Goal: Navigation & Orientation: Locate item on page

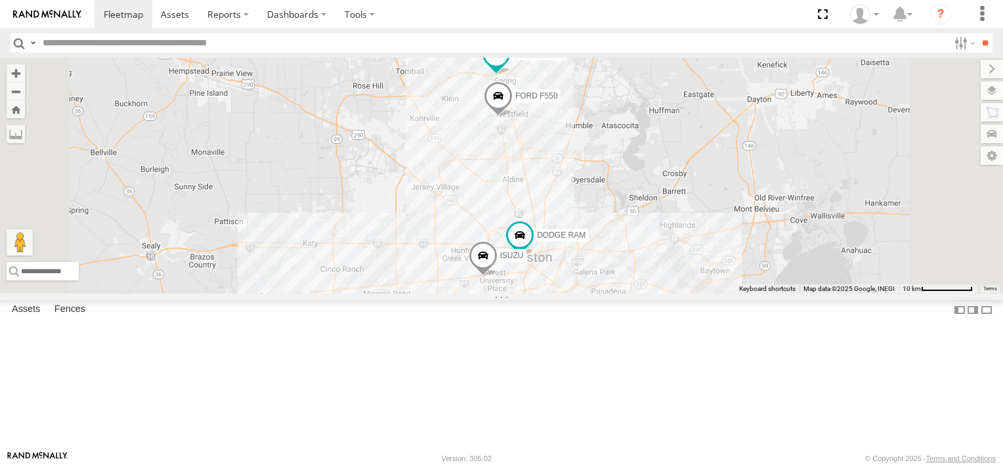
click at [0, 0] on div "Common Bond" at bounding box center [0, 0] width 0 height 0
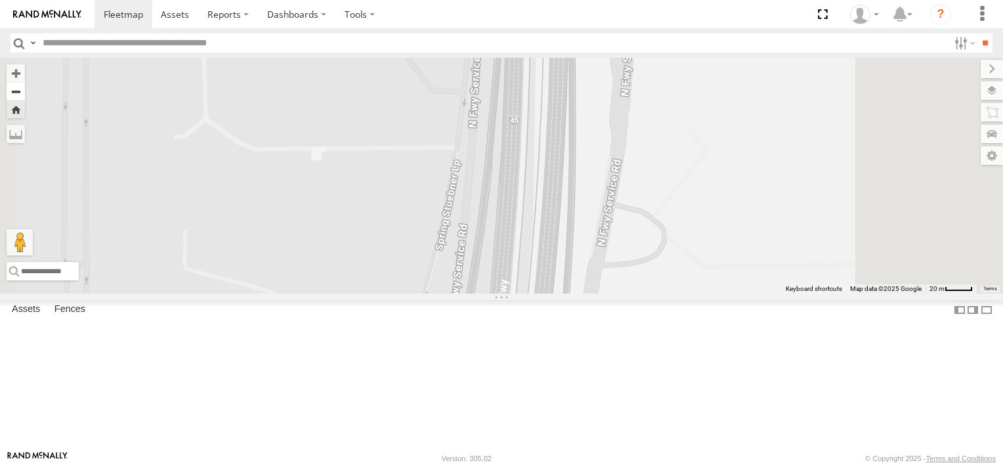
click at [25, 93] on button "Zoom out" at bounding box center [16, 91] width 18 height 18
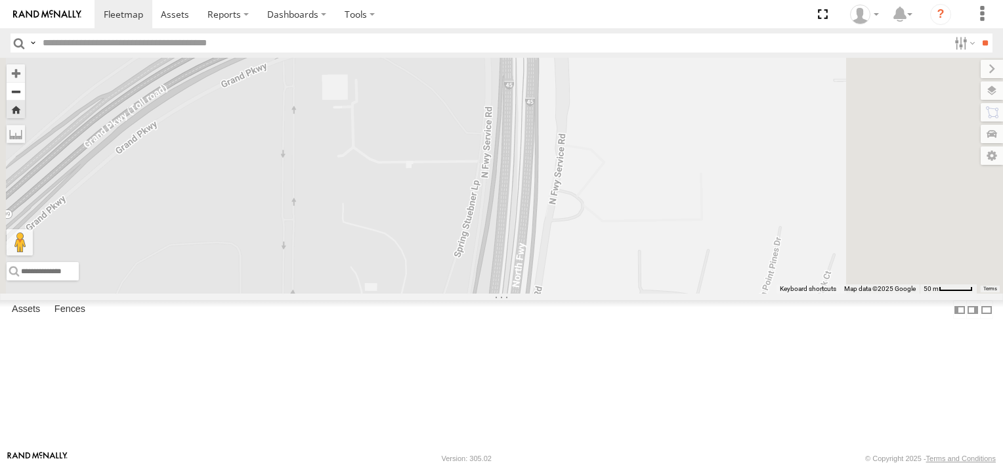
click at [25, 93] on button "Zoom out" at bounding box center [16, 91] width 18 height 18
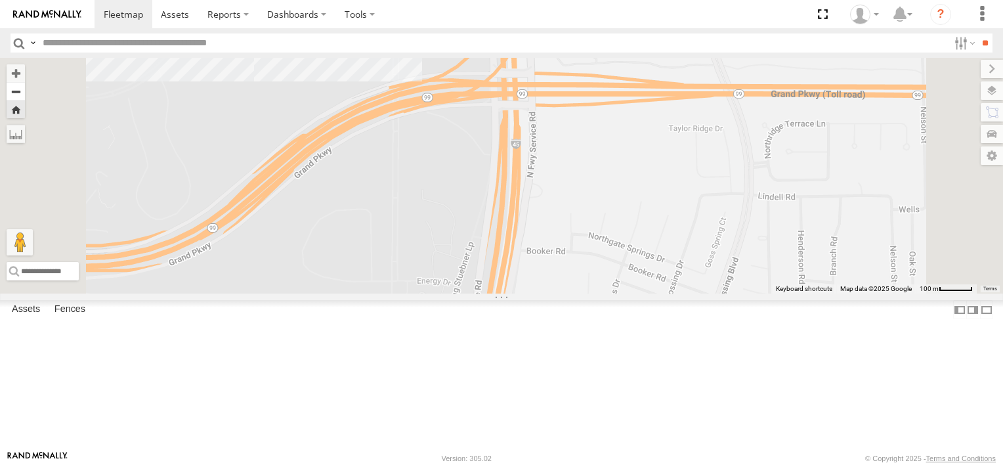
click at [25, 93] on button "Zoom out" at bounding box center [16, 91] width 18 height 18
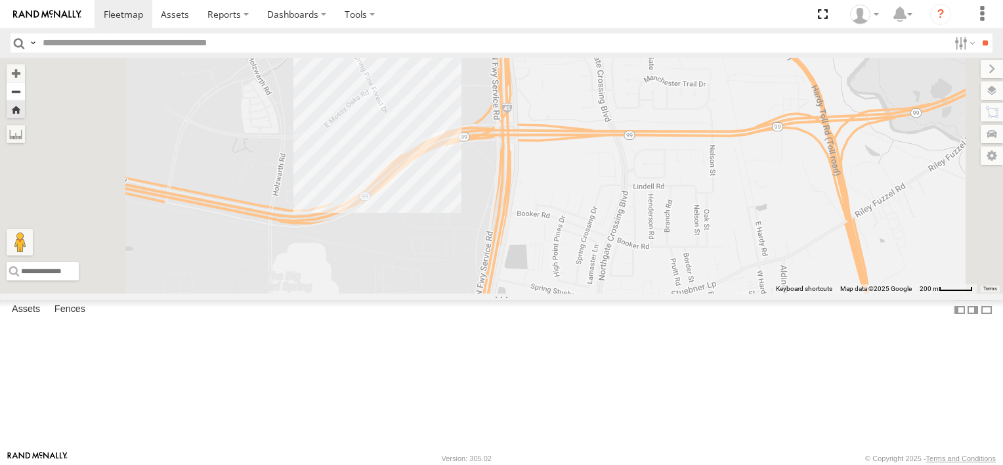
click at [25, 93] on button "Zoom out" at bounding box center [16, 91] width 18 height 18
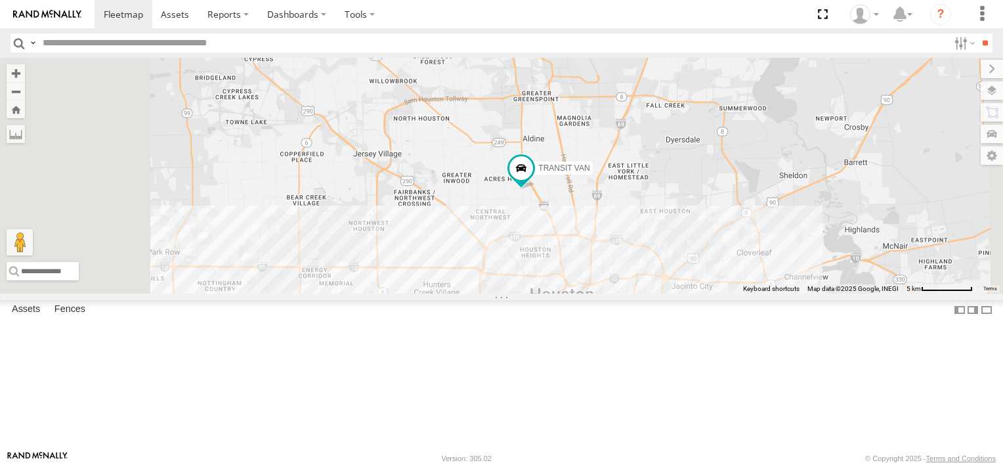
click at [0, 0] on link at bounding box center [0, 0] width 0 height 0
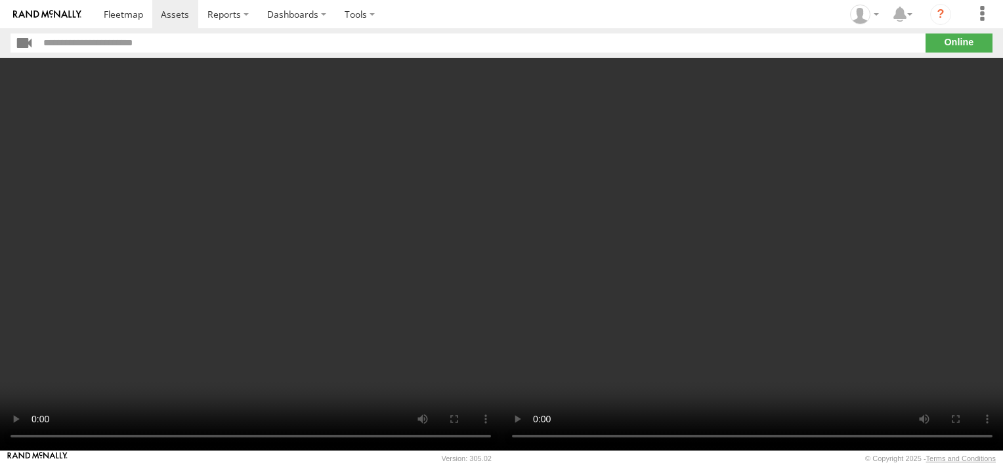
click at [45, 12] on img at bounding box center [47, 14] width 68 height 9
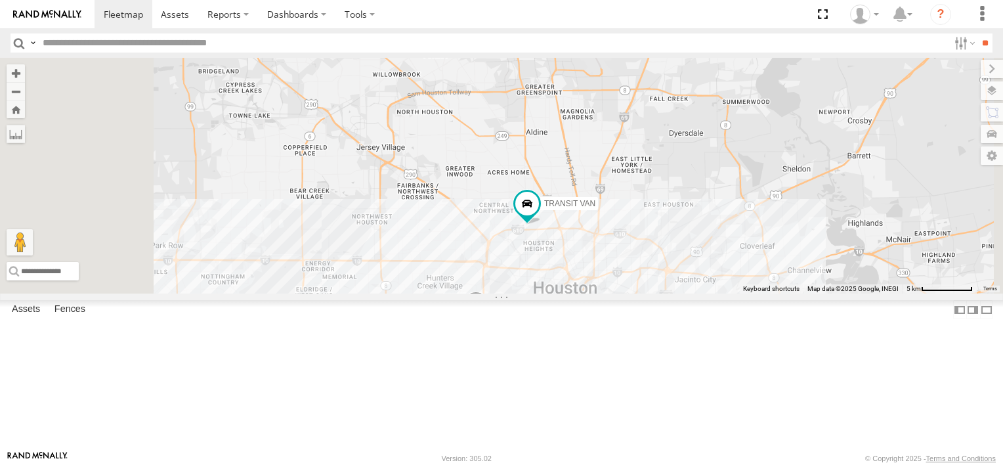
click at [59, 5] on link at bounding box center [47, 14] width 94 height 28
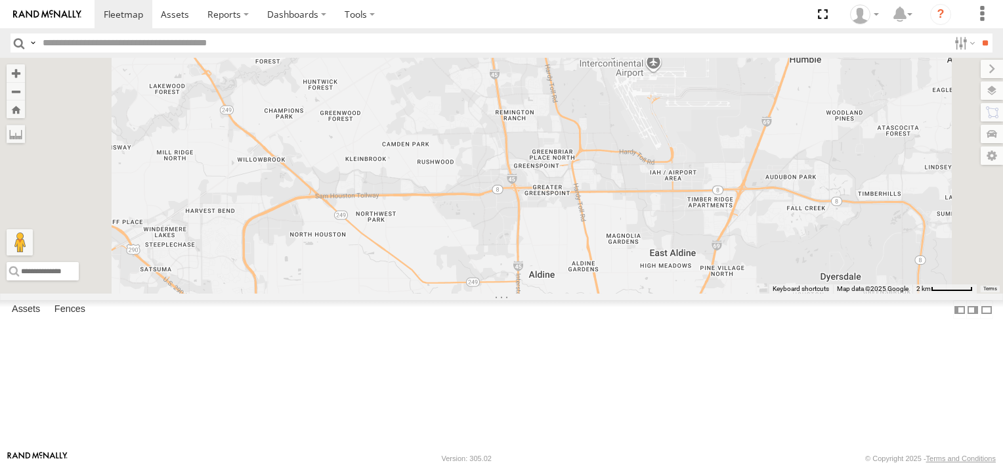
click at [499, 10] on label at bounding box center [487, 5] width 26 height 9
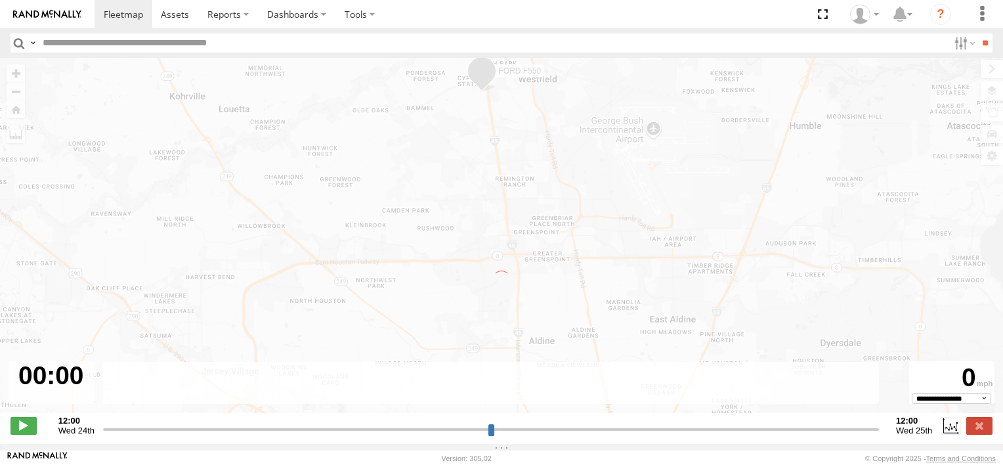
type input "**********"
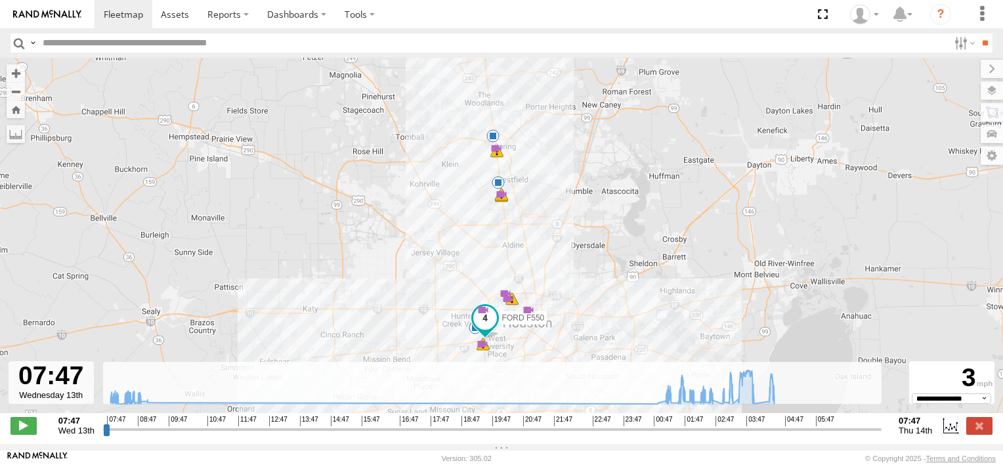
click at [497, 155] on div "5" at bounding box center [495, 148] width 13 height 13
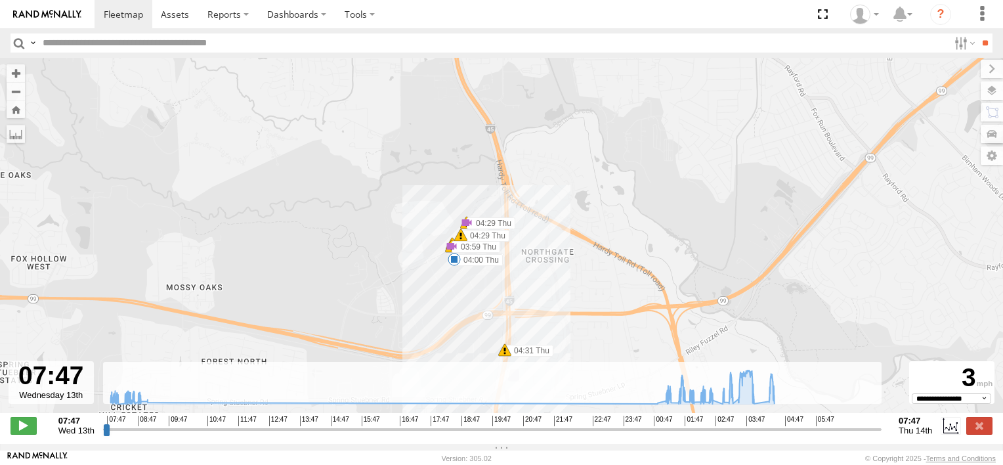
drag, startPoint x: 425, startPoint y: 150, endPoint x: 399, endPoint y: 249, distance: 103.1
click at [399, 249] on div "FORD F550 03:02 Thu 03:14 Thu 03:32 Thu 03:38 Thu 03:50 Thu 03:50 Thu 03:50 Thu…" at bounding box center [501, 242] width 1003 height 369
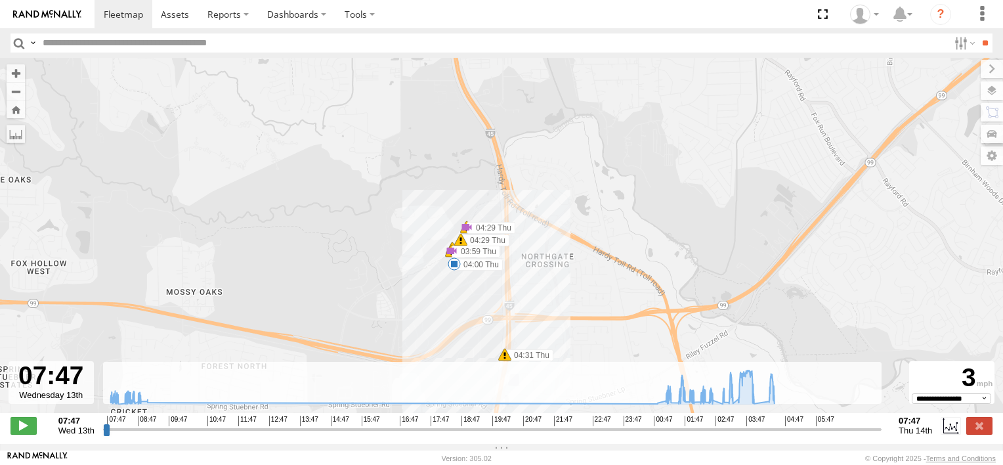
click at [451, 268] on span at bounding box center [453, 263] width 13 height 13
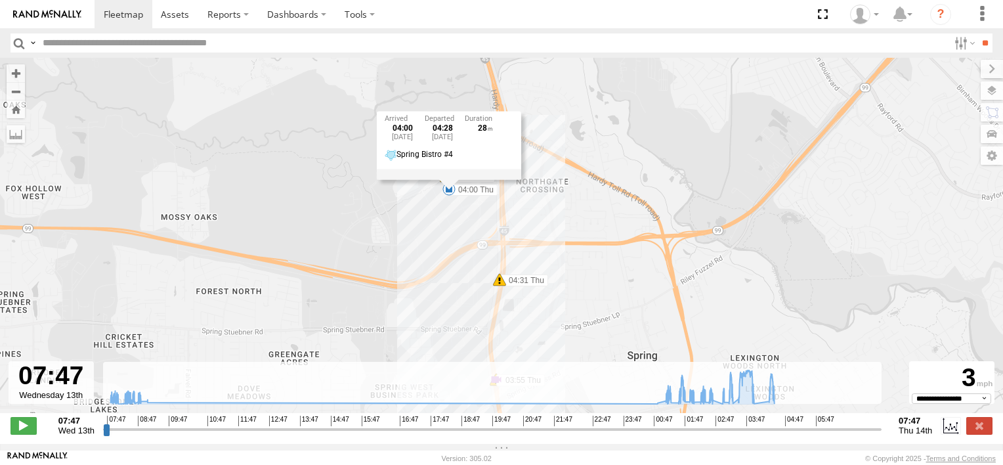
drag, startPoint x: 480, startPoint y: 296, endPoint x: 474, endPoint y: 220, distance: 75.7
click at [474, 220] on div "FORD F550 03:02 Thu 03:14 Thu 03:32 Thu 03:38 Thu 03:50 Thu 03:50 Thu 03:50 Thu…" at bounding box center [501, 242] width 1003 height 369
click at [449, 223] on div "FORD F550 03:02 Thu 03:14 Thu 03:32 Thu 03:38 Thu 03:50 Thu 03:50 Thu 03:50 Thu…" at bounding box center [501, 242] width 1003 height 369
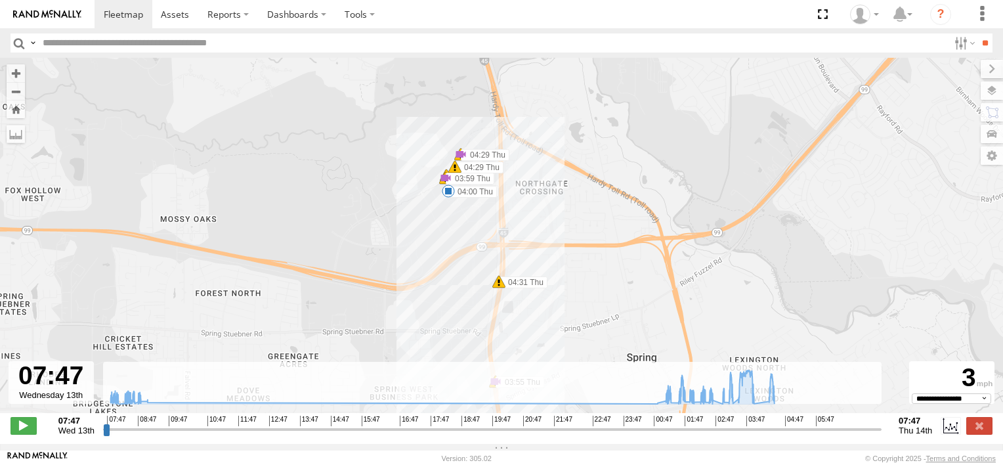
click at [52, 16] on img at bounding box center [47, 14] width 68 height 9
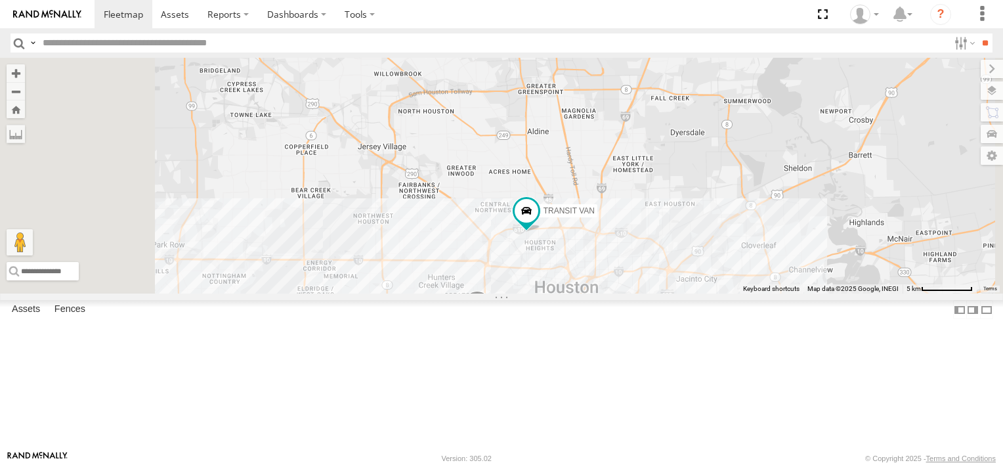
click at [688, 88] on div "FORD F550 ISUZU TRANSIT VAN DODGE RAM" at bounding box center [501, 176] width 1003 height 236
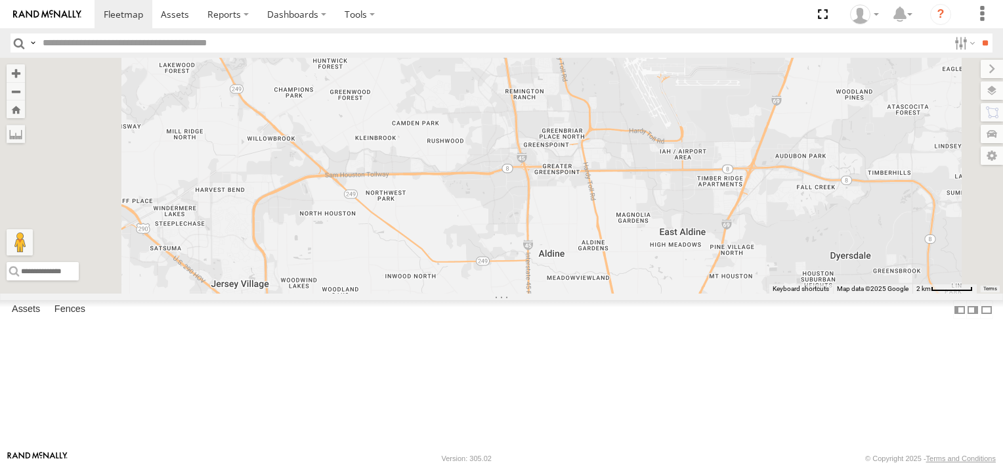
click at [688, 88] on div "FORD F550 ISUZU TRANSIT VAN DODGE RAM" at bounding box center [501, 176] width 1003 height 236
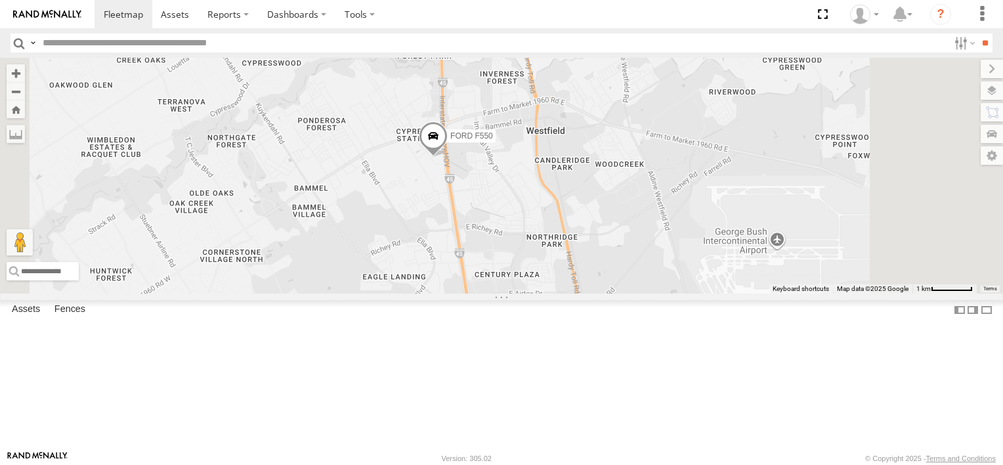
drag, startPoint x: 688, startPoint y: 88, endPoint x: 659, endPoint y: 272, distance: 186.0
click at [659, 272] on div "FORD F550 ISUZU TRANSIT VAN DODGE RAM" at bounding box center [501, 176] width 1003 height 236
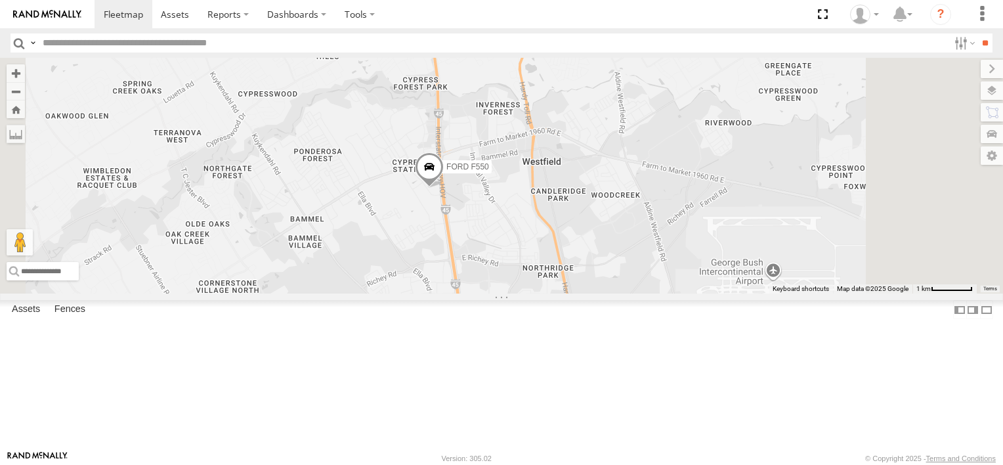
click at [444, 187] on span at bounding box center [429, 169] width 29 height 35
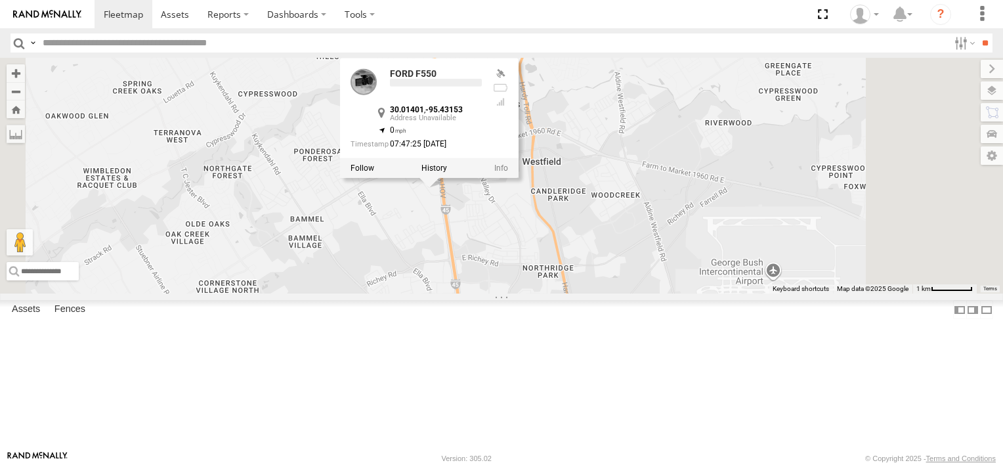
click at [518, 177] on div "FORD F550 30.01401 , -95.43153 0 07:47:25 08/14/2025" at bounding box center [429, 117] width 178 height 119
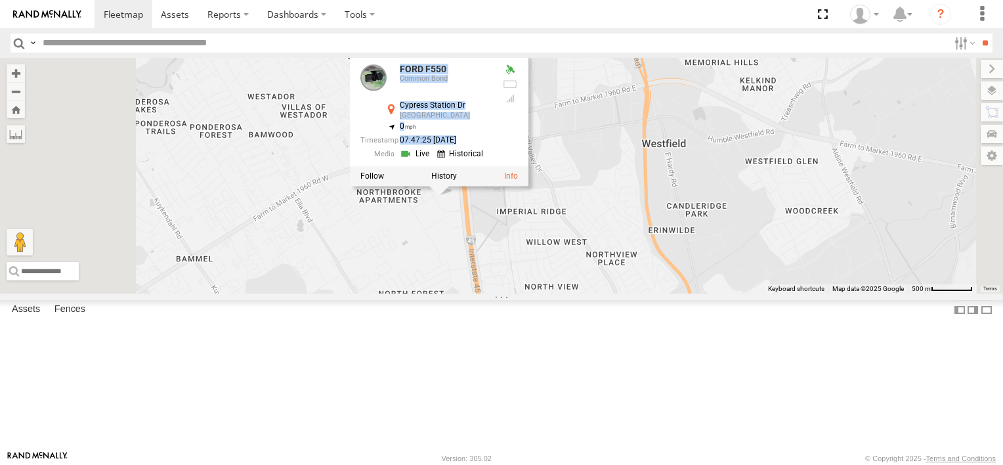
click at [592, 291] on div "FORD F550 ISUZU TRANSIT VAN DODGE RAM FORD F550 Common Bond Cypress Station Dr …" at bounding box center [501, 176] width 1003 height 236
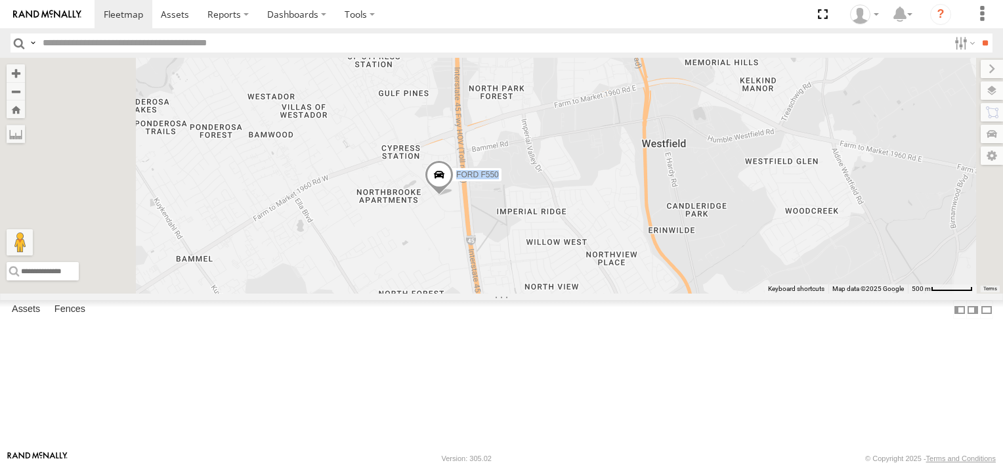
click at [592, 291] on div "FORD F550 ISUZU TRANSIT VAN DODGE RAM" at bounding box center [501, 176] width 1003 height 236
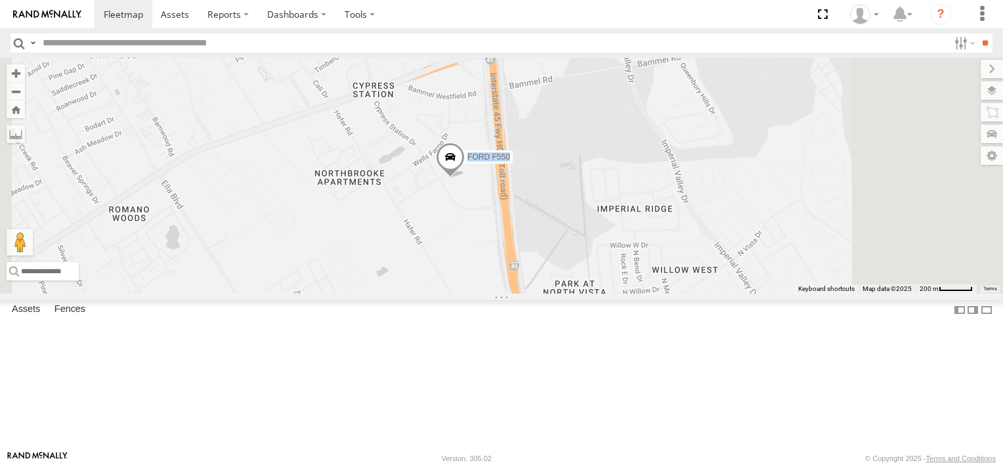
click at [592, 291] on div "FORD F550 ISUZU TRANSIT VAN DODGE RAM" at bounding box center [501, 176] width 1003 height 236
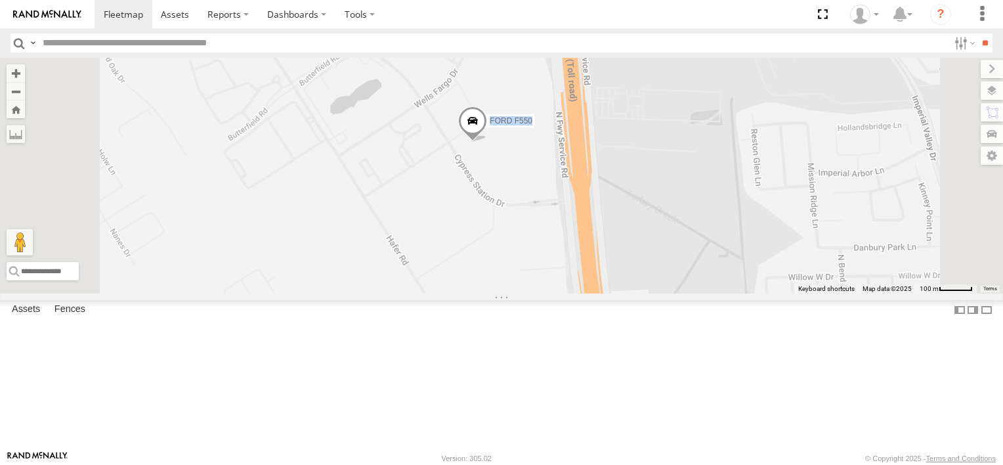
click at [655, 232] on div "FORD F550 ISUZU TRANSIT VAN DODGE RAM" at bounding box center [501, 176] width 1003 height 236
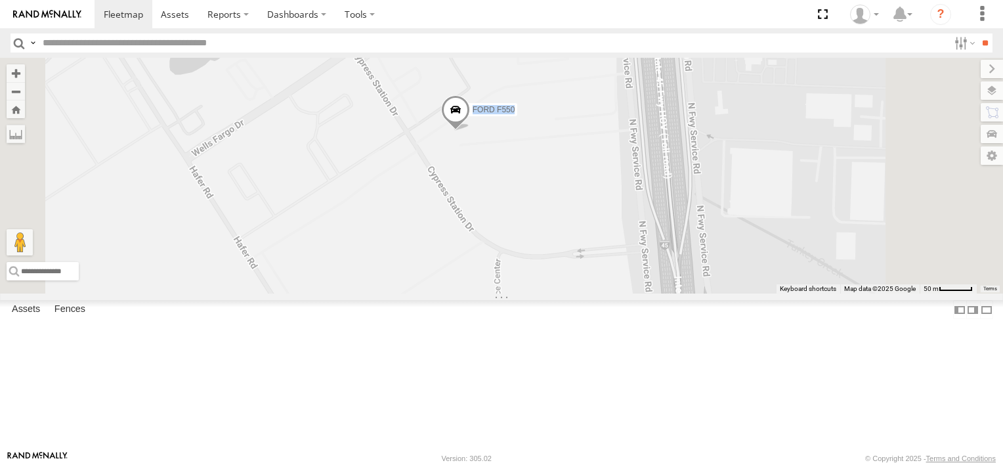
click at [633, 216] on div "FORD F550 ISUZU TRANSIT VAN DODGE RAM" at bounding box center [501, 176] width 1003 height 236
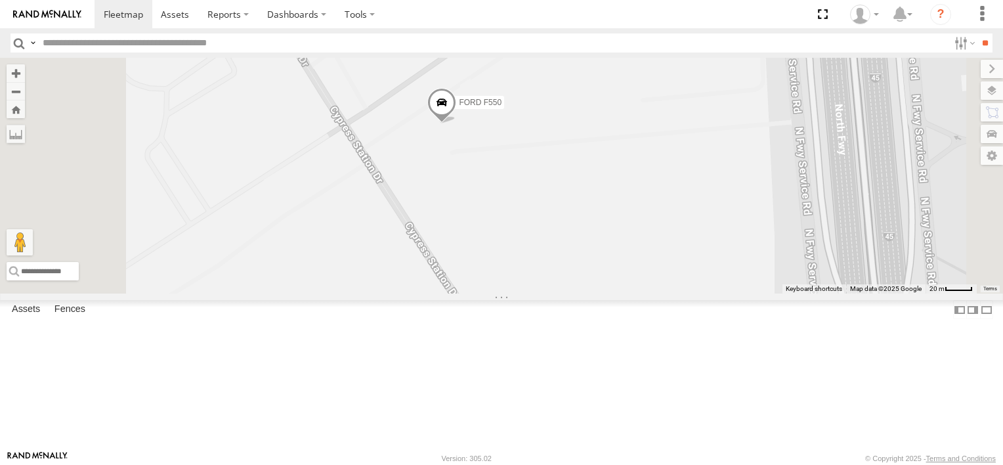
click at [0, 0] on div "Common Bond" at bounding box center [0, 0] width 0 height 0
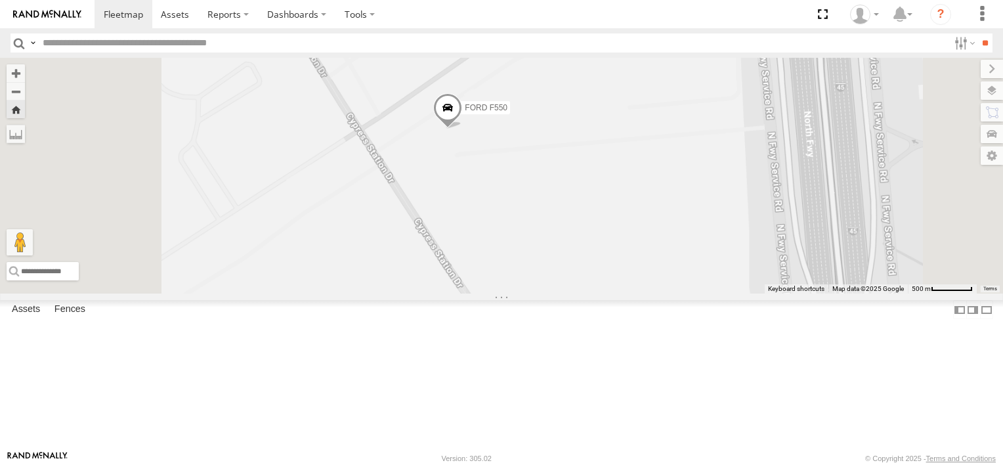
click at [0, 0] on div "Common Bond" at bounding box center [0, 0] width 0 height 0
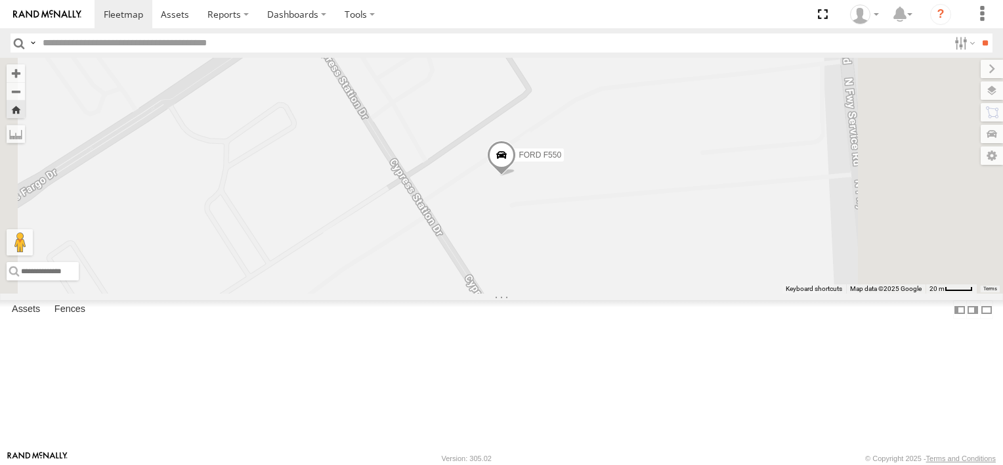
click at [0, 0] on link at bounding box center [0, 0] width 0 height 0
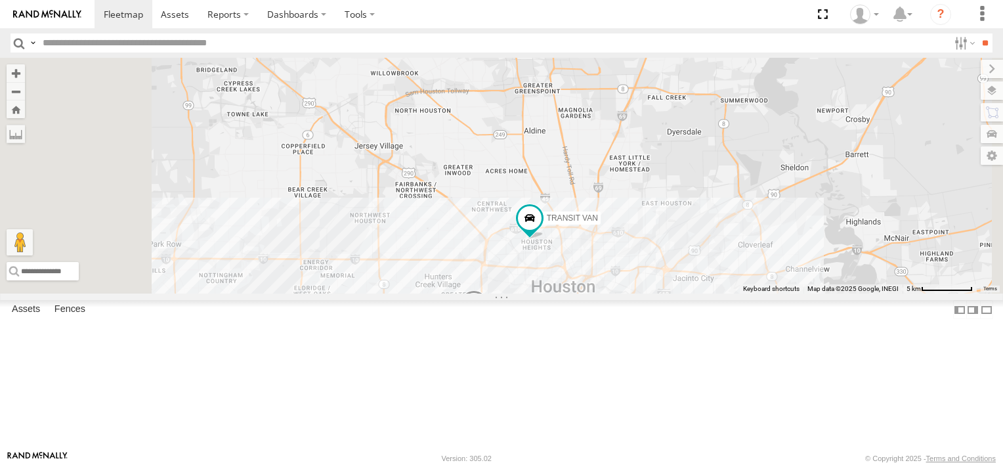
click at [572, 329] on span "DODGE RAM" at bounding box center [548, 324] width 49 height 9
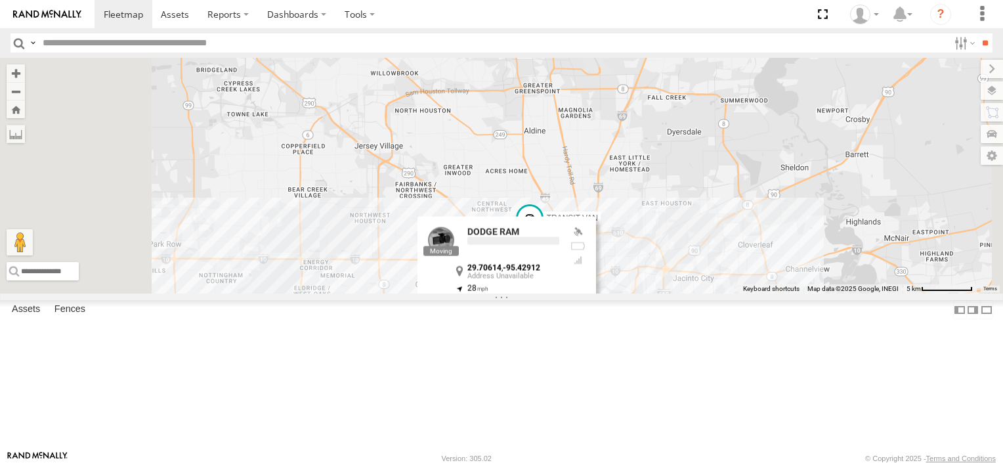
click at [596, 335] on div at bounding box center [506, 326] width 178 height 20
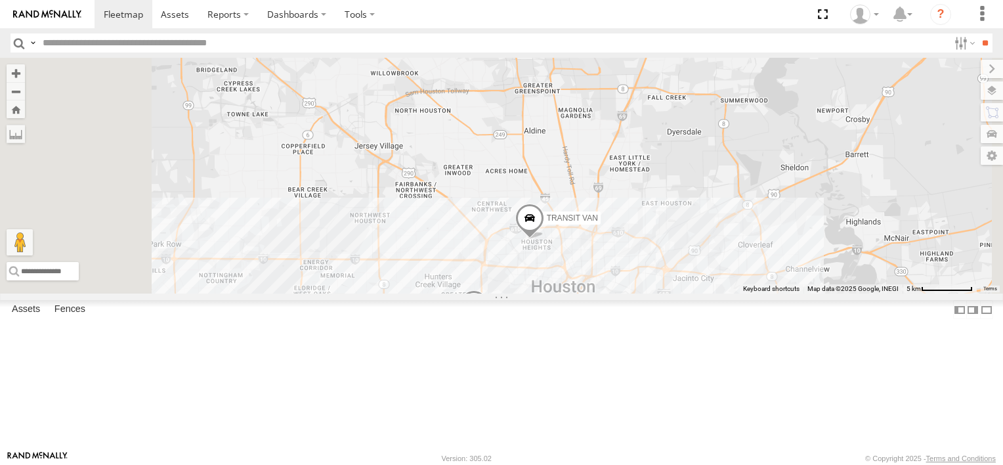
click at [669, 293] on div "FORD F550 ISUZU TRANSIT VAN DODGE RAM" at bounding box center [501, 176] width 1003 height 236
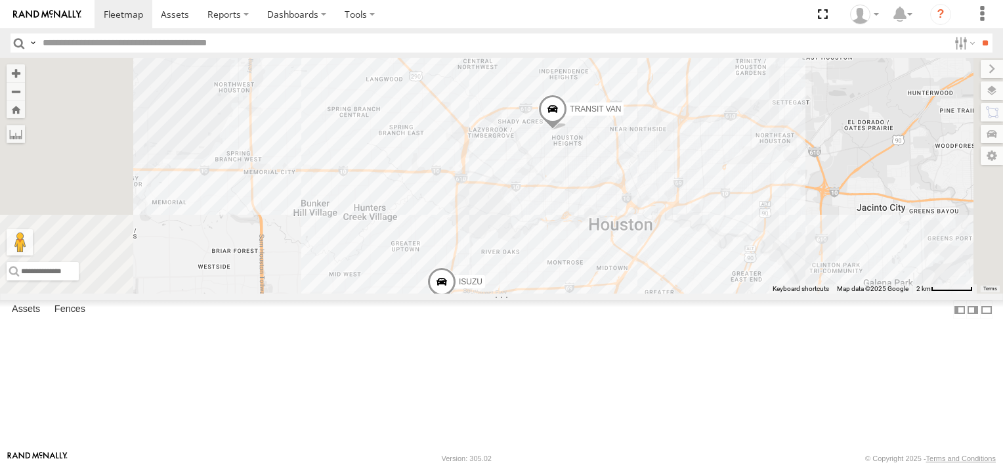
click at [648, 293] on div "FORD F550 ISUZU TRANSIT VAN DODGE RAM" at bounding box center [501, 176] width 1003 height 236
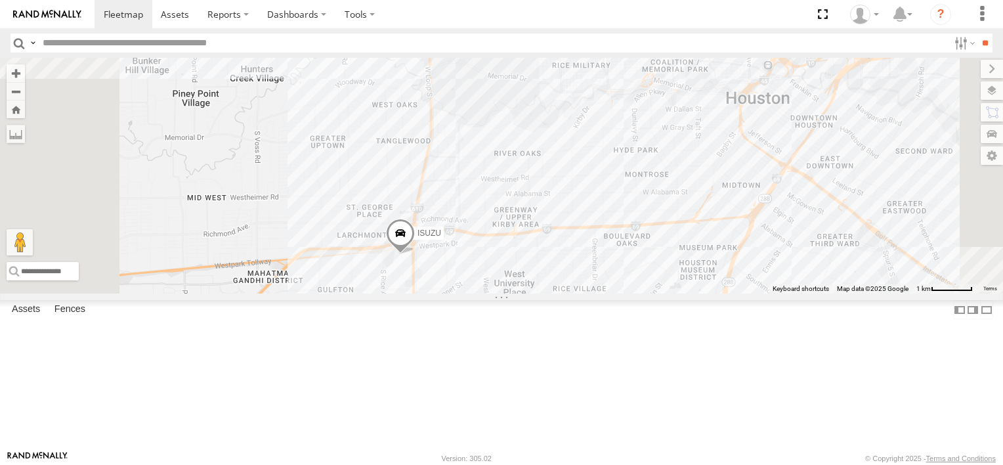
click at [648, 293] on div "FORD F550 ISUZU TRANSIT VAN DODGE RAM" at bounding box center [501, 176] width 1003 height 236
click at [605, 293] on div "FORD F550 ISUZU TRANSIT VAN DODGE RAM" at bounding box center [501, 176] width 1003 height 236
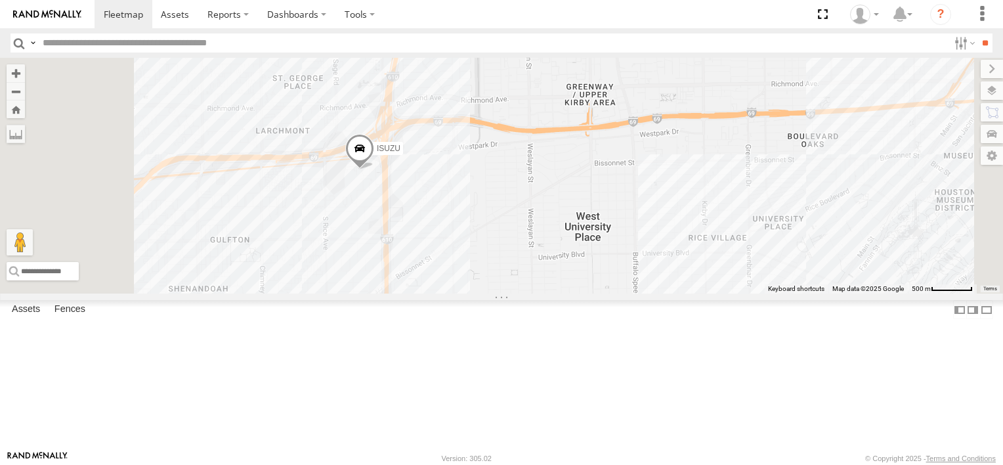
click at [472, 318] on label "DODGE RAM" at bounding box center [441, 310] width 62 height 13
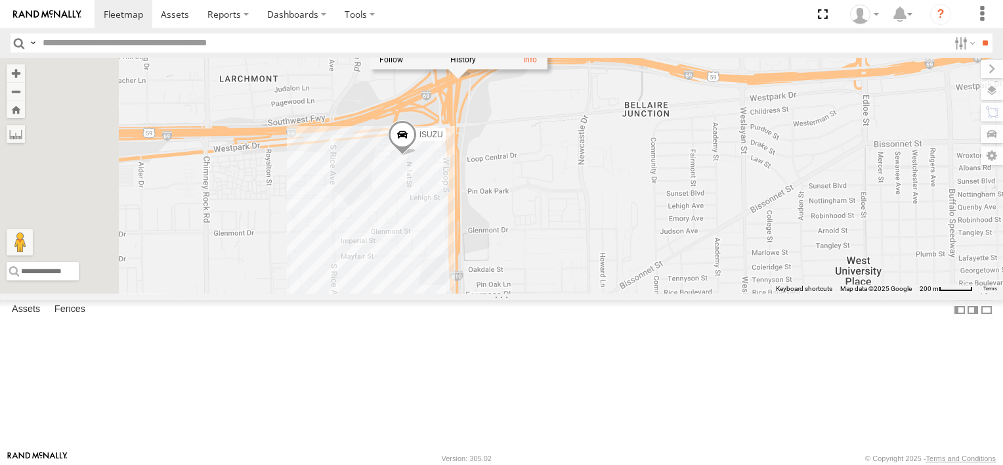
drag, startPoint x: 629, startPoint y: 268, endPoint x: 753, endPoint y: 405, distance: 185.3
click at [753, 293] on div "FORD F550 ISUZU TRANSIT VAN DODGE RAM DODGE RAM Common Bond Bellaire Blvd Bella…" at bounding box center [501, 176] width 1003 height 236
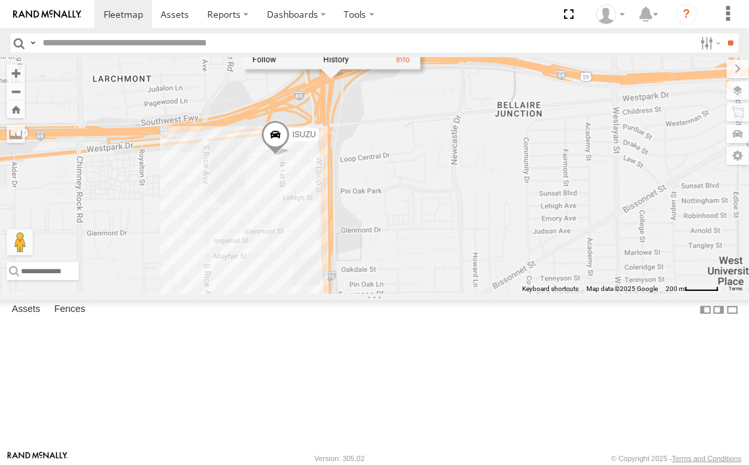
click at [580, 237] on div "FORD F550 ISUZU TRANSIT VAN DODGE RAM DODGE RAM Common Bond Bellaire Blvd Bella…" at bounding box center [374, 176] width 749 height 236
click at [397, 62] on span "DODGE RAM" at bounding box center [372, 57] width 49 height 9
click at [570, 200] on div "FORD F550 ISUZU TRANSIT VAN DODGE RAM DODGE RAM Common Bond I-610 Bellaire 29.7…" at bounding box center [374, 176] width 749 height 236
click at [397, 62] on span "DODGE RAM" at bounding box center [372, 57] width 49 height 9
click at [421, 69] on div at bounding box center [331, 59] width 178 height 20
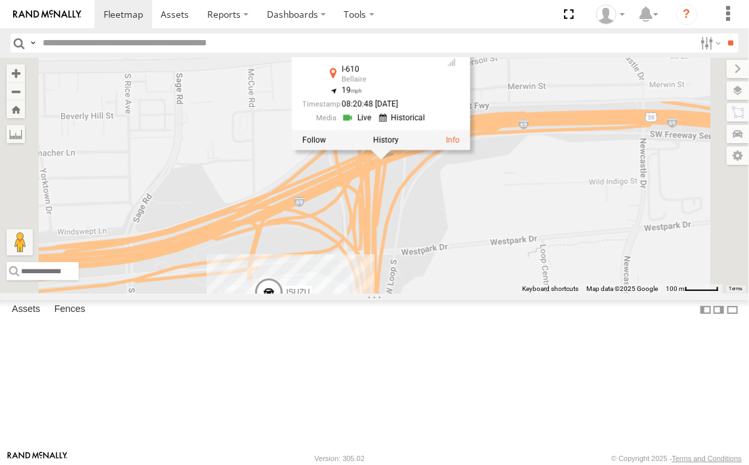
drag, startPoint x: 570, startPoint y: 220, endPoint x: 653, endPoint y: 285, distance: 105.7
click at [653, 285] on div "FORD F550 ISUZU TRANSIT VAN DODGE RAM DODGE RAM Common Bond I-610 Bellaire 29.7…" at bounding box center [374, 176] width 749 height 236
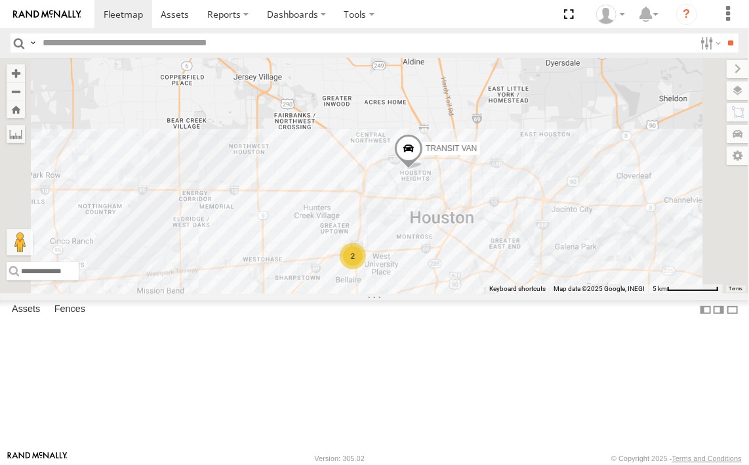
drag, startPoint x: 589, startPoint y: 315, endPoint x: 598, endPoint y: 238, distance: 78.0
click at [598, 238] on div "FORD F550 2 TRANSIT VAN" at bounding box center [374, 176] width 749 height 236
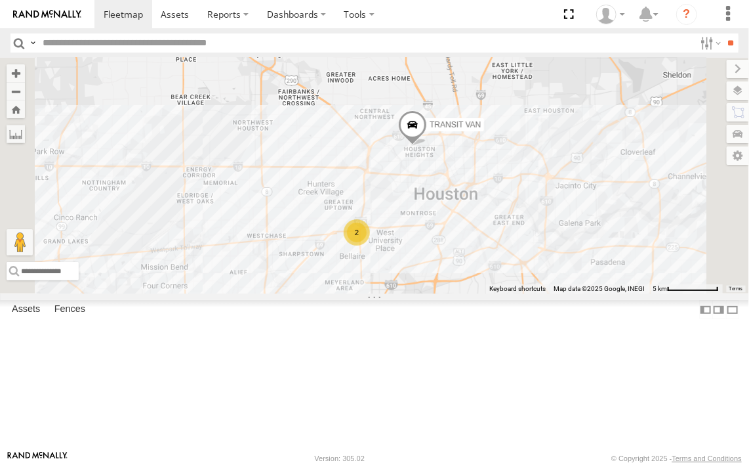
click at [541, 293] on div "FORD F550 2 TRANSIT VAN" at bounding box center [374, 176] width 749 height 236
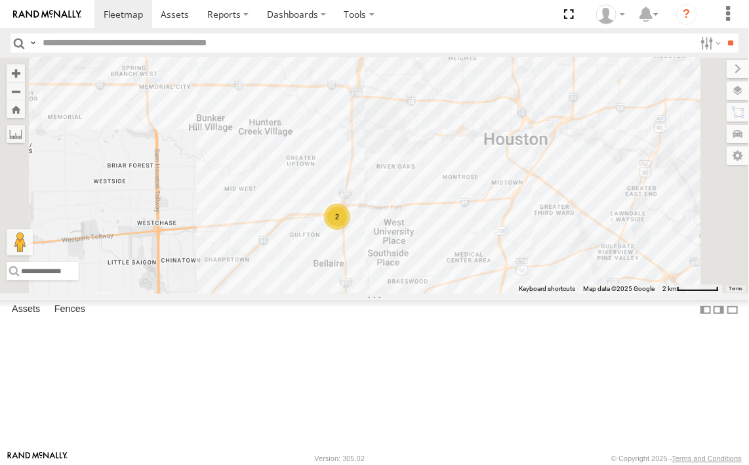
click at [541, 293] on div "FORD F550 TRANSIT VAN 2" at bounding box center [374, 176] width 749 height 236
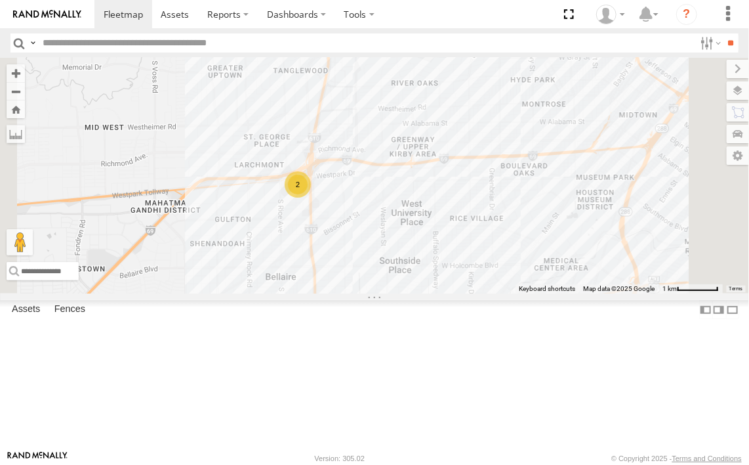
click at [496, 269] on div "FORD F550 TRANSIT VAN 2" at bounding box center [374, 176] width 749 height 236
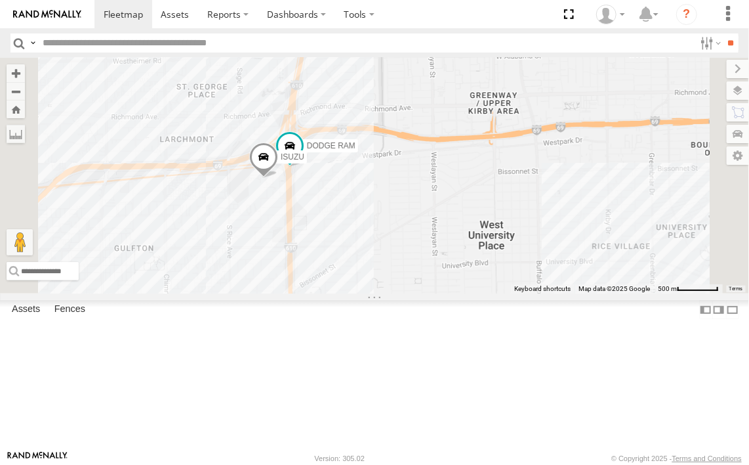
click at [496, 269] on div "FORD F550 TRANSIT VAN ISUZU DODGE RAM" at bounding box center [374, 176] width 749 height 236
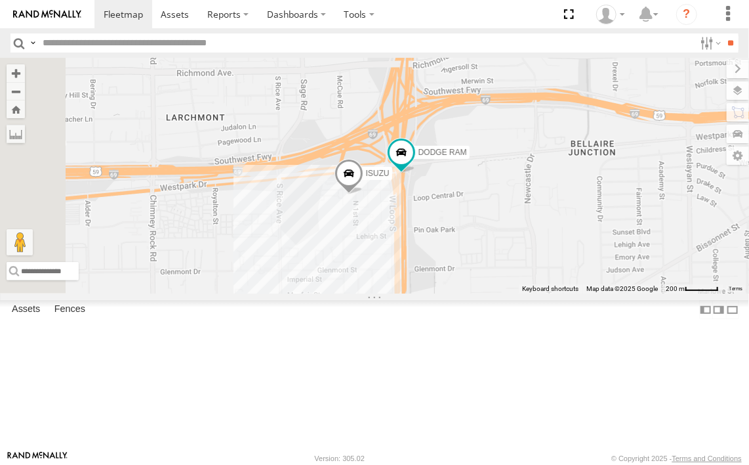
drag, startPoint x: 528, startPoint y: 267, endPoint x: 685, endPoint y: 298, distance: 160.5
click at [685, 293] on div "FORD F550 TRANSIT VAN ISUZU DODGE RAM" at bounding box center [374, 176] width 749 height 236
click at [467, 157] on span "DODGE RAM" at bounding box center [443, 152] width 49 height 9
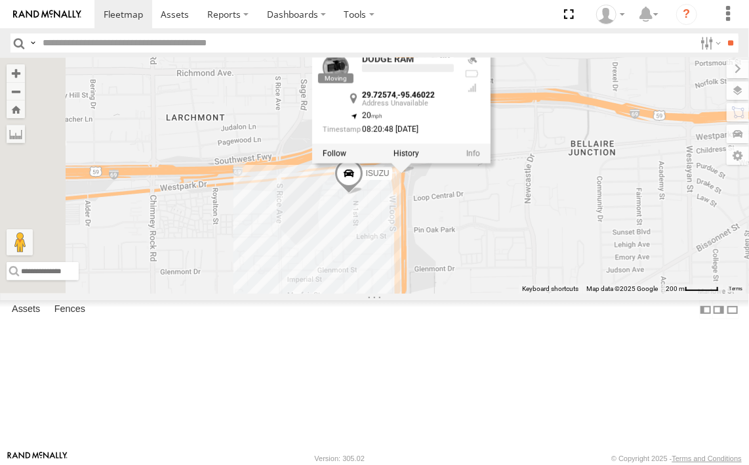
click at [491, 163] on div at bounding box center [401, 154] width 178 height 20
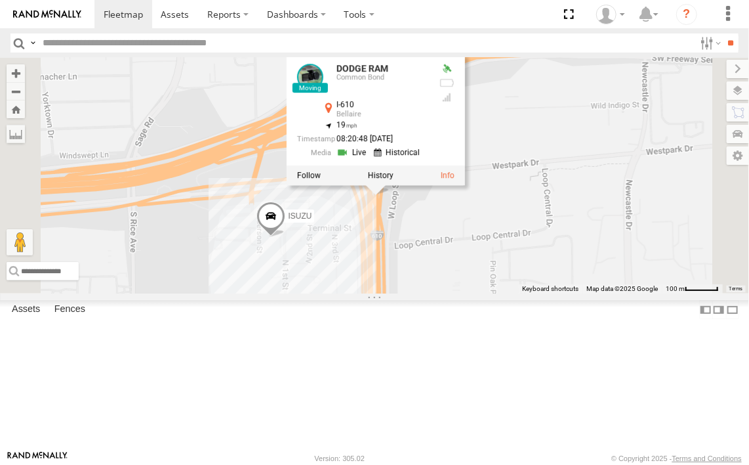
click at [606, 289] on div "FORD F550 TRANSIT VAN ISUZU DODGE RAM DODGE RAM Common Bond I-610 Bellaire 29.7…" at bounding box center [374, 176] width 749 height 236
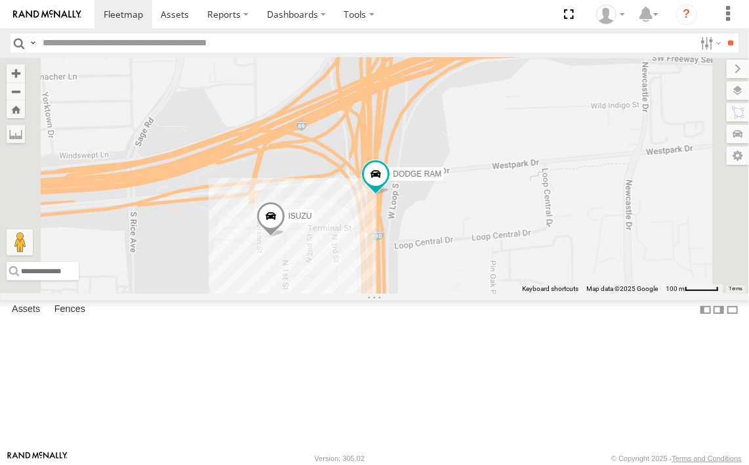
click at [606, 289] on div "FORD F550 TRANSIT VAN ISUZU DODGE RAM" at bounding box center [374, 176] width 749 height 236
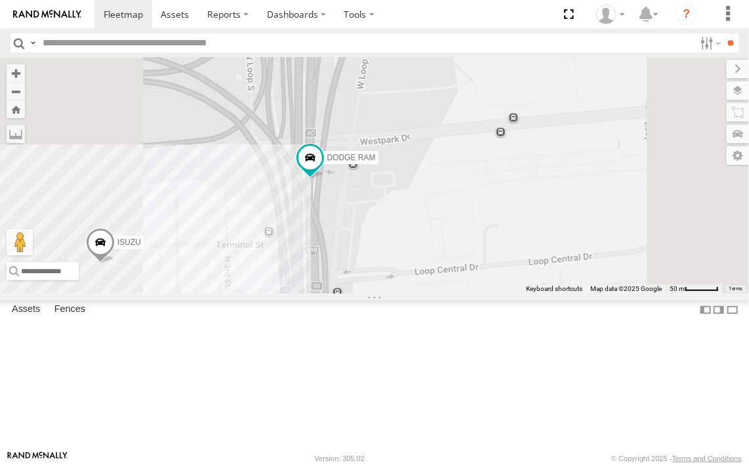
click at [566, 244] on div "FORD F550 TRANSIT VAN ISUZU DODGE RAM" at bounding box center [374, 176] width 749 height 236
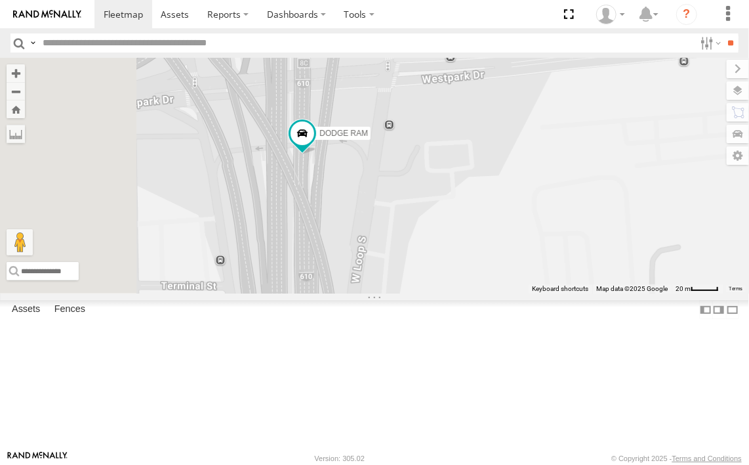
drag, startPoint x: 586, startPoint y: 238, endPoint x: 677, endPoint y: 200, distance: 98.8
click at [677, 200] on div "FORD F550 TRANSIT VAN ISUZU DODGE RAM" at bounding box center [374, 176] width 749 height 236
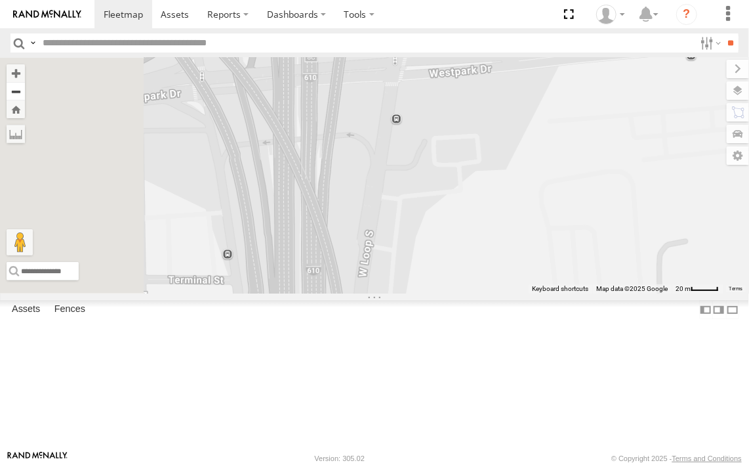
click at [25, 92] on button "Zoom out" at bounding box center [16, 91] width 18 height 18
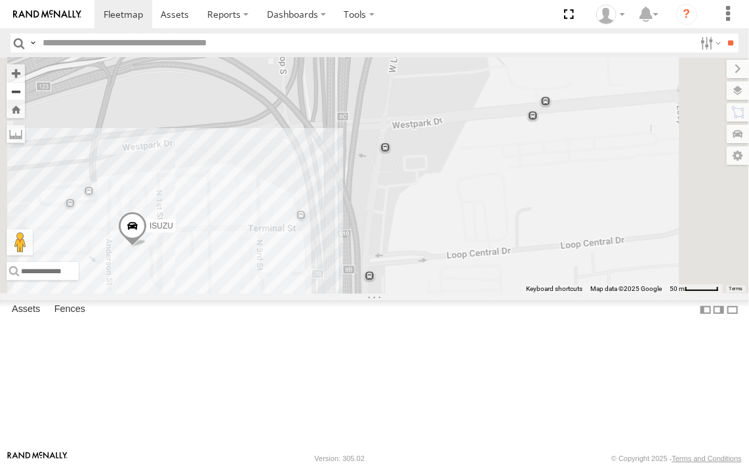
click at [25, 92] on button "Zoom out" at bounding box center [16, 91] width 18 height 18
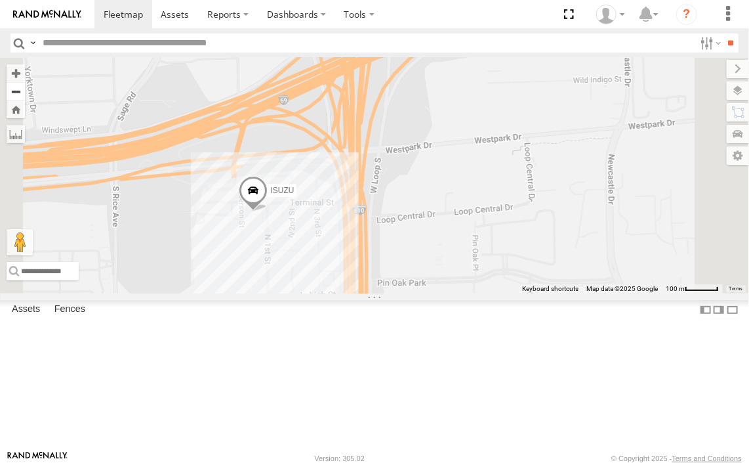
click at [25, 92] on button "Zoom out" at bounding box center [16, 91] width 18 height 18
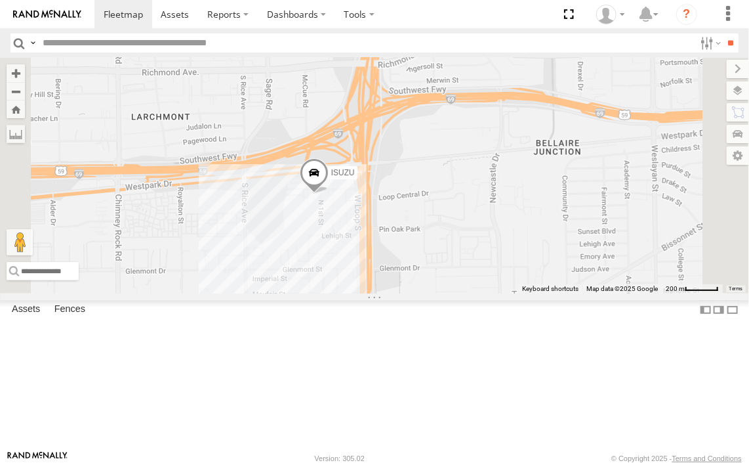
click at [0, 0] on div "DODGE RAM" at bounding box center [0, 0] width 0 height 0
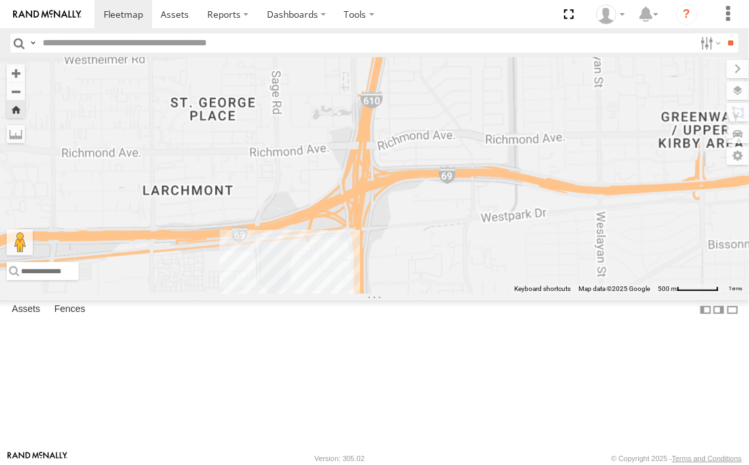
click at [0, 0] on div "DODGE RAM" at bounding box center [0, 0] width 0 height 0
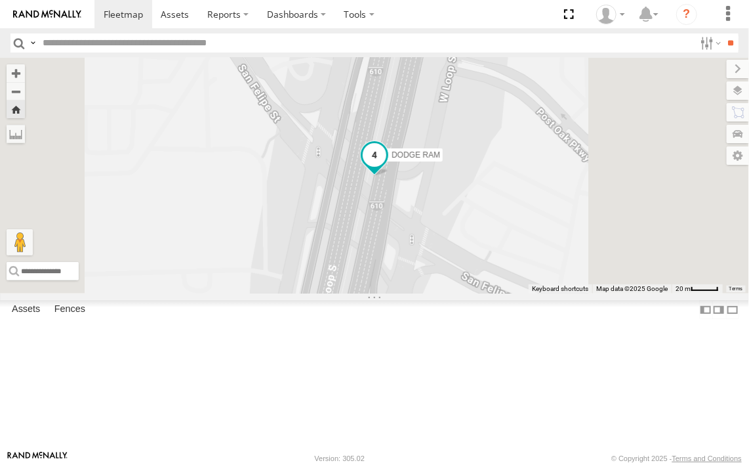
click at [440, 159] on span "DODGE RAM" at bounding box center [416, 154] width 49 height 9
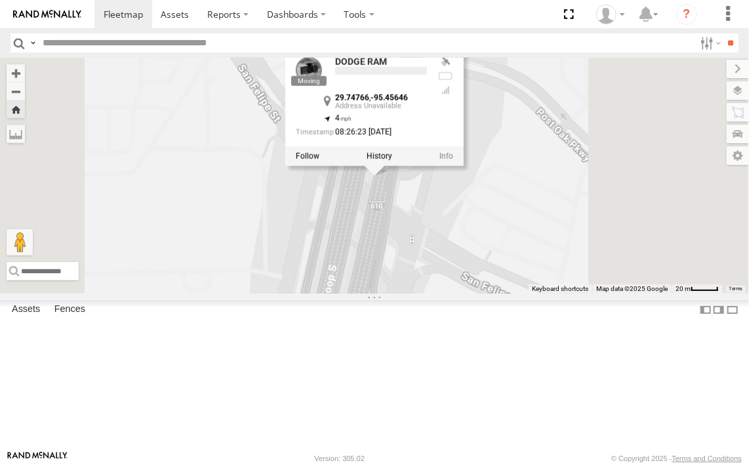
click at [464, 165] on div at bounding box center [374, 156] width 178 height 20
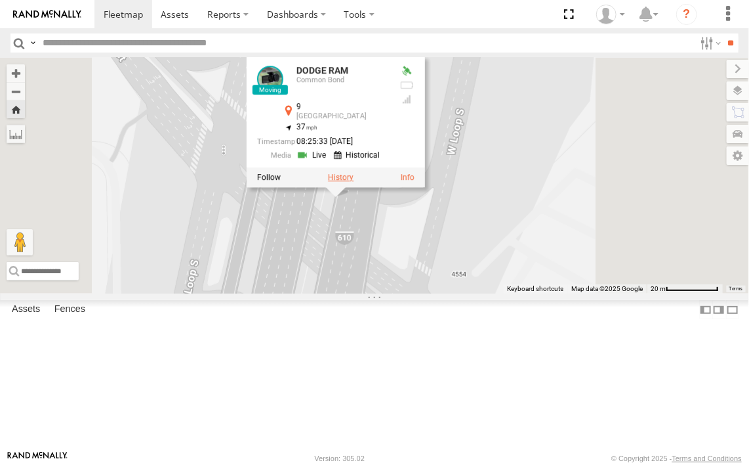
click at [354, 182] on label at bounding box center [341, 177] width 26 height 9
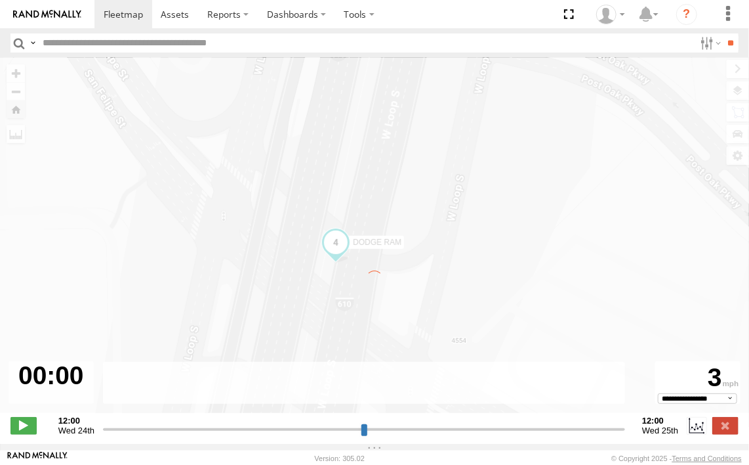
type input "**********"
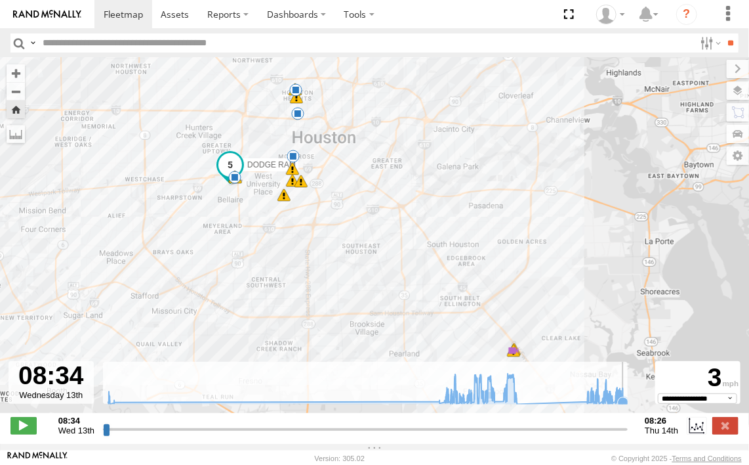
click at [626, 402] on icon at bounding box center [366, 388] width 528 height 31
click at [277, 135] on span "DODGE RAM" at bounding box center [283, 129] width 49 height 9
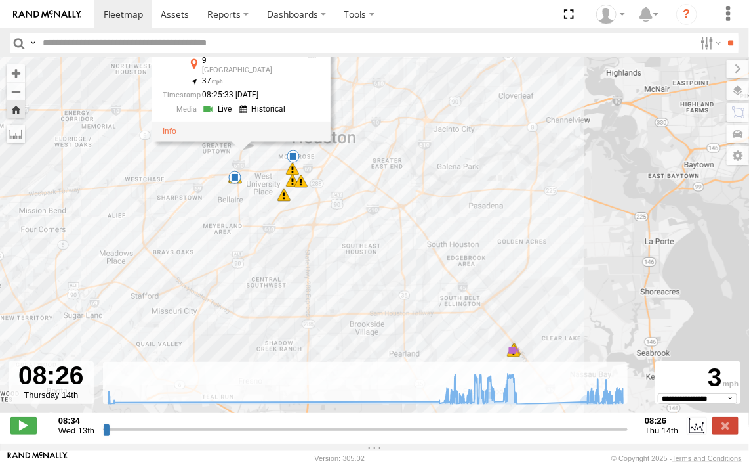
click at [213, 115] on link at bounding box center [218, 109] width 33 height 12
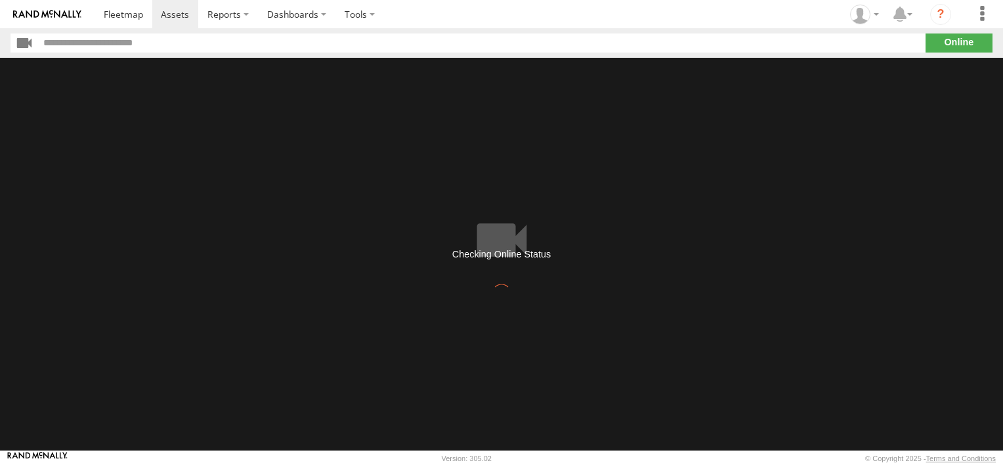
click at [62, 10] on img at bounding box center [47, 14] width 68 height 9
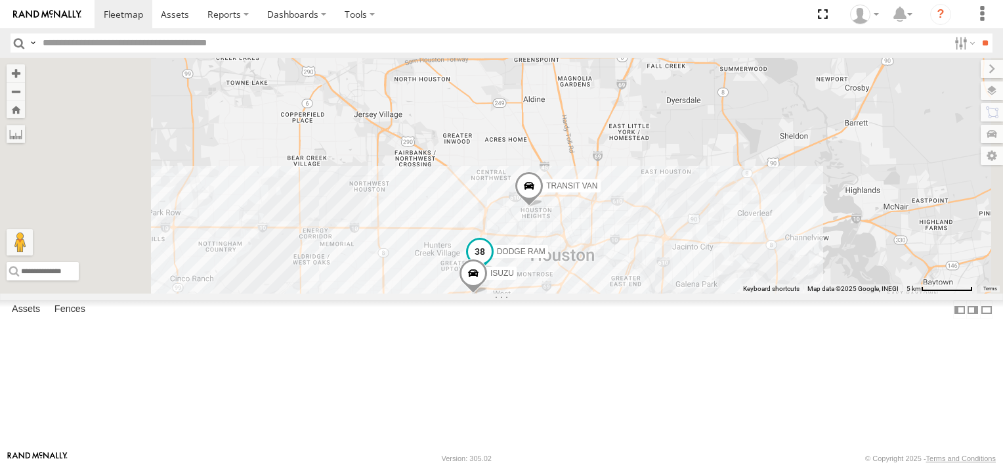
click at [545, 255] on span "DODGE RAM" at bounding box center [521, 250] width 49 height 9
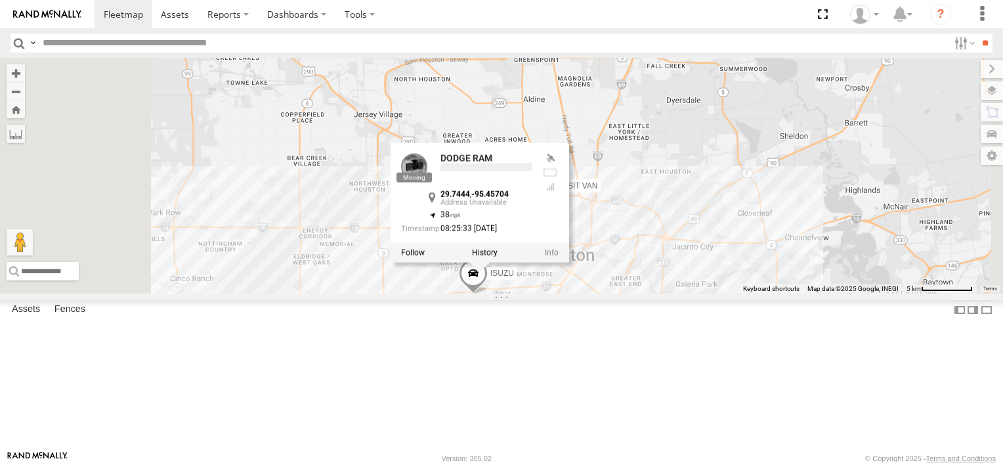
click at [569, 262] on div at bounding box center [479, 252] width 178 height 20
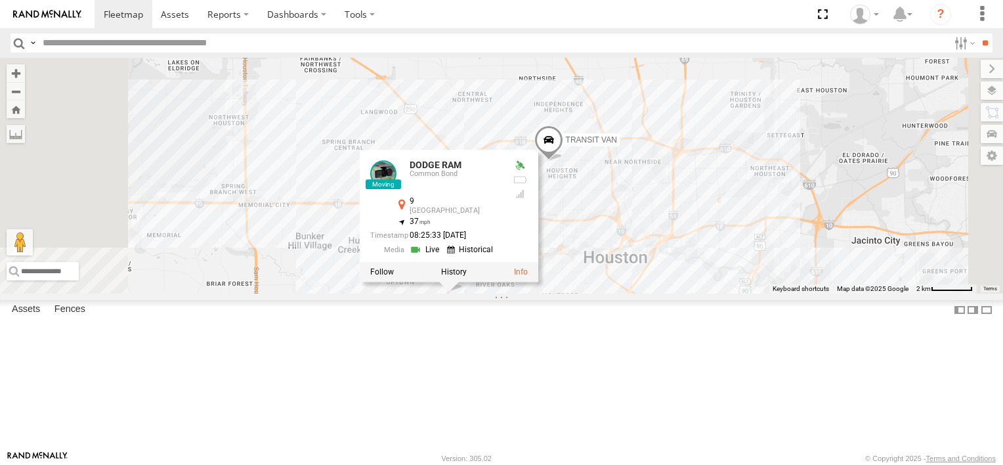
click at [722, 293] on div "FORD F550 ISUZU TRANSIT VAN DODGE RAM DODGE RAM Common Bond 9 Greater Uptown 29…" at bounding box center [501, 176] width 1003 height 236
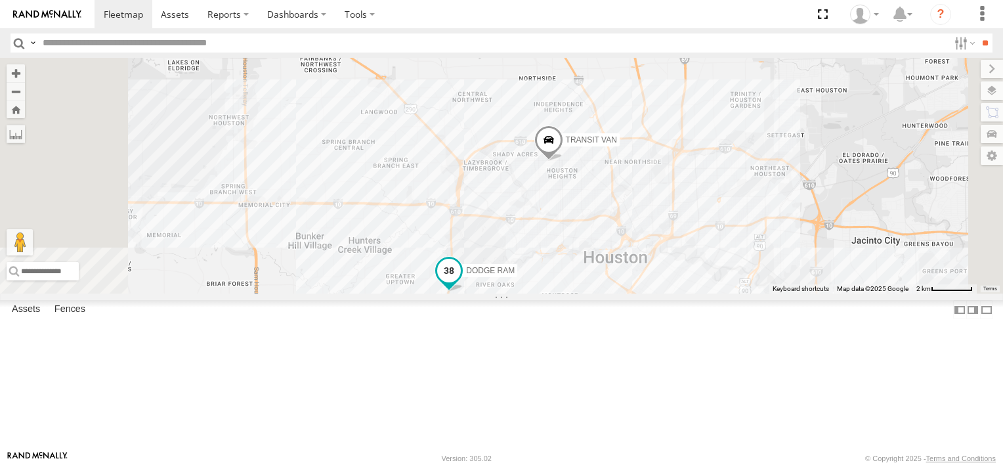
click at [514, 275] on span "DODGE RAM" at bounding box center [490, 270] width 49 height 9
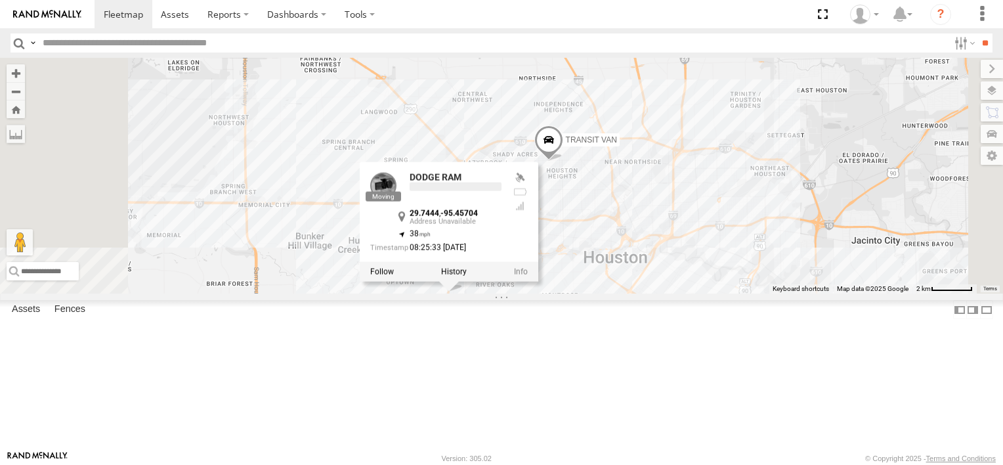
click at [538, 281] on div at bounding box center [449, 272] width 178 height 20
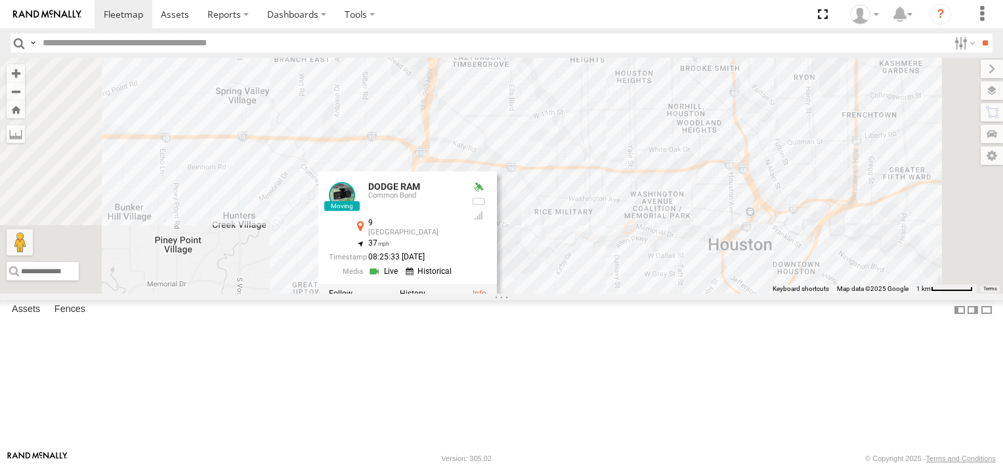
click at [719, 293] on div "FORD F550 ISUZU TRANSIT VAN DODGE RAM DODGE RAM Common Bond 9 Greater Uptown 29…" at bounding box center [501, 176] width 1003 height 236
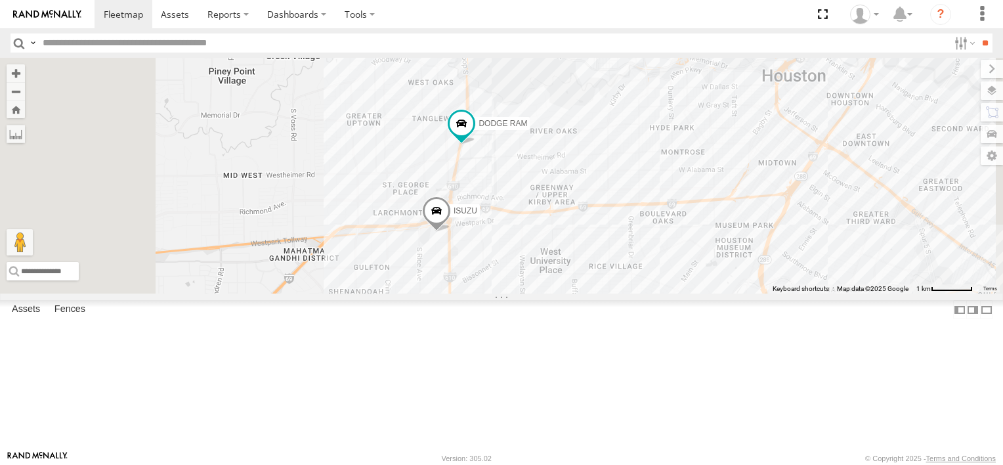
drag, startPoint x: 651, startPoint y: 378, endPoint x: 705, endPoint y: 207, distance: 178.9
click at [705, 207] on div "FORD F550 ISUZU TRANSIT VAN DODGE RAM" at bounding box center [501, 176] width 1003 height 236
click at [656, 210] on div "FORD F550 ISUZU TRANSIT VAN DODGE RAM" at bounding box center [501, 176] width 1003 height 236
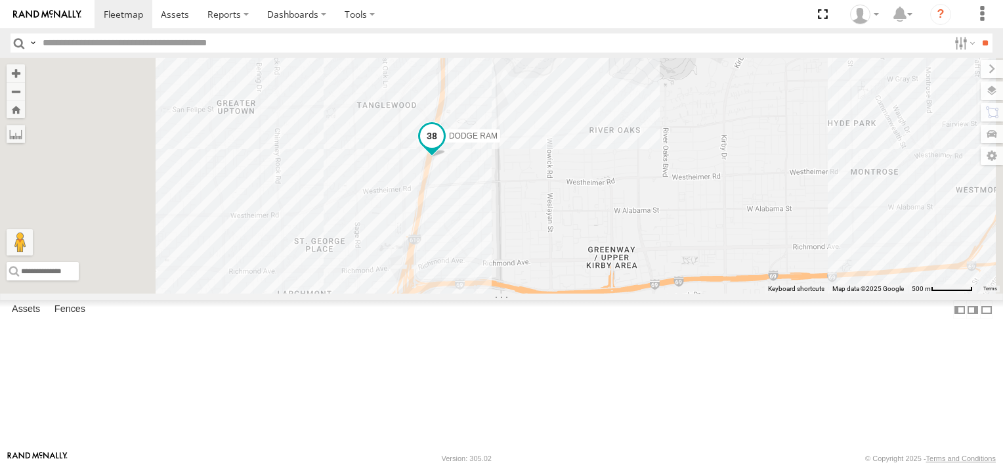
click at [497, 140] on span "DODGE RAM" at bounding box center [473, 135] width 49 height 9
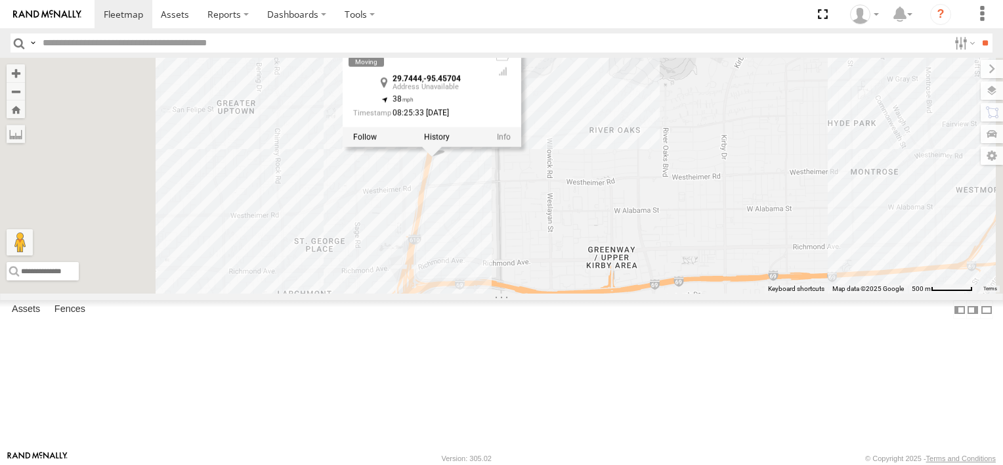
click at [521, 147] on div at bounding box center [432, 137] width 178 height 20
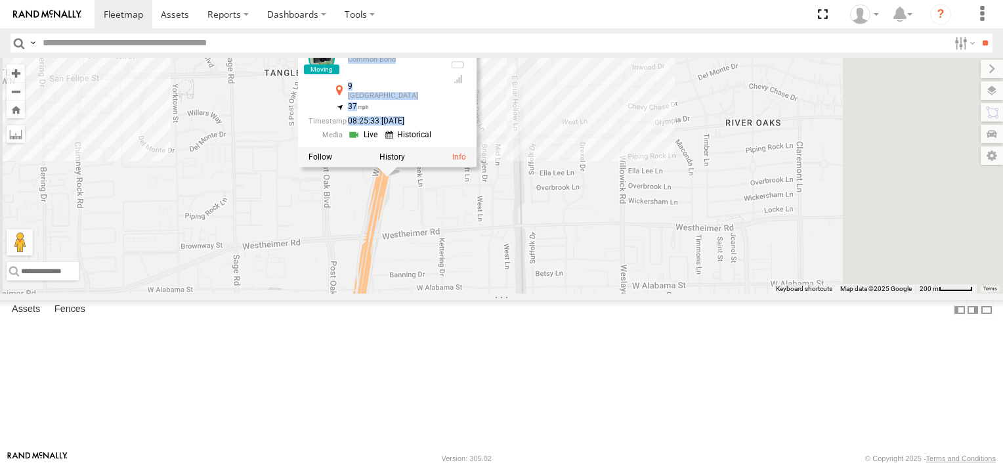
click at [705, 249] on div "FORD F550 ISUZU TRANSIT VAN DODGE RAM DODGE RAM Common Bond 9 Greater Uptown 29…" at bounding box center [501, 176] width 1003 height 236
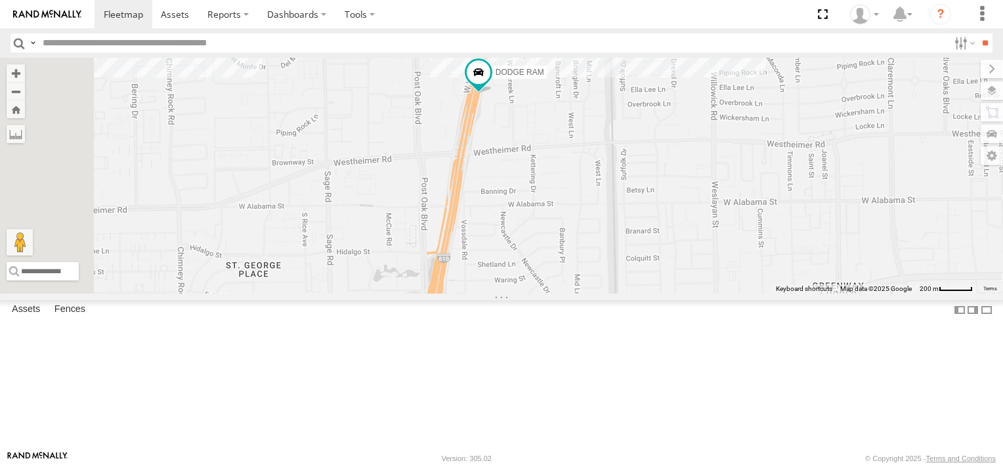
drag, startPoint x: 705, startPoint y: 249, endPoint x: 795, endPoint y: 177, distance: 115.3
click at [795, 177] on div "FORD F550 ISUZU TRANSIT VAN DODGE RAM" at bounding box center [501, 176] width 1003 height 236
click at [66, 8] on link at bounding box center [47, 14] width 94 height 28
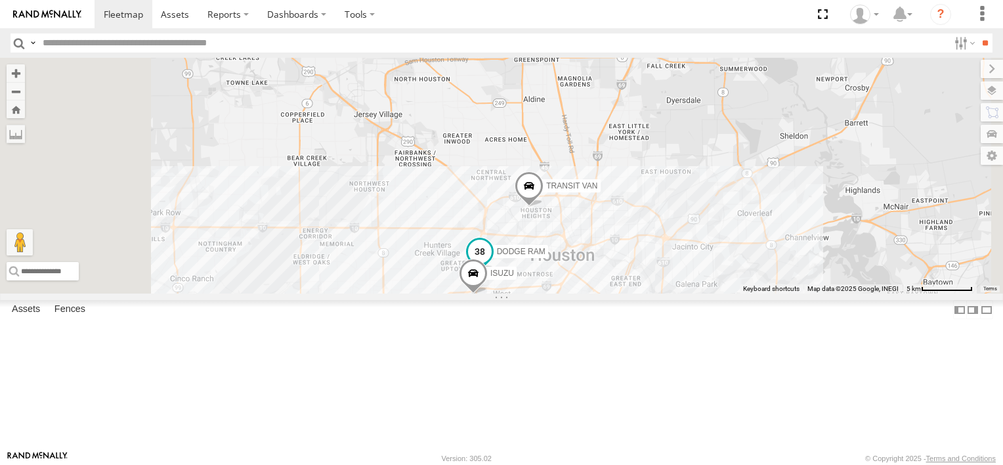
click at [545, 255] on span "DODGE RAM" at bounding box center [521, 250] width 49 height 9
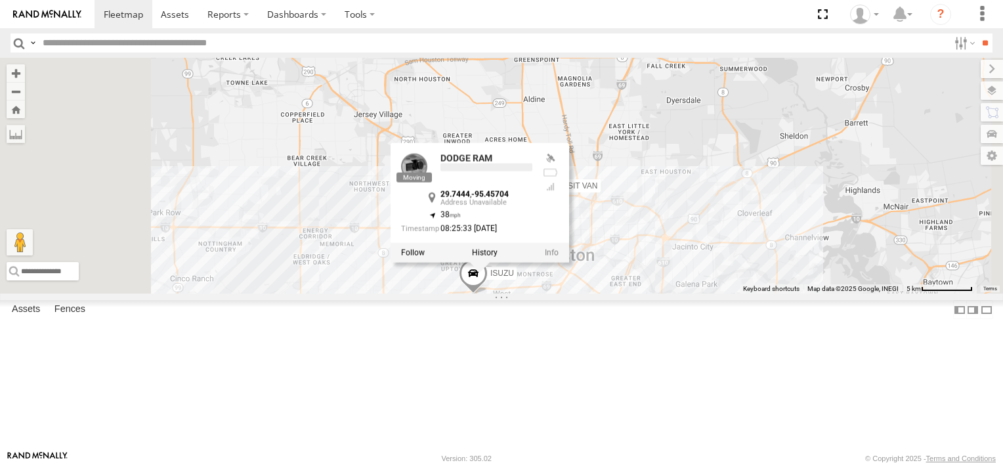
click at [569, 262] on div at bounding box center [479, 252] width 178 height 20
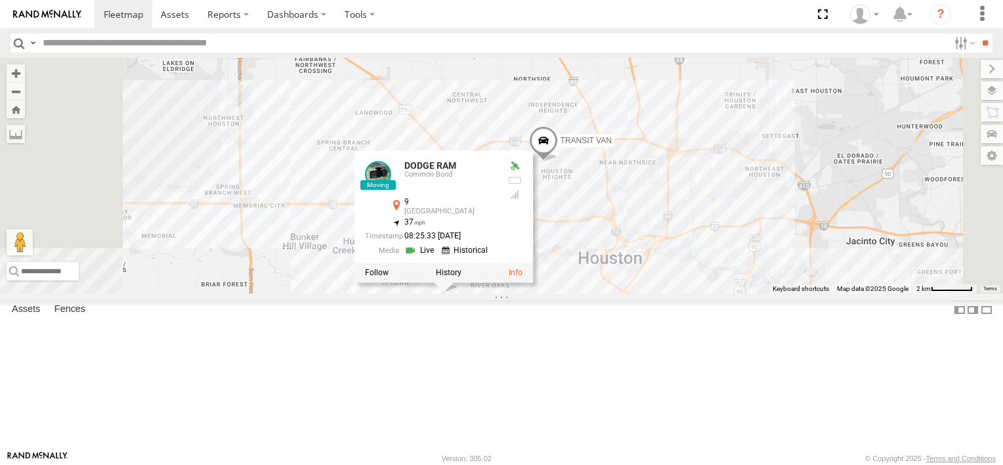
click at [678, 293] on div "FORD F550 ISUZU TRANSIT VAN DODGE RAM DODGE RAM Common Bond 9 Greater Uptown 29…" at bounding box center [501, 176] width 1003 height 236
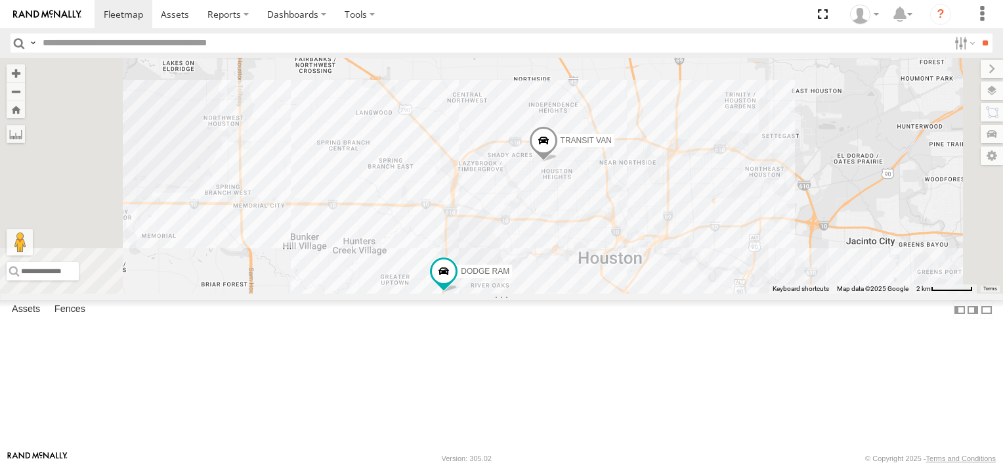
click at [678, 293] on div "FORD F550 ISUZU TRANSIT VAN DODGE RAM" at bounding box center [501, 176] width 1003 height 236
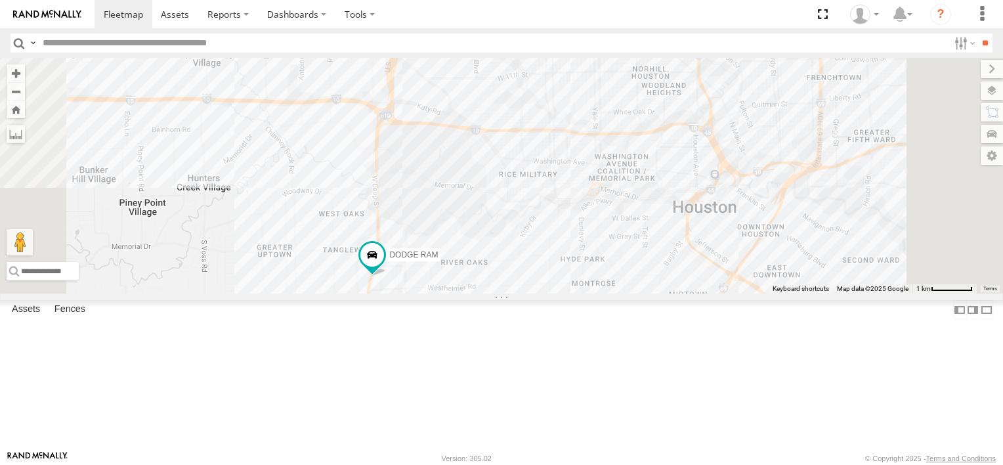
click at [678, 293] on div "FORD F550 ISUZU TRANSIT VAN DODGE RAM" at bounding box center [501, 176] width 1003 height 236
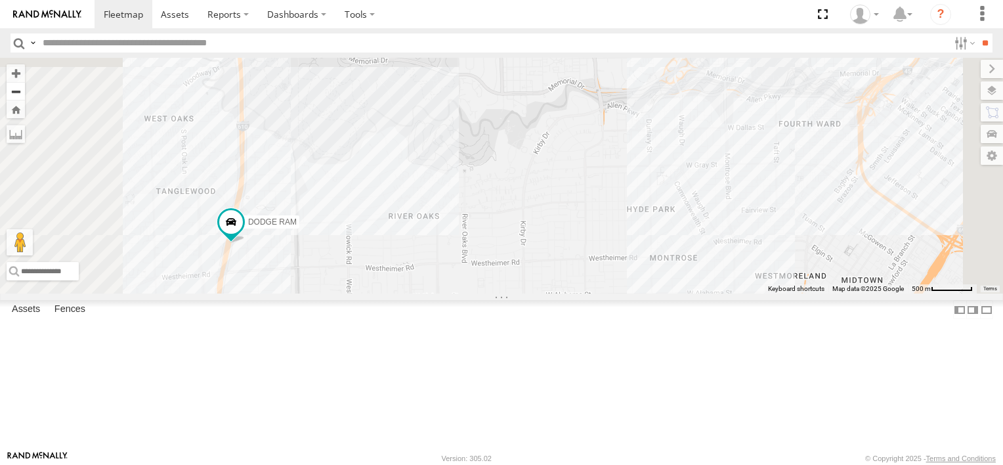
click at [25, 87] on button "Zoom out" at bounding box center [16, 91] width 18 height 18
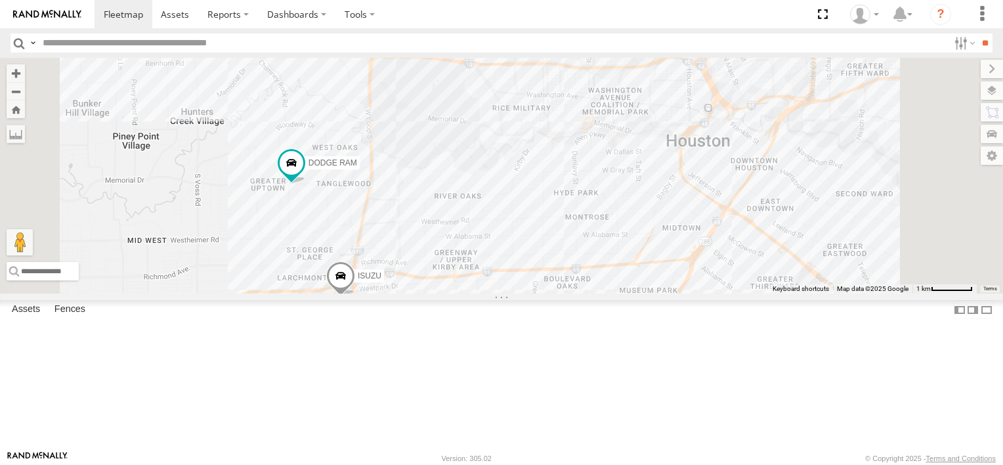
click at [0, 0] on div "Common Bond" at bounding box center [0, 0] width 0 height 0
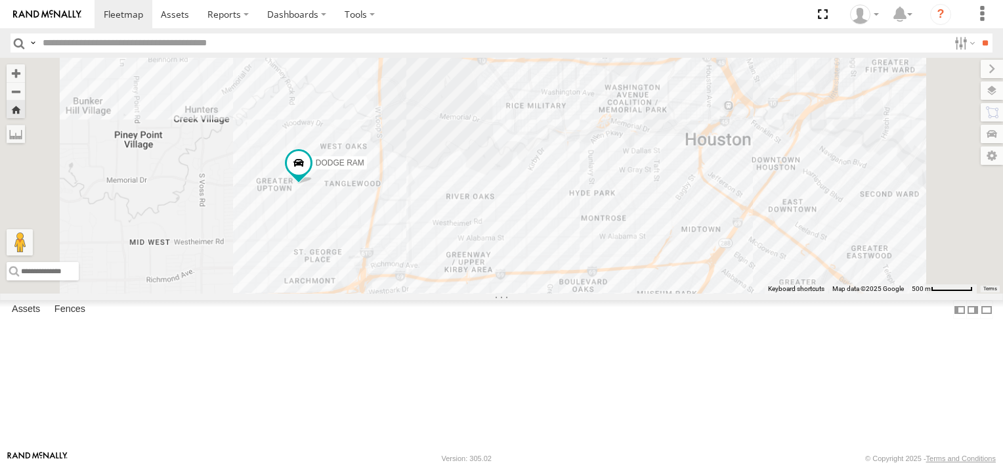
click at [0, 0] on div "Common Bond" at bounding box center [0, 0] width 0 height 0
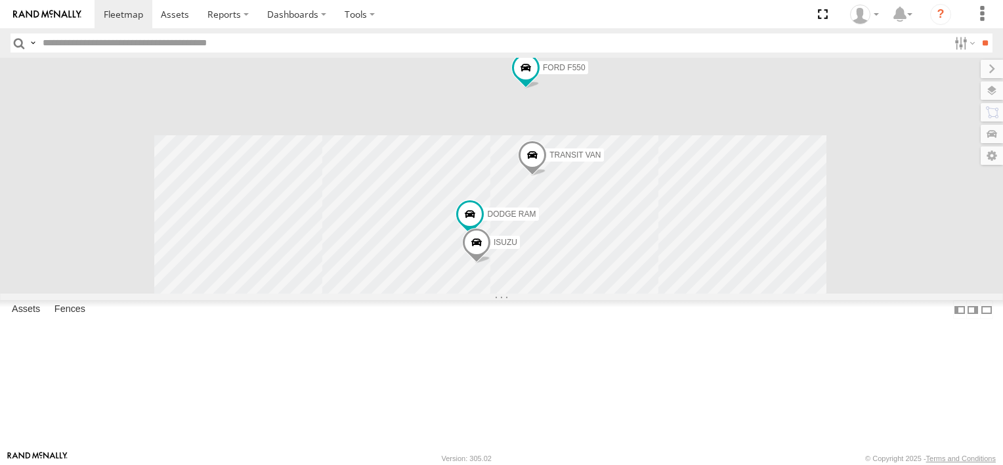
click at [537, 79] on span at bounding box center [526, 67] width 24 height 24
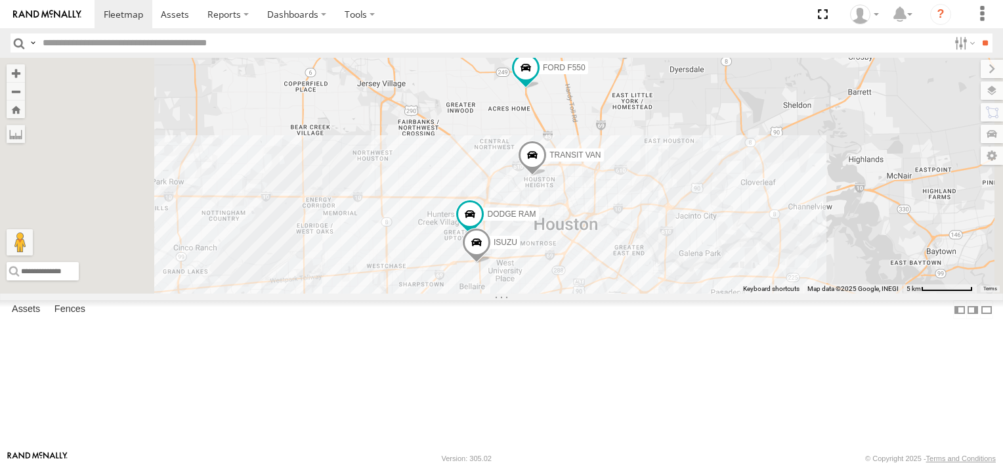
click at [0, 0] on div "Common Bond" at bounding box center [0, 0] width 0 height 0
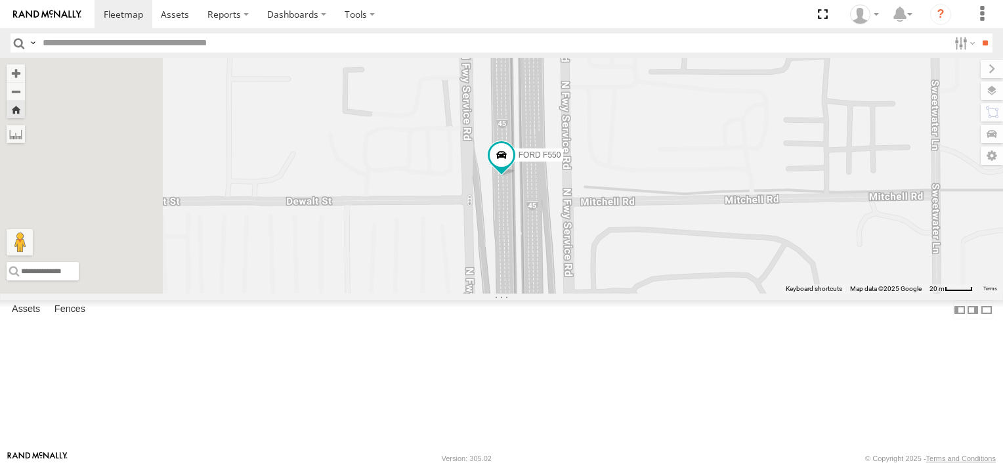
click at [0, 0] on div "FORD F550 Common Bond I-45 [GEOGRAPHIC_DATA] 29.88321 -95.41212 Video DODGE RAM…" at bounding box center [0, 0] width 0 height 0
click at [51, 14] on img at bounding box center [47, 14] width 68 height 9
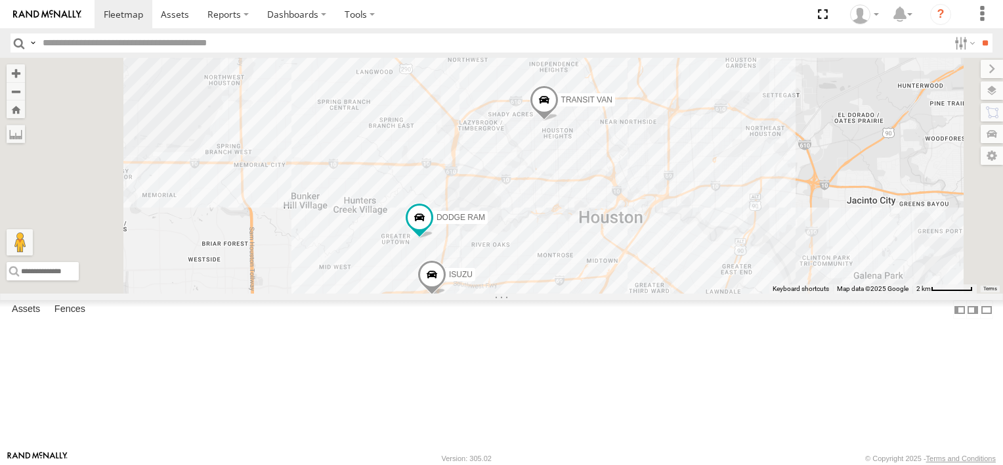
click at [0, 0] on div "FORD F550 Common Bond 29.8345 -95.38552 Video DODGE RAM Common Bond [GEOGRAPHIC…" at bounding box center [0, 0] width 0 height 0
click at [580, 293] on div "FORD F550 ISUZU TRANSIT VAN DODGE RAM" at bounding box center [501, 176] width 1003 height 236
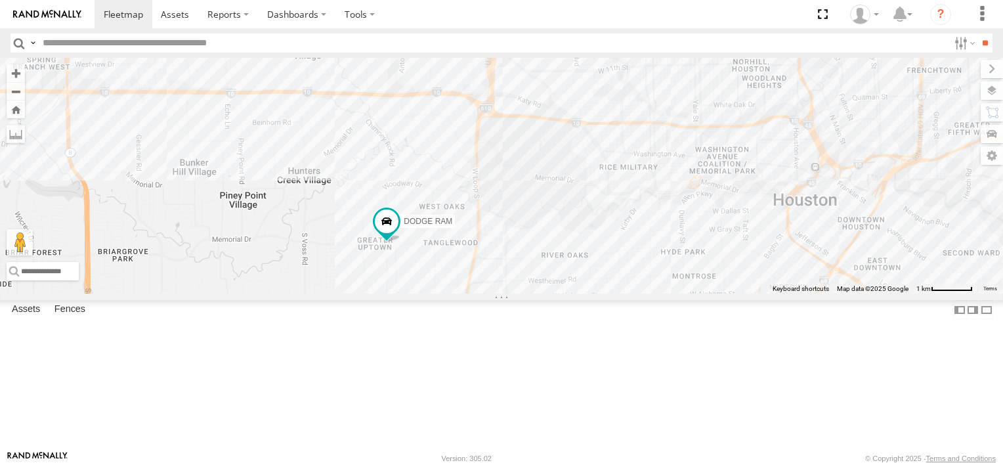
click at [580, 293] on div "FORD F550 ISUZU TRANSIT VAN DODGE RAM" at bounding box center [501, 176] width 1003 height 236
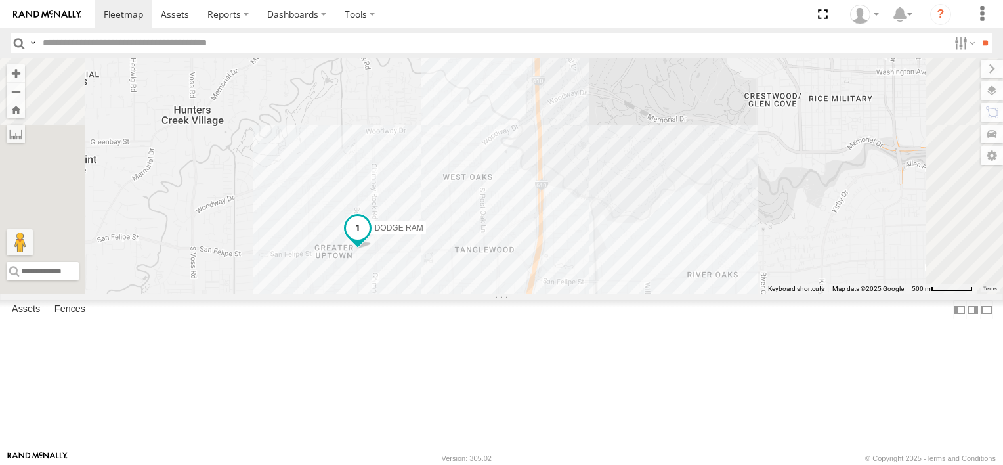
click at [423, 232] on span "DODGE RAM" at bounding box center [399, 227] width 49 height 9
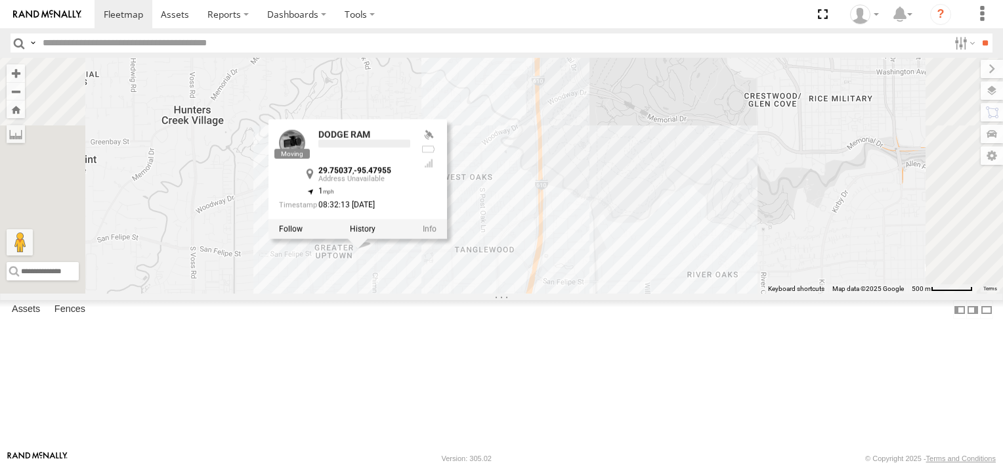
click at [447, 239] on div at bounding box center [357, 229] width 178 height 20
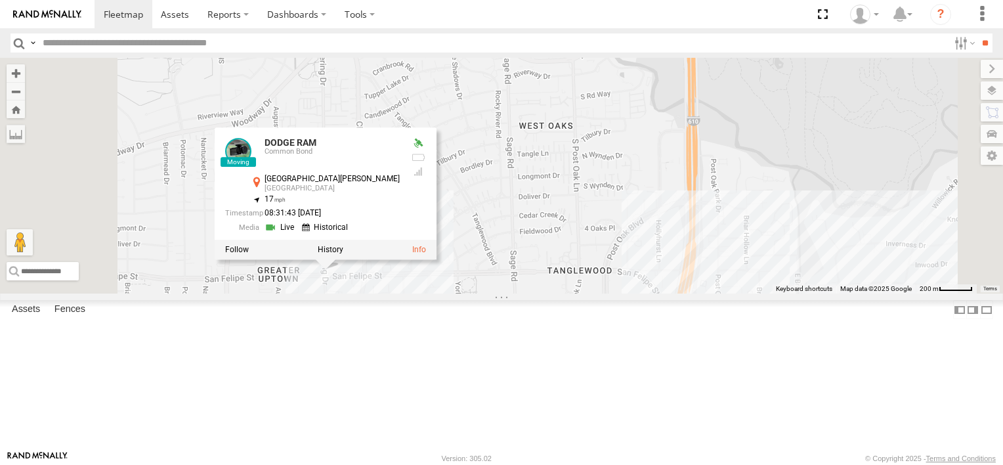
click at [0, 0] on div "FORD F550 Common Bond 29.8345 -95.38552 Video DODGE RAM Common Bond San Felipe …" at bounding box center [0, 0] width 0 height 0
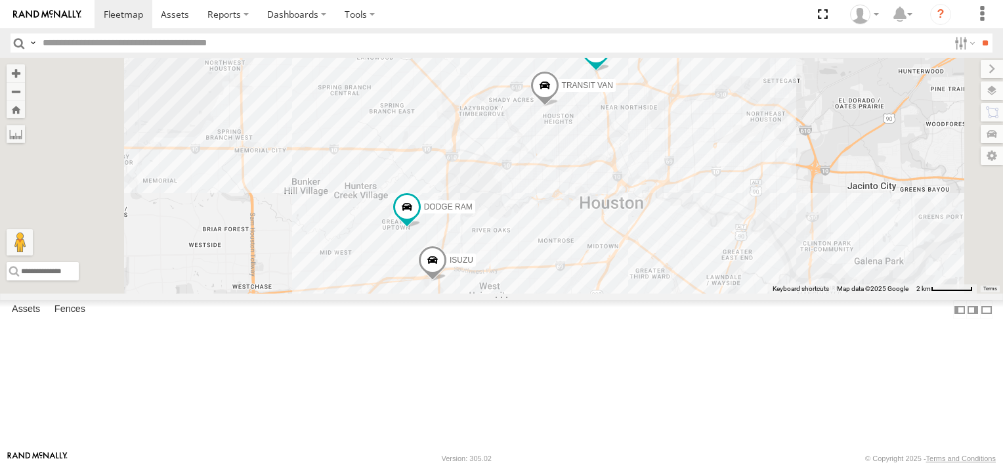
click at [52, 8] on link at bounding box center [47, 14] width 94 height 28
click at [613, 89] on span "TRANSIT VAN" at bounding box center [587, 84] width 51 height 9
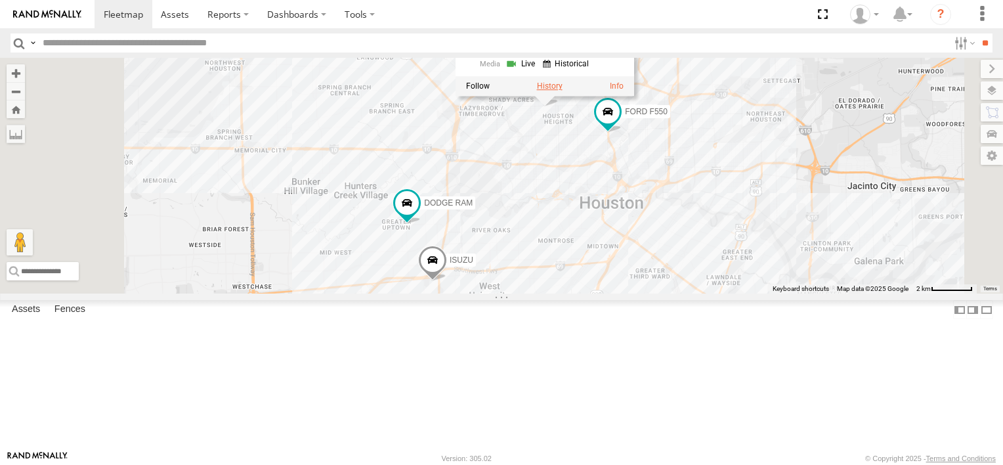
click at [562, 91] on label at bounding box center [550, 85] width 26 height 9
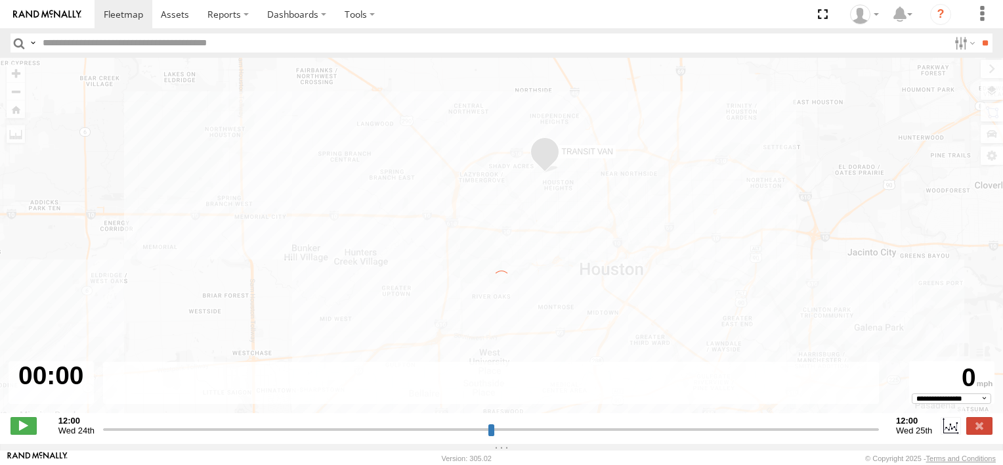
type input "**********"
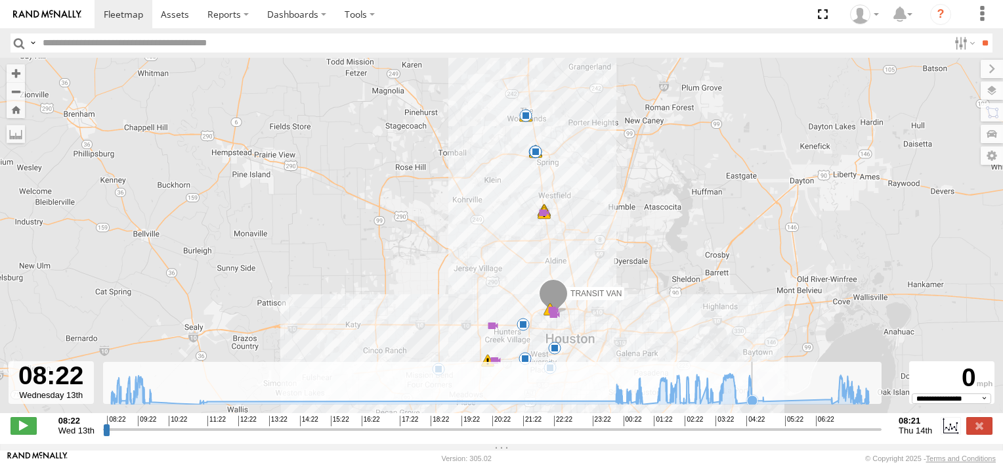
click at [753, 406] on icon at bounding box center [752, 400] width 10 height 10
click at [838, 406] on icon at bounding box center [838, 400] width 10 height 10
click at [833, 404] on icon at bounding box center [831, 403] width 13 height 13
click at [754, 403] on icon at bounding box center [752, 400] width 10 height 10
click at [833, 405] on icon at bounding box center [831, 403] width 10 height 10
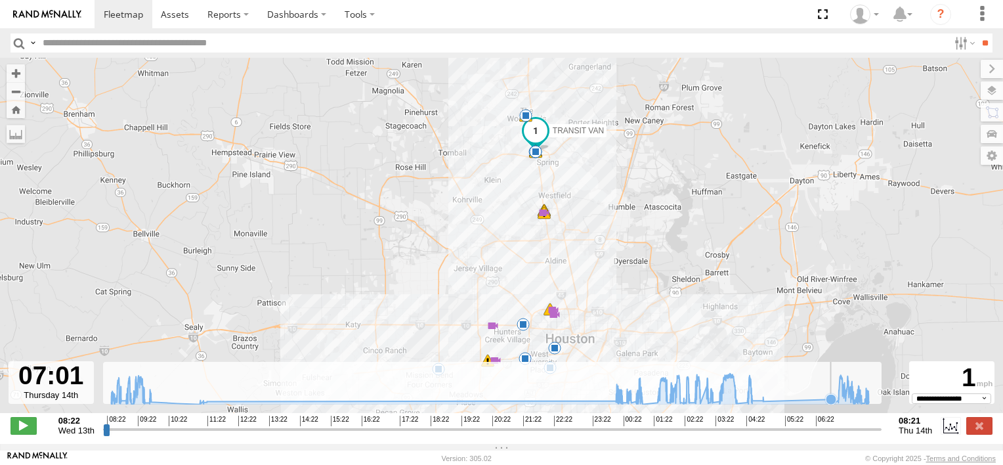
click at [829, 404] on icon at bounding box center [830, 399] width 10 height 10
click at [754, 405] on icon at bounding box center [752, 400] width 10 height 10
click at [837, 404] on icon at bounding box center [838, 400] width 10 height 10
click at [528, 40] on input "text" at bounding box center [492, 42] width 911 height 19
click at [79, 12] on img at bounding box center [47, 14] width 68 height 9
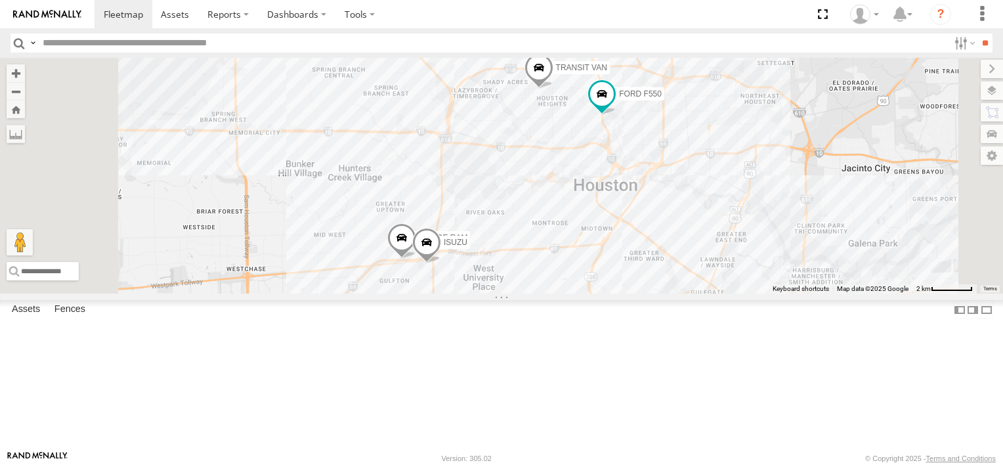
click at [416, 258] on span at bounding box center [401, 239] width 29 height 35
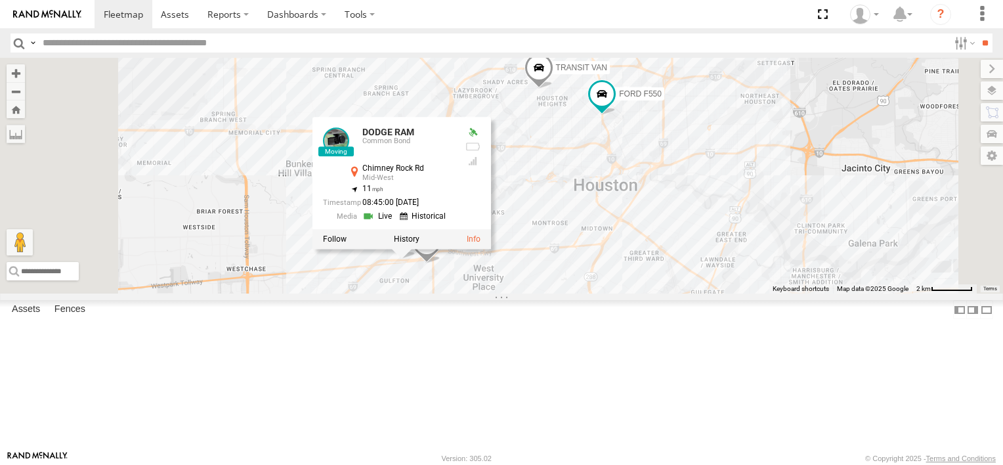
click at [572, 293] on div "FORD F550 ISUZU TRANSIT VAN DODGE RAM DODGE RAM Common Bond Chimney Rock Rd Mid…" at bounding box center [501, 176] width 1003 height 236
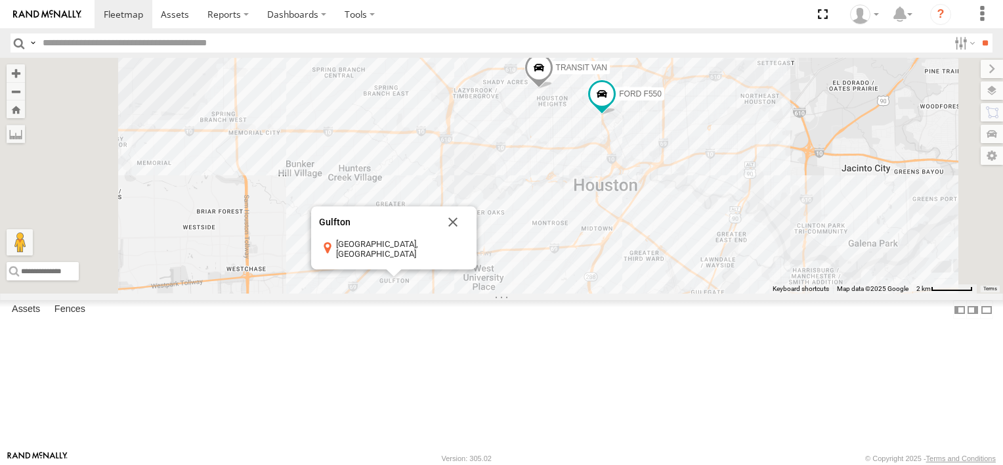
click at [583, 293] on div "FORD F550 ISUZU TRANSIT VAN DODGE RAM Gulfton Gulfton Houston, TX View on Googl…" at bounding box center [501, 176] width 1003 height 236
click at [468, 238] on button "Close" at bounding box center [452, 221] width 31 height 31
click at [577, 293] on div "FORD F550 ISUZU TRANSIT VAN DODGE RAM" at bounding box center [501, 176] width 1003 height 236
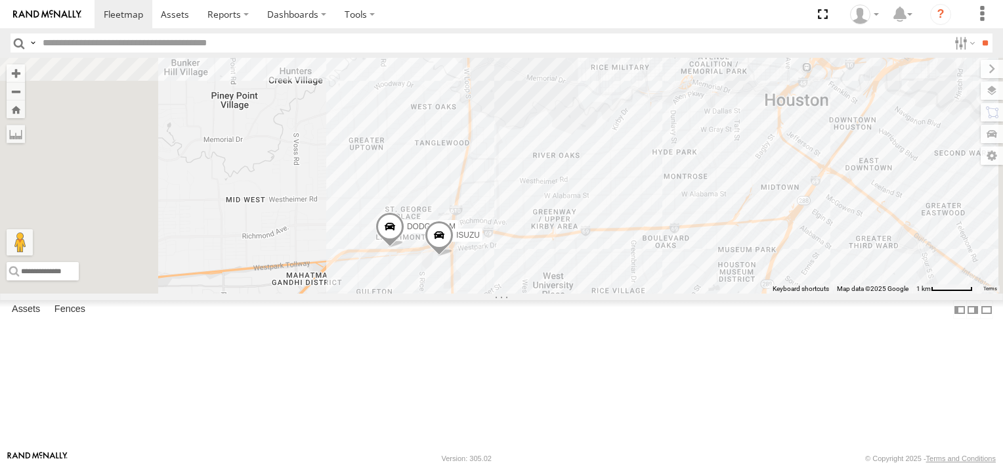
click at [577, 293] on div "FORD F550 ISUZU TRANSIT VAN DODGE RAM" at bounding box center [501, 176] width 1003 height 236
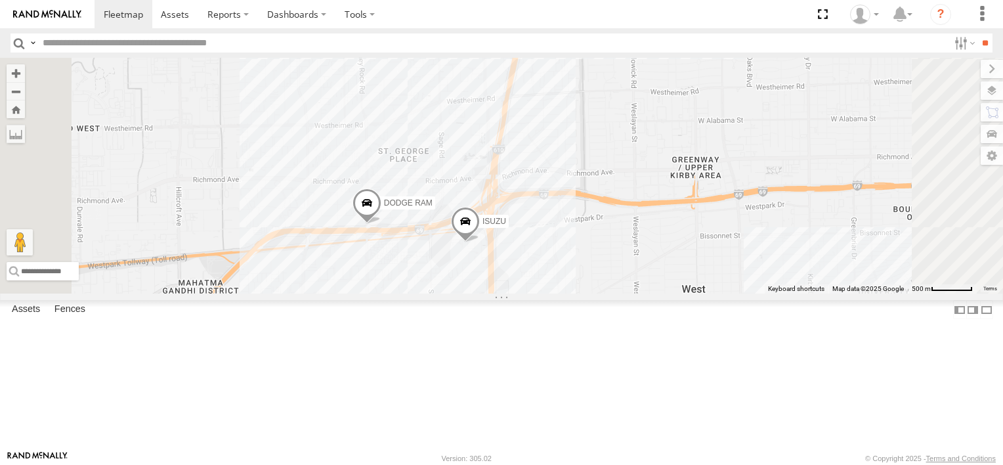
click at [432, 207] on span "DODGE RAM" at bounding box center [408, 202] width 49 height 9
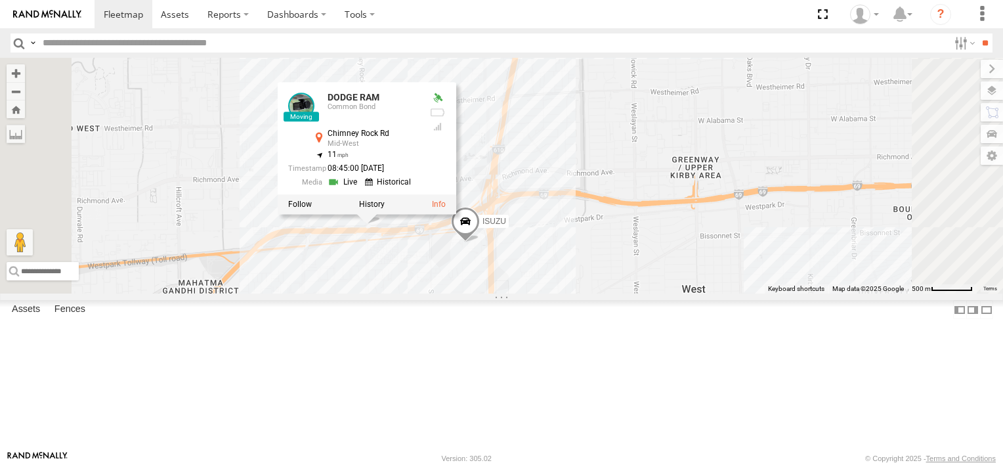
click at [361, 188] on link at bounding box center [343, 181] width 33 height 12
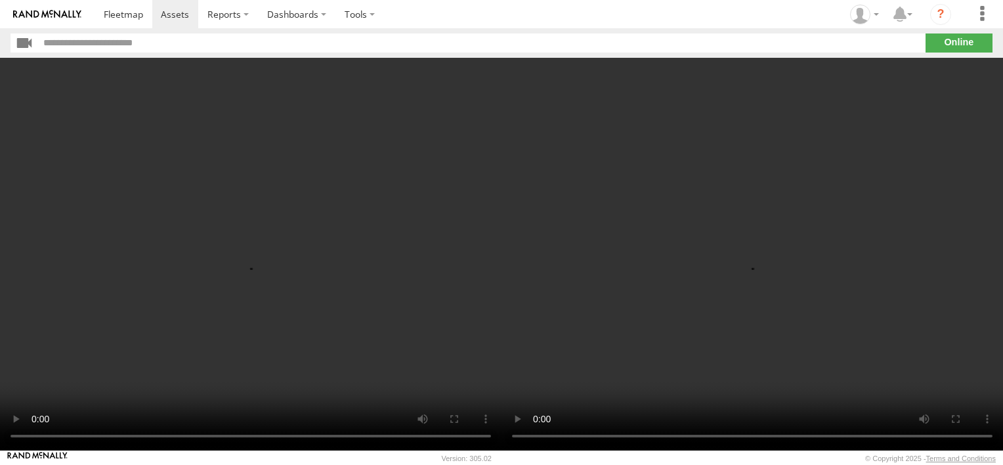
click at [217, 295] on video at bounding box center [250, 254] width 501 height 392
click at [694, 280] on video at bounding box center [751, 254] width 501 height 392
click at [49, 11] on img at bounding box center [47, 14] width 68 height 9
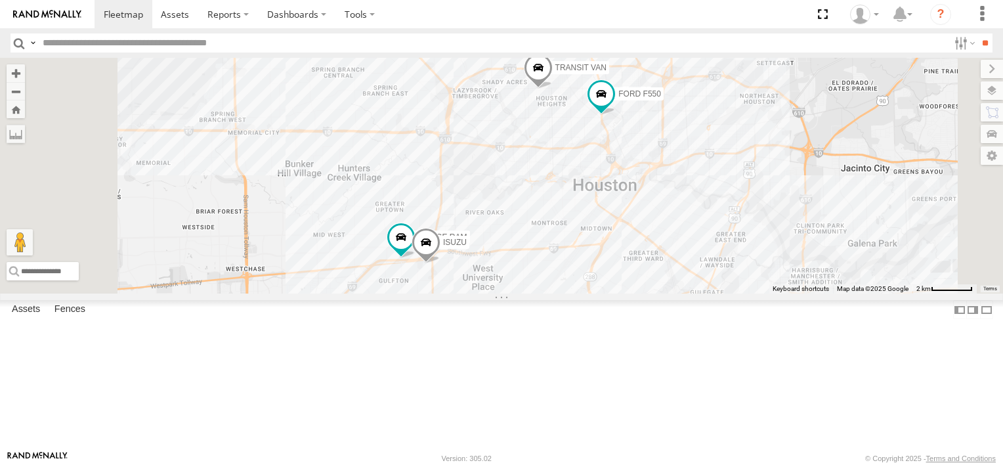
click at [573, 293] on div "FORD F550 ISUZU TRANSIT VAN DODGE RAM" at bounding box center [501, 176] width 1003 height 236
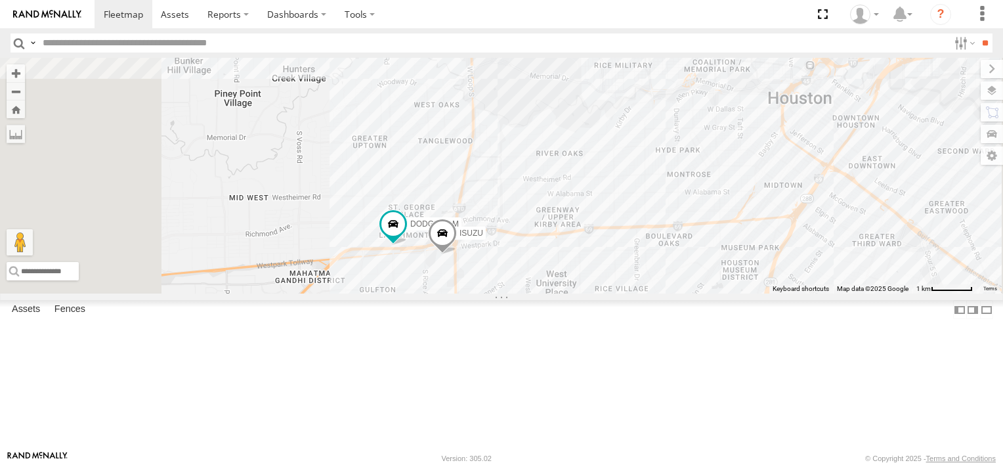
click at [573, 293] on div "FORD F550 ISUZU TRANSIT VAN DODGE RAM" at bounding box center [501, 176] width 1003 height 236
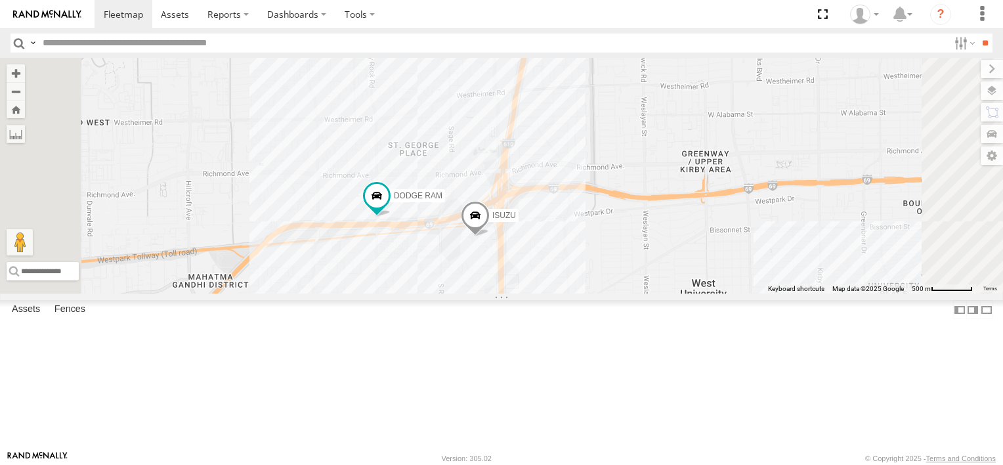
click at [482, 288] on div "FORD F550 ISUZU TRANSIT VAN DODGE RAM" at bounding box center [501, 176] width 1003 height 236
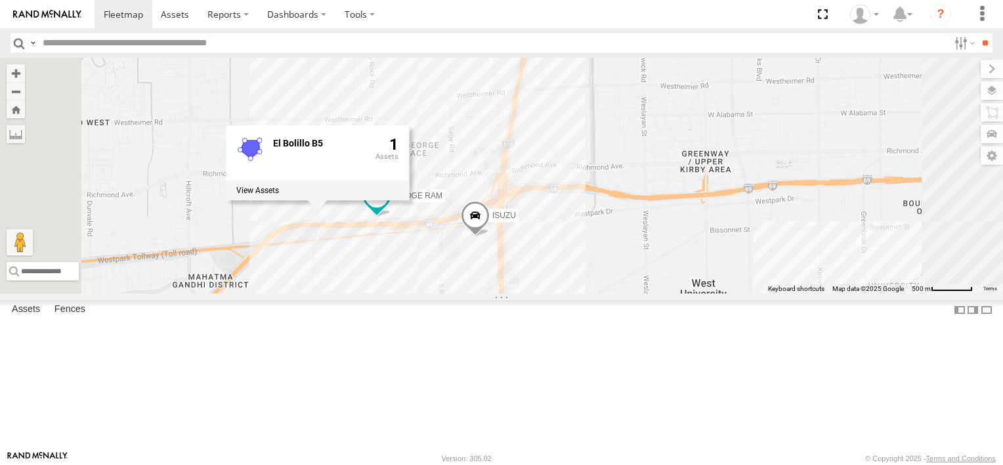
click at [552, 293] on div "FORD F550 ISUZU TRANSIT VAN DODGE RAM El Bolillo B5 1" at bounding box center [501, 176] width 1003 height 236
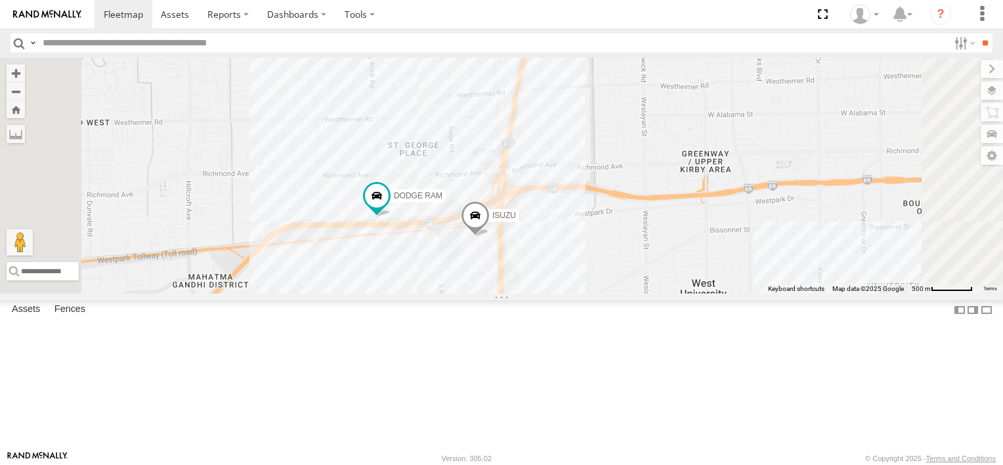
click at [522, 91] on div "FORD F550 ISUZU TRANSIT VAN DODGE RAM" at bounding box center [501, 176] width 1003 height 236
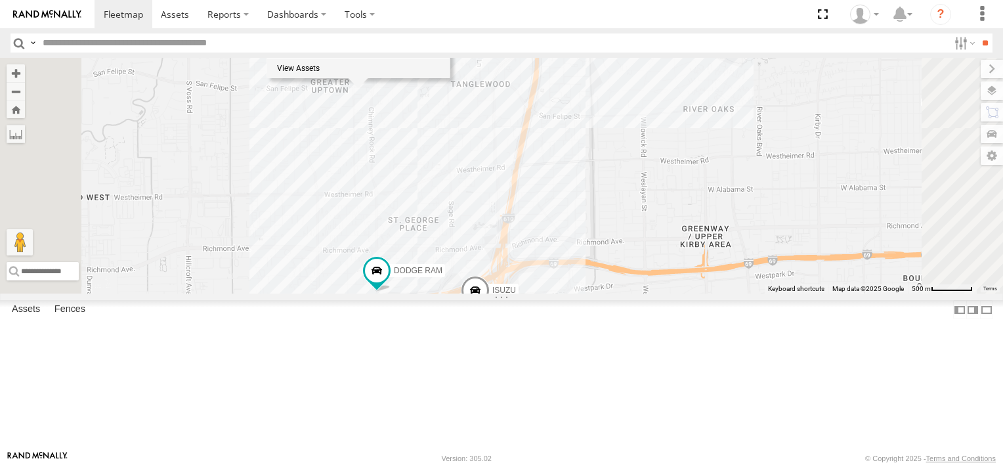
click at [60, 11] on img at bounding box center [47, 14] width 68 height 9
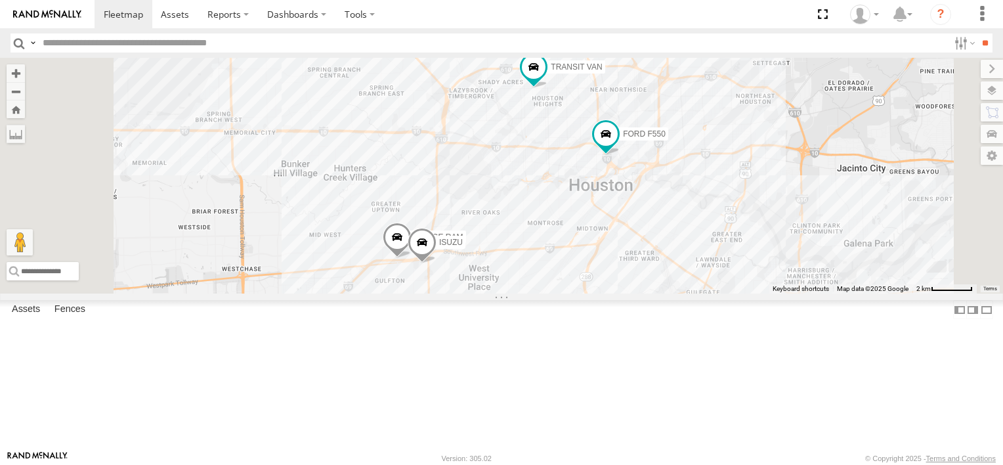
click at [411, 258] on span at bounding box center [397, 239] width 29 height 35
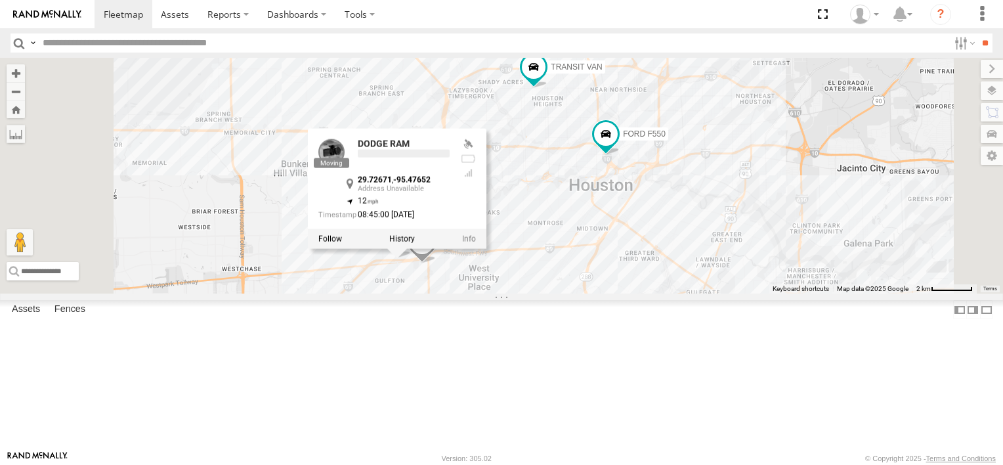
click at [486, 248] on div at bounding box center [397, 238] width 178 height 20
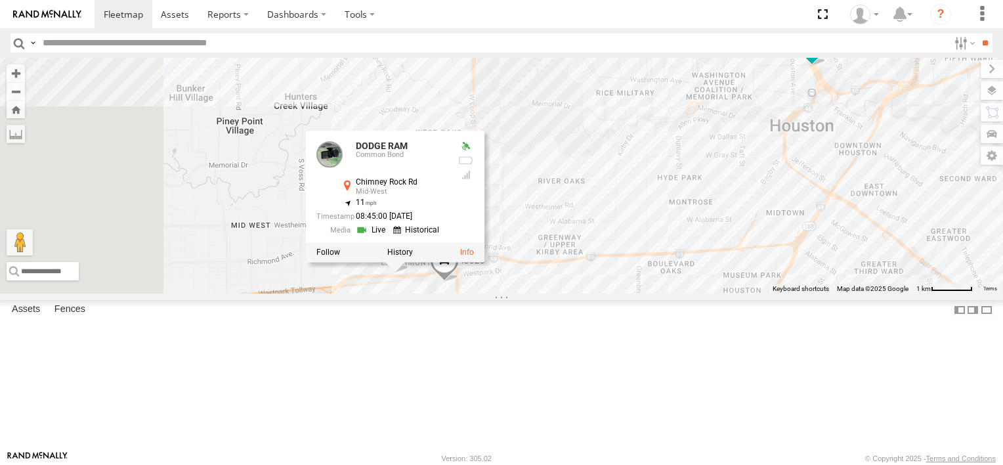
click at [567, 293] on div "FORD F550 ISUZU TRANSIT VAN DODGE RAM DODGE RAM Common Bond Chimney Rock Rd Mid…" at bounding box center [501, 176] width 1003 height 236
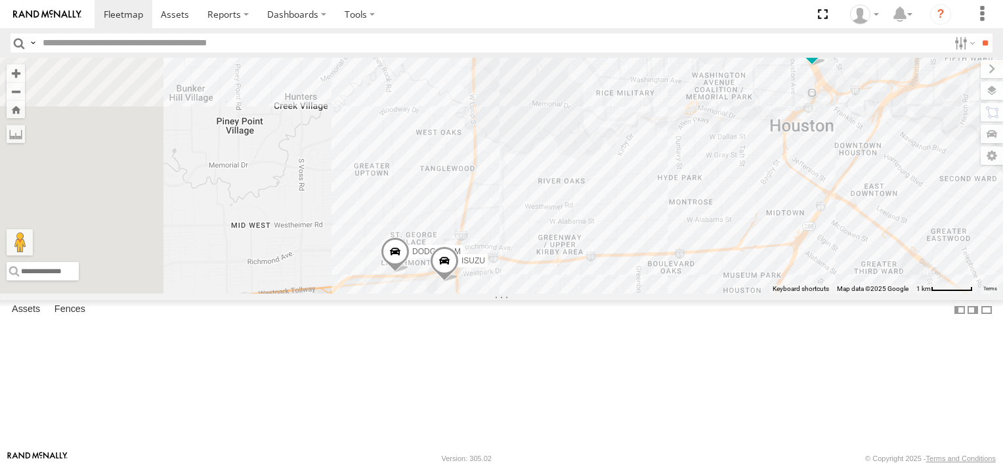
click at [567, 293] on div "FORD F550 ISUZU TRANSIT VAN DODGE RAM" at bounding box center [501, 176] width 1003 height 236
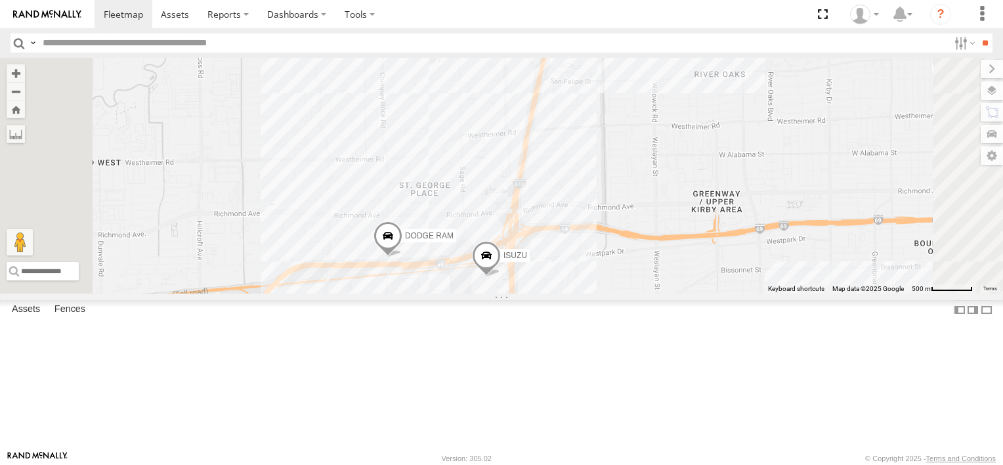
click at [567, 293] on div "FORD F550 ISUZU TRANSIT VAN DODGE RAM" at bounding box center [501, 176] width 1003 height 236
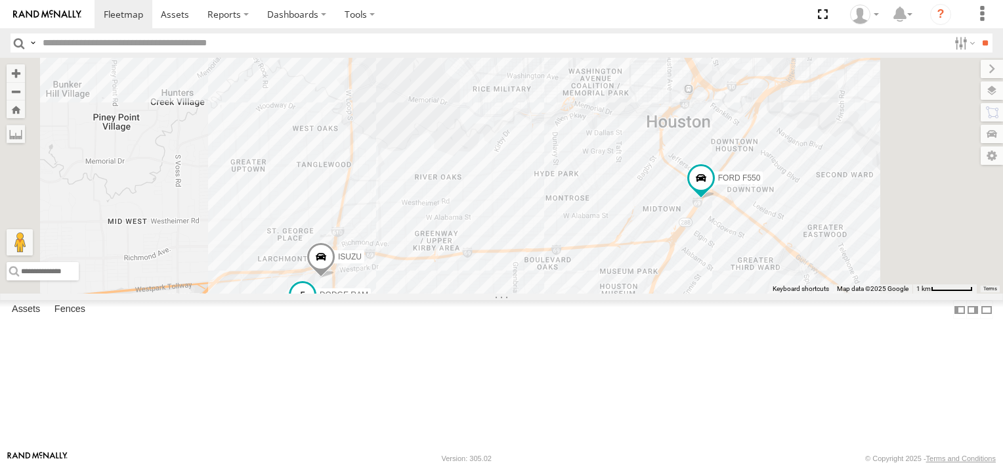
click at [368, 299] on span "DODGE RAM" at bounding box center [344, 293] width 49 height 9
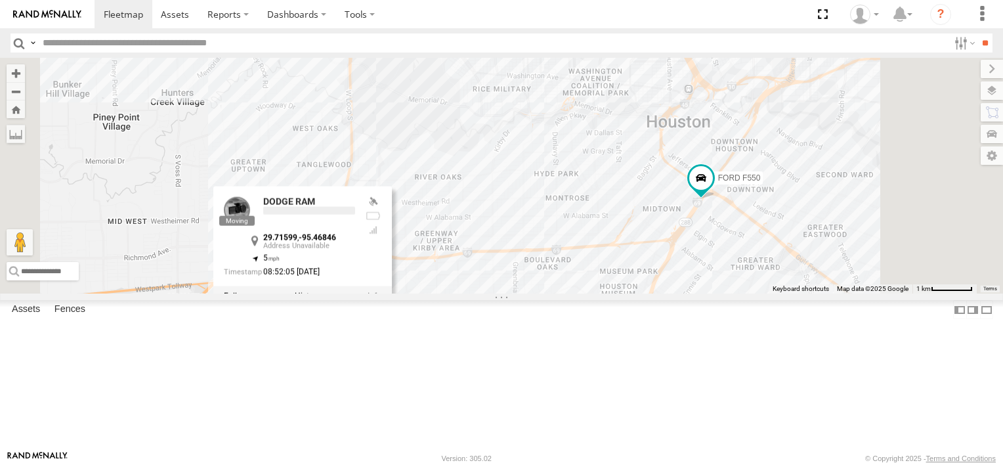
click at [392, 305] on div at bounding box center [302, 295] width 178 height 20
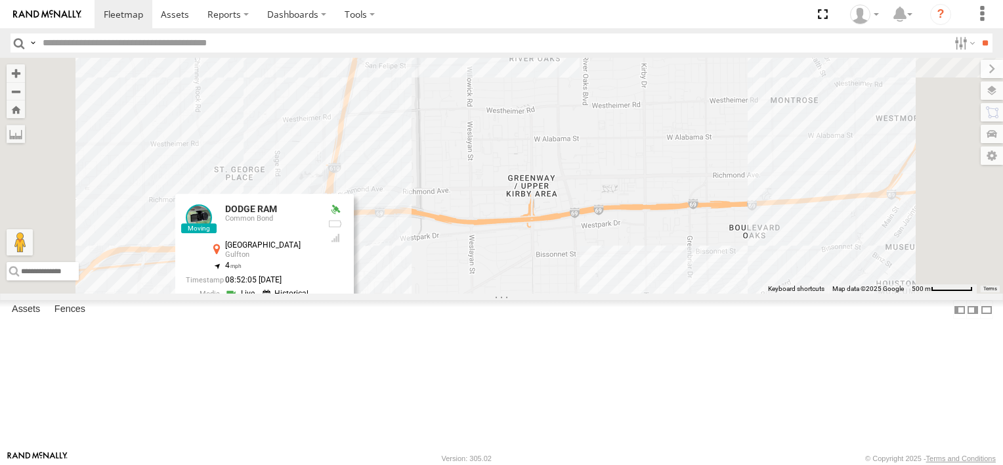
click at [544, 293] on div "ISUZU FORD F550 TRANSIT VAN DODGE RAM DODGE RAM Common Bond Gulfton St Gulfton …" at bounding box center [501, 176] width 1003 height 236
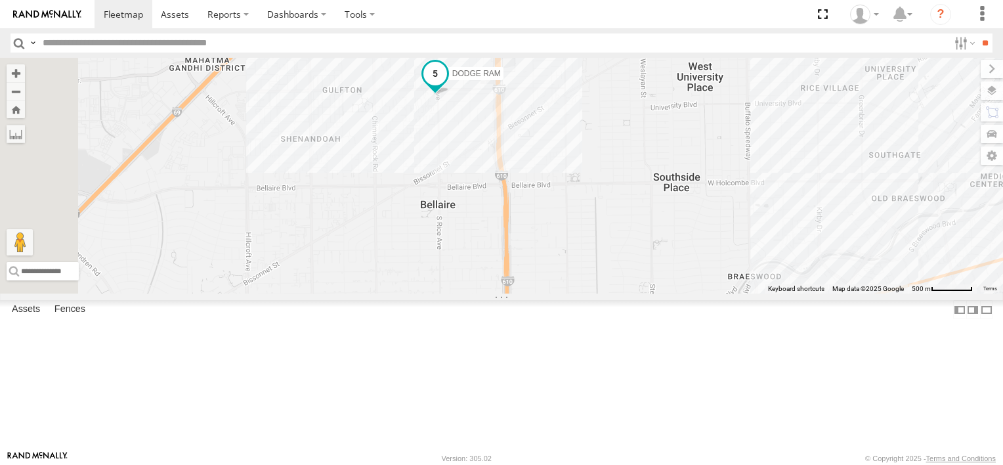
drag, startPoint x: 451, startPoint y: 402, endPoint x: 624, endPoint y: 155, distance: 301.5
click at [624, 155] on div "ISUZU FORD F550 TRANSIT VAN DODGE RAM" at bounding box center [501, 176] width 1003 height 236
click at [622, 186] on div "ISUZU FORD F550 TRANSIT VAN DODGE RAM" at bounding box center [501, 176] width 1003 height 236
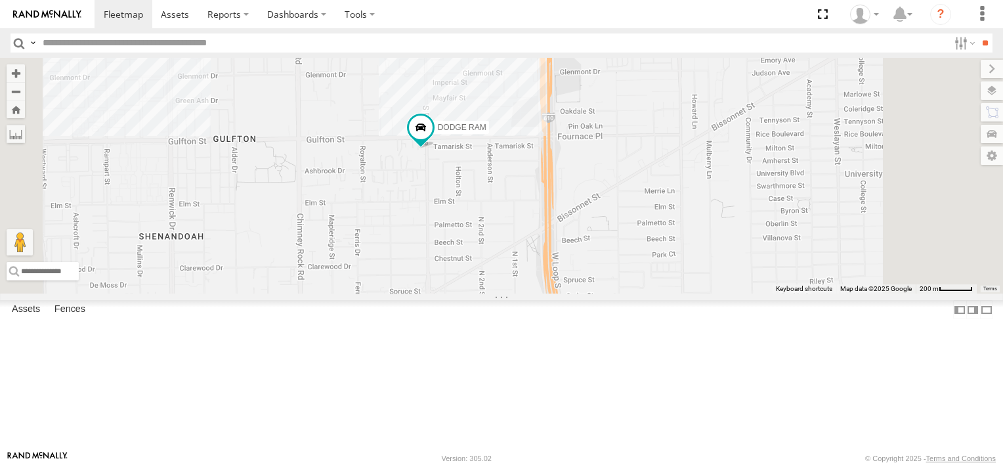
drag, startPoint x: 622, startPoint y: 186, endPoint x: 636, endPoint y: 279, distance: 93.6
click at [636, 279] on div "ISUZU FORD F550 TRANSIT VAN DODGE RAM" at bounding box center [501, 176] width 1003 height 236
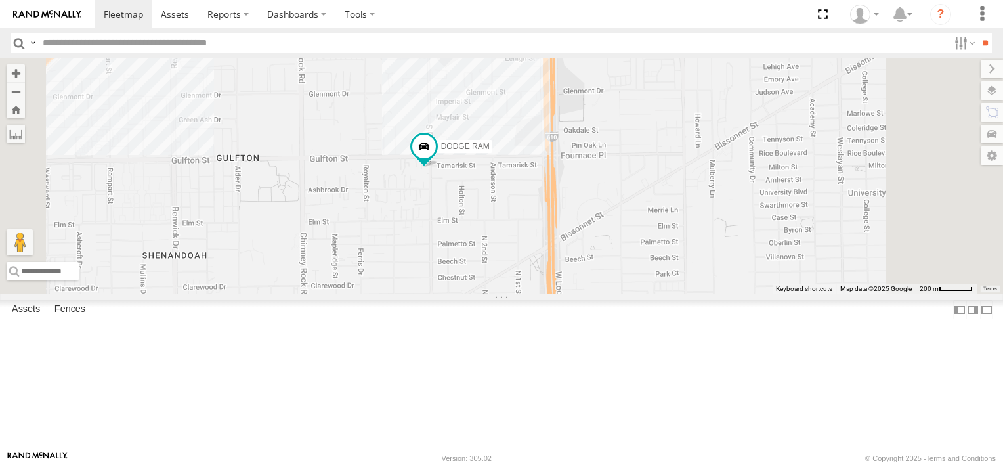
click at [68, 12] on img at bounding box center [47, 14] width 68 height 9
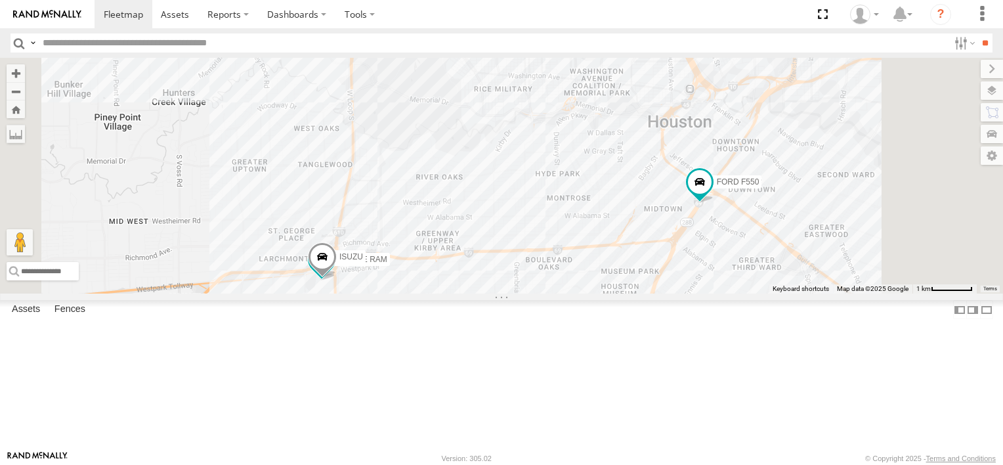
click at [522, 293] on div "FORD F550 ISUZU TRANSIT VAN DODGE RAM" at bounding box center [501, 176] width 1003 height 236
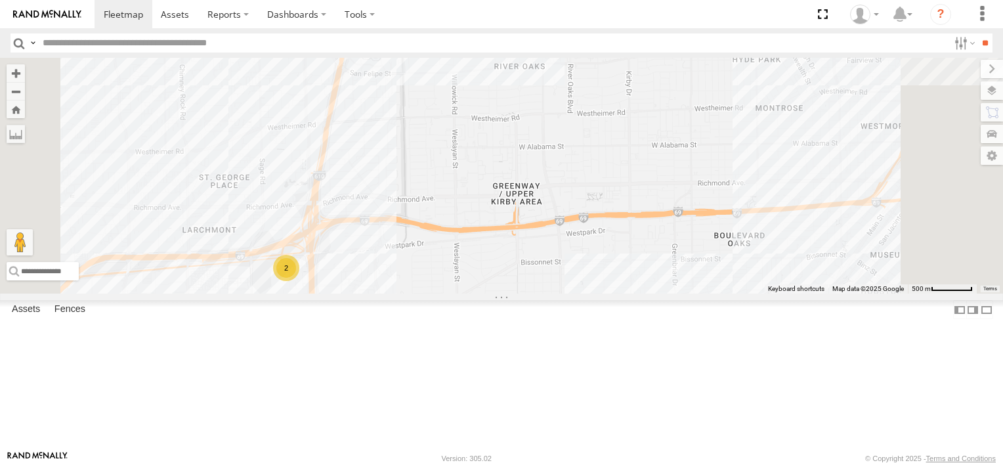
click at [522, 293] on div "FORD F550 TRANSIT VAN 2" at bounding box center [501, 176] width 1003 height 236
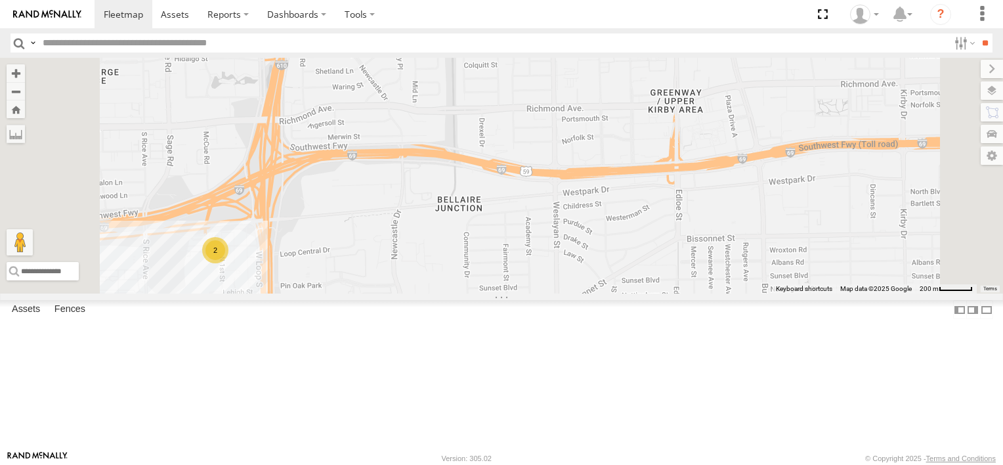
click at [522, 293] on div "FORD F550 TRANSIT VAN 2" at bounding box center [501, 176] width 1003 height 236
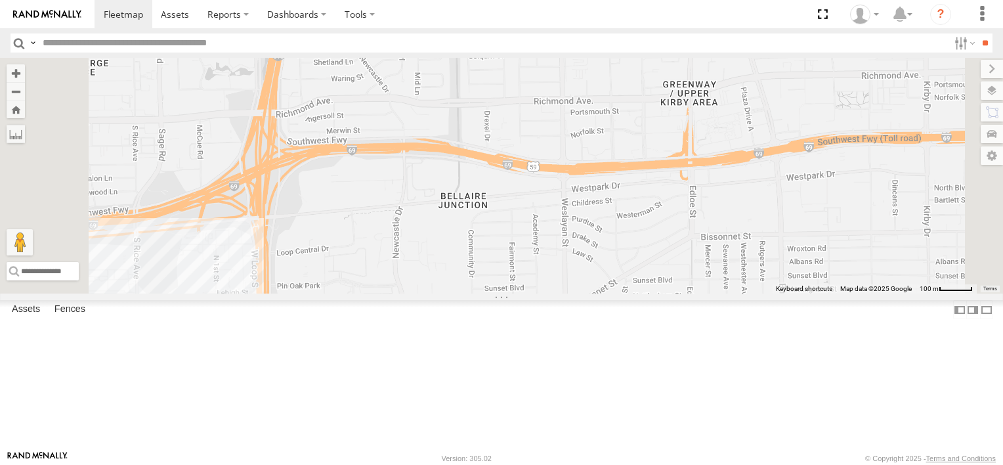
click at [522, 293] on div "FORD F550 TRANSIT VAN" at bounding box center [501, 176] width 1003 height 236
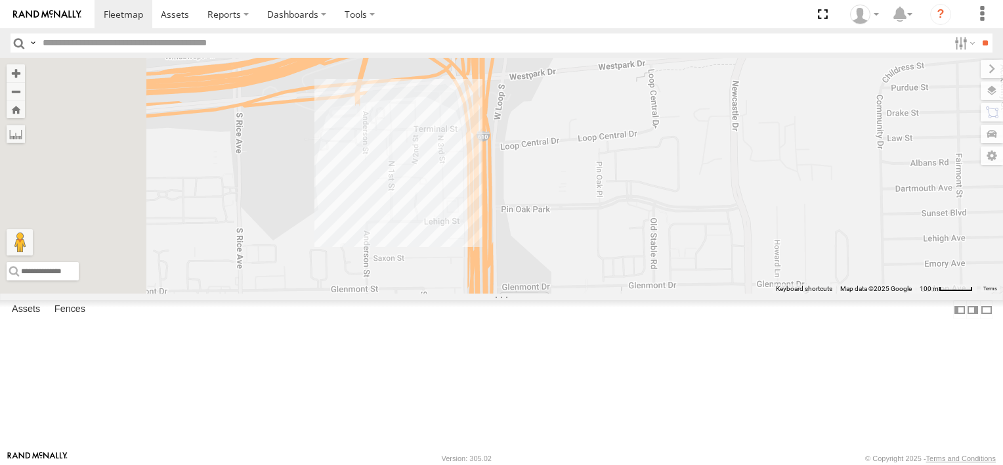
drag, startPoint x: 522, startPoint y: 365, endPoint x: 824, endPoint y: 286, distance: 312.6
click at [824, 286] on div "FORD F550 TRANSIT VAN" at bounding box center [501, 176] width 1003 height 236
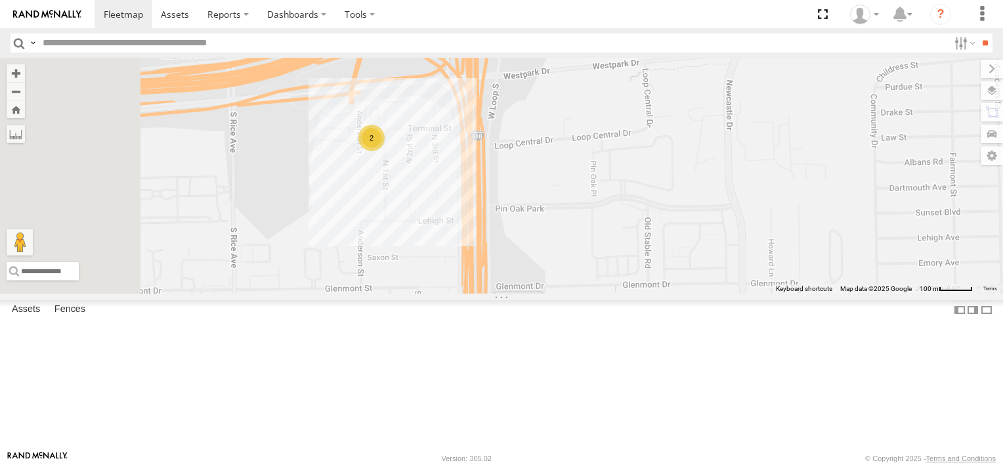
click at [385, 151] on div "2" at bounding box center [371, 138] width 26 height 26
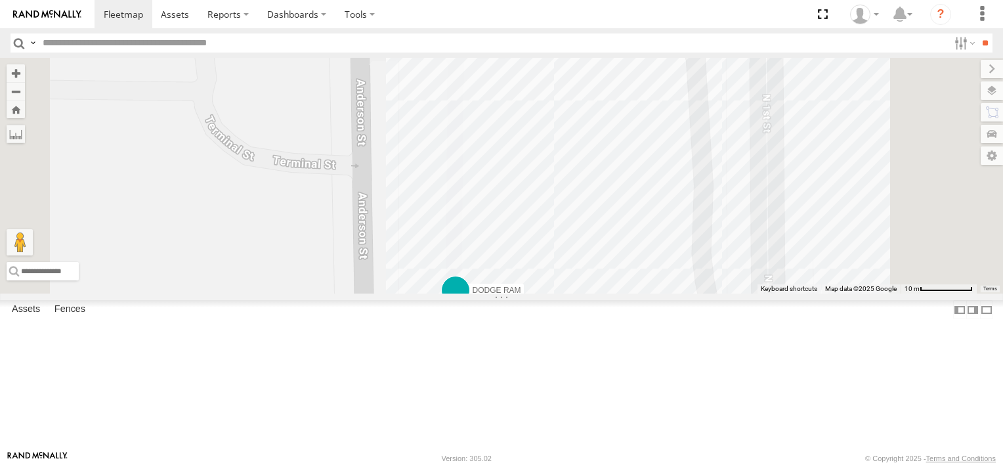
click at [521, 294] on span "DODGE RAM" at bounding box center [496, 289] width 49 height 9
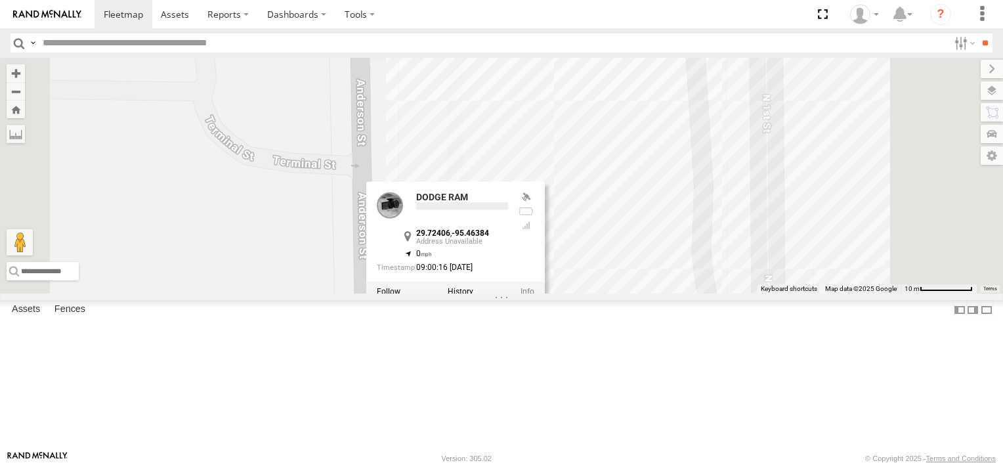
click at [545, 301] on div at bounding box center [455, 291] width 178 height 20
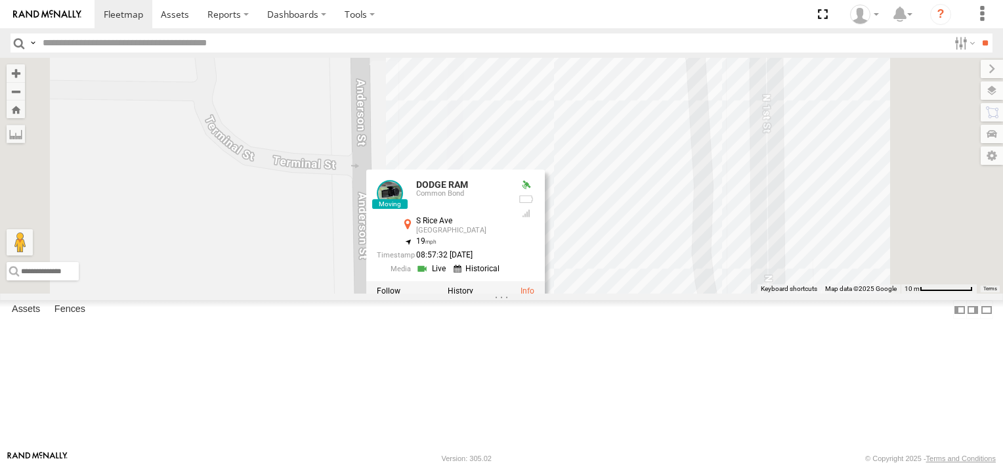
click at [661, 293] on div "FORD F550 TRANSIT VAN ISUZU DODGE RAM DODGE RAM Common Bond S Rice Ave Houston …" at bounding box center [501, 176] width 1003 height 236
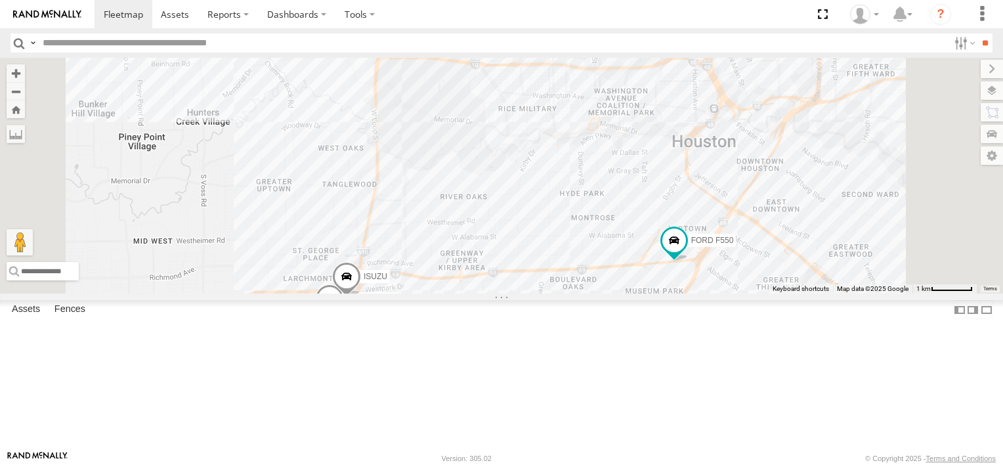
click at [508, 293] on div "FORD F550 ISUZU TRANSIT VAN DODGE RAM" at bounding box center [501, 176] width 1003 height 236
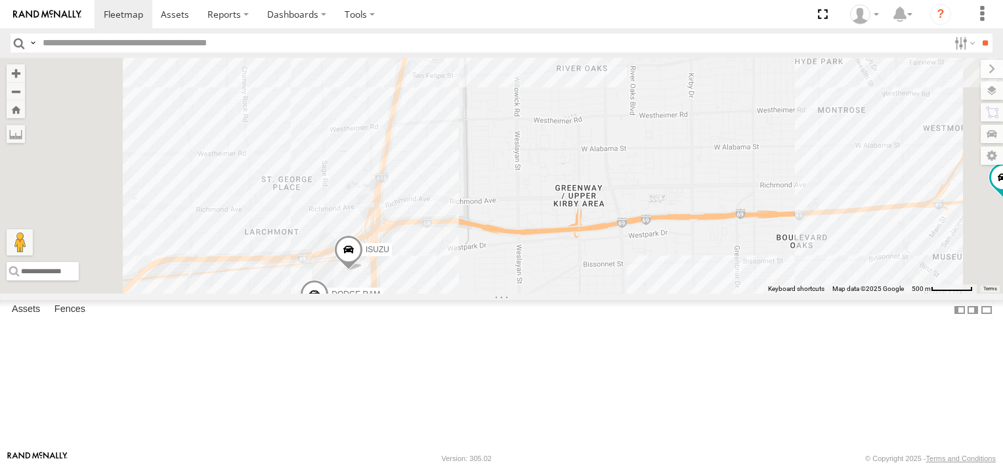
click at [508, 293] on div "FORD F550 ISUZU TRANSIT VAN DODGE RAM" at bounding box center [501, 176] width 1003 height 236
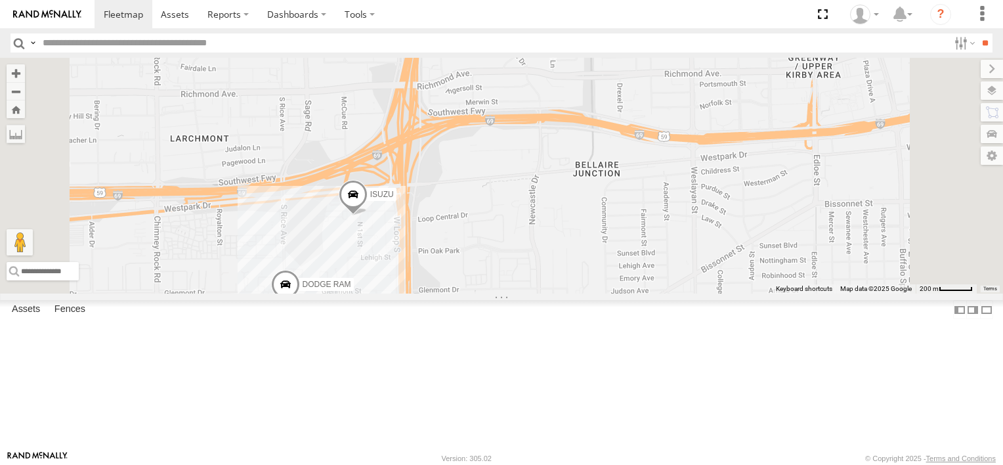
click at [72, 17] on img at bounding box center [47, 14] width 68 height 9
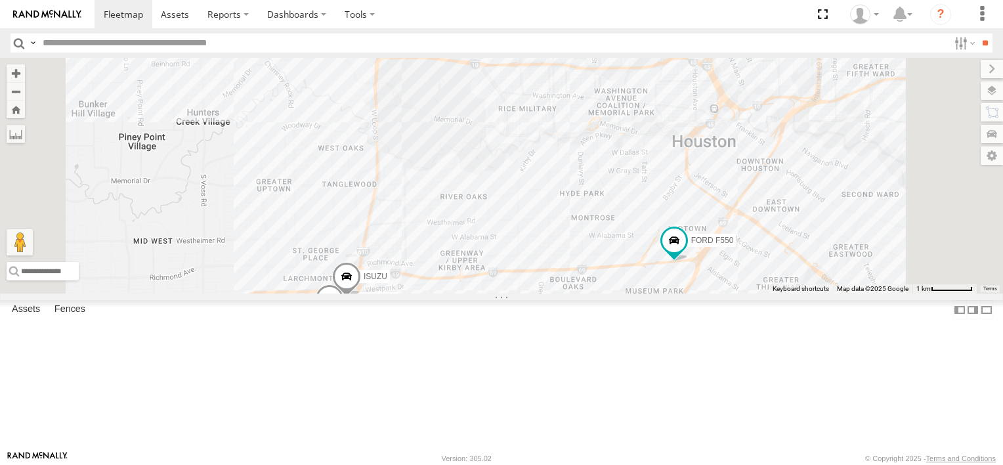
click at [514, 293] on div "FORD F550 ISUZU TRANSIT VAN DODGE RAM" at bounding box center [501, 176] width 1003 height 236
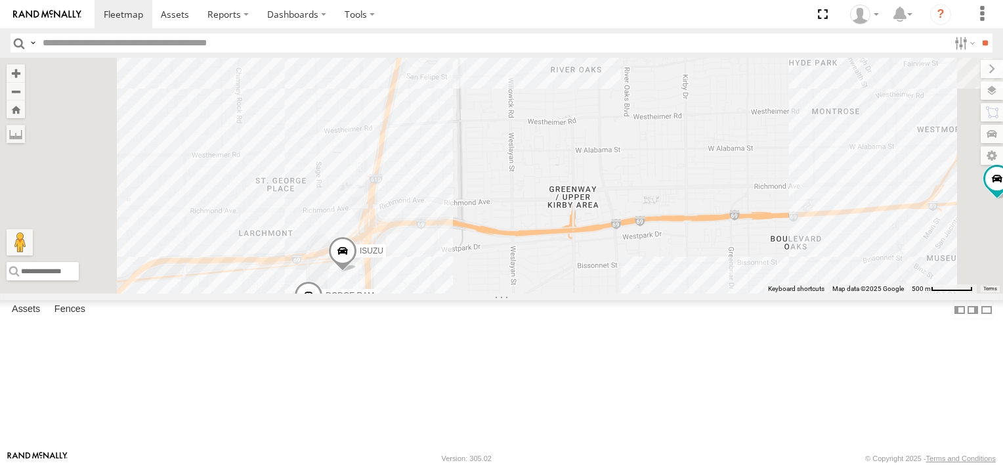
click at [514, 293] on div "FORD F550 ISUZU TRANSIT VAN DODGE RAM" at bounding box center [501, 176] width 1003 height 236
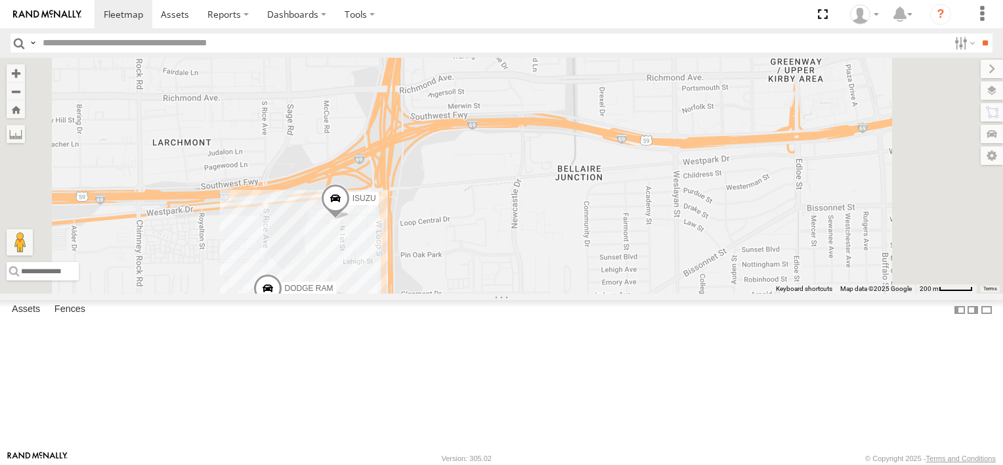
click at [483, 293] on div "FORD F550 ISUZU TRANSIT VAN DODGE RAM" at bounding box center [501, 176] width 1003 height 236
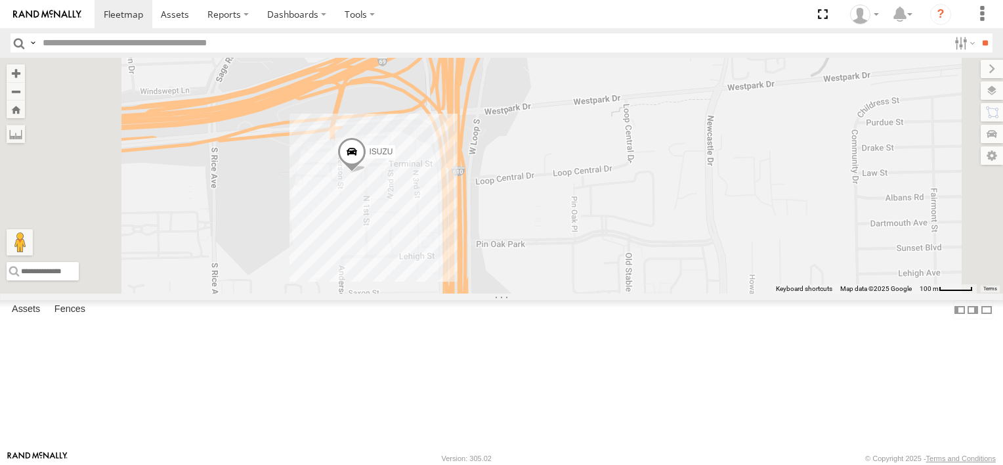
click at [282, 336] on span "DODGE RAM" at bounding box center [258, 331] width 49 height 9
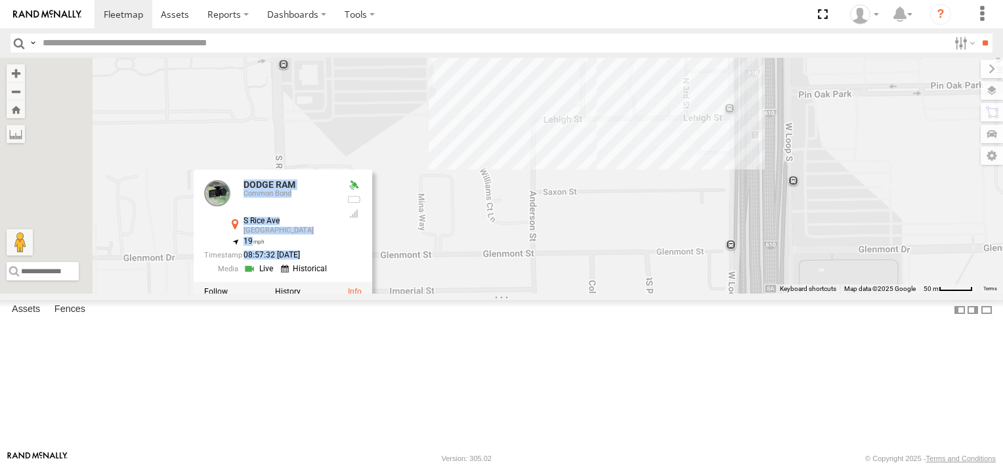
drag, startPoint x: 430, startPoint y: 411, endPoint x: 549, endPoint y: 348, distance: 134.4
click at [549, 293] on div "FORD F550 ISUZU TRANSIT VAN DODGE RAM DODGE RAM Common Bond S Rice Ave Houston …" at bounding box center [501, 176] width 1003 height 236
click at [0, 0] on div "FORD F550 Common Bond I-69 Binz 29.73272 -95.37804 Video ISUZU Common Bond Comm…" at bounding box center [0, 0] width 0 height 0
click at [462, 202] on div "FORD F550 ISUZU TRANSIT VAN DODGE RAM DODGE RAM Common Bond S Rice Ave Houston …" at bounding box center [501, 176] width 1003 height 236
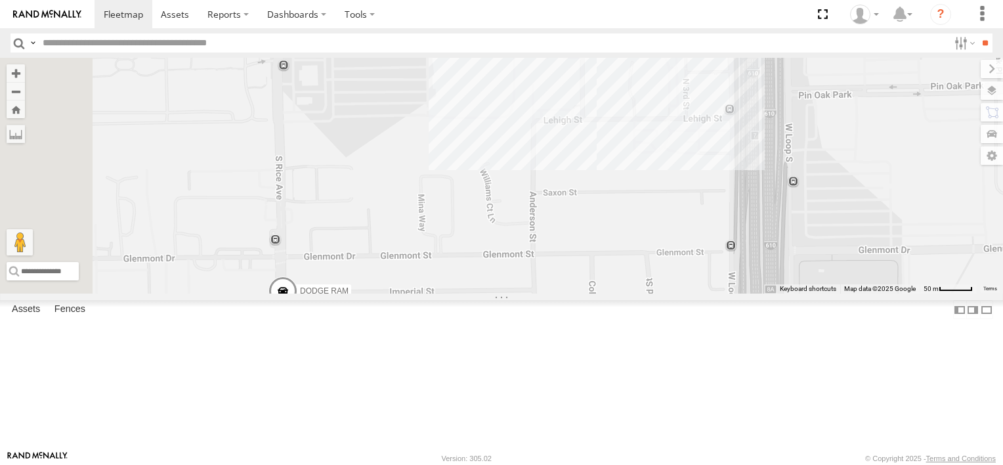
click at [74, 16] on img at bounding box center [47, 14] width 68 height 9
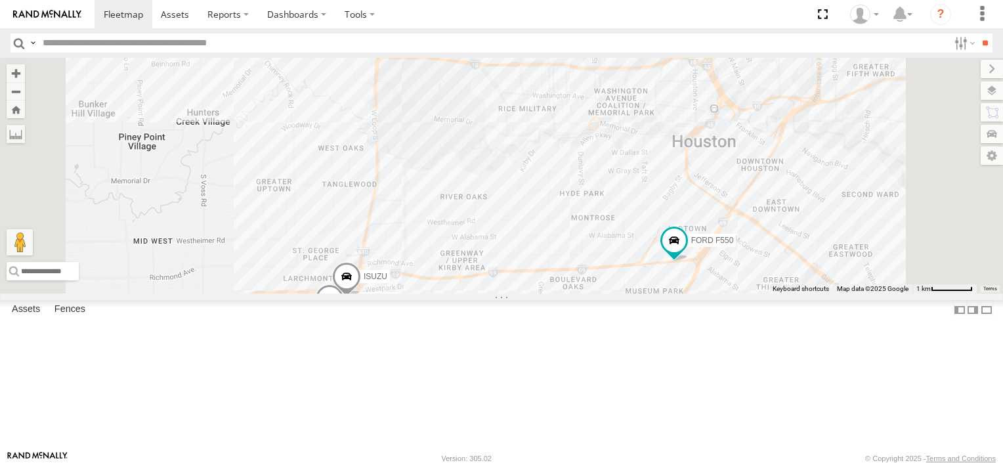
click at [510, 293] on div "FORD F550 ISUZU TRANSIT VAN DODGE RAM" at bounding box center [501, 176] width 1003 height 236
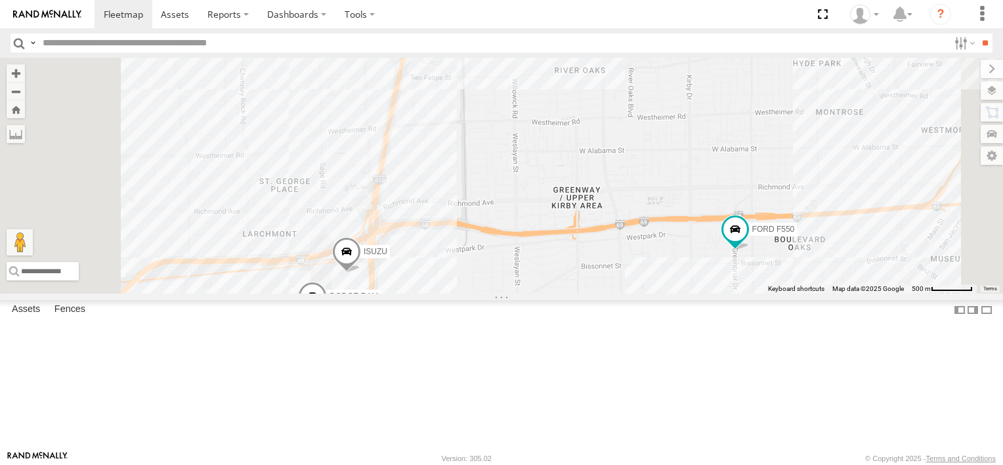
click at [456, 293] on div "FORD F550 ISUZU TRANSIT VAN DODGE RAM" at bounding box center [501, 176] width 1003 height 236
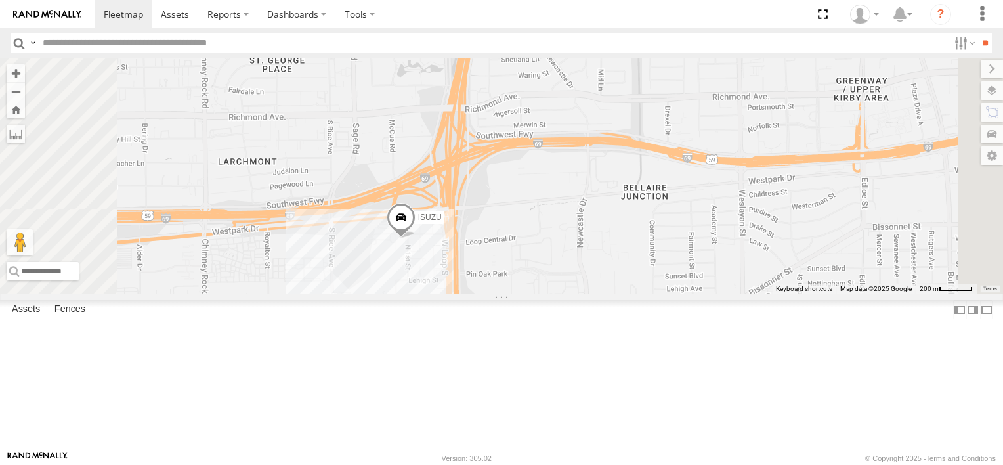
click at [54, 16] on img at bounding box center [47, 14] width 68 height 9
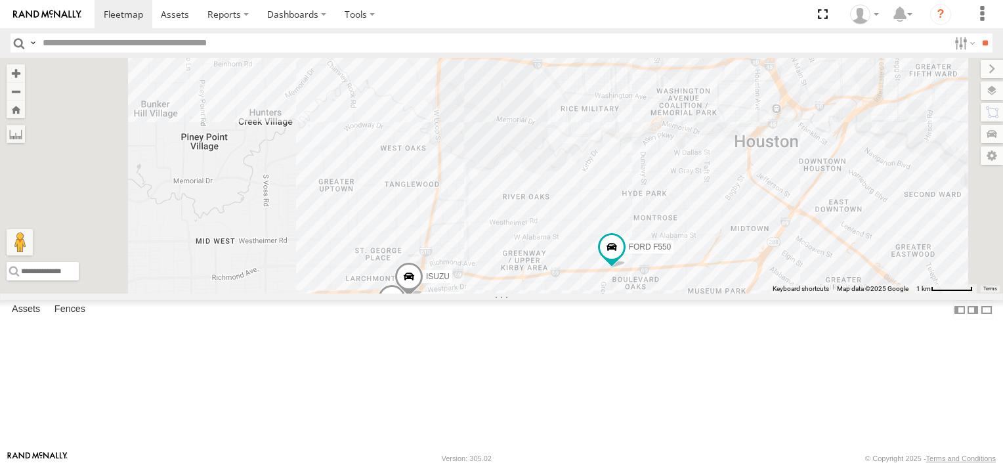
click at [577, 293] on div "FORD F550 ISUZU TRANSIT VAN DODGE RAM" at bounding box center [501, 176] width 1003 height 236
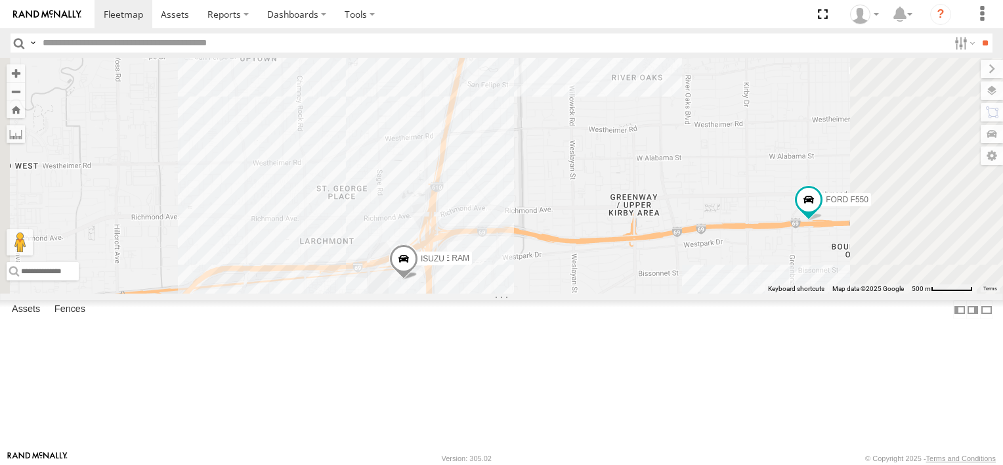
click at [572, 293] on div "FORD F550 ISUZU TRANSIT VAN DODGE RAM" at bounding box center [501, 176] width 1003 height 236
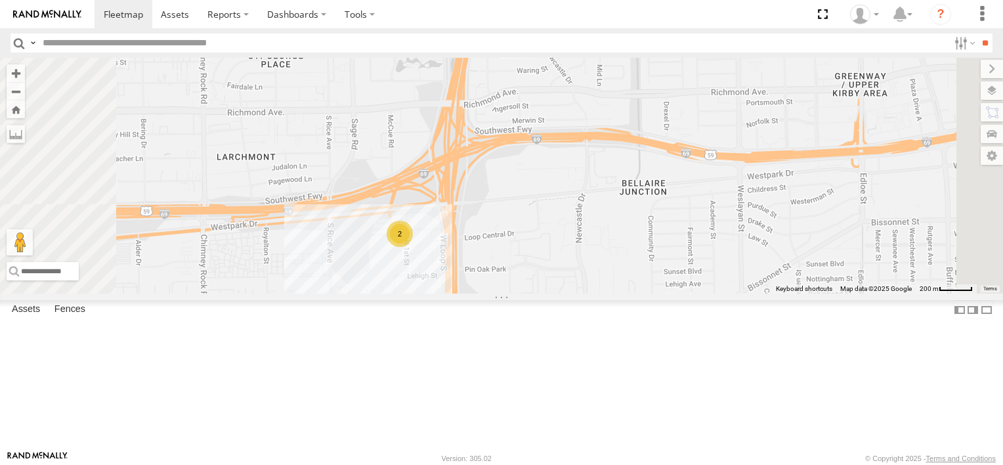
click at [572, 293] on div "FORD F550 TRANSIT VAN 2" at bounding box center [501, 176] width 1003 height 236
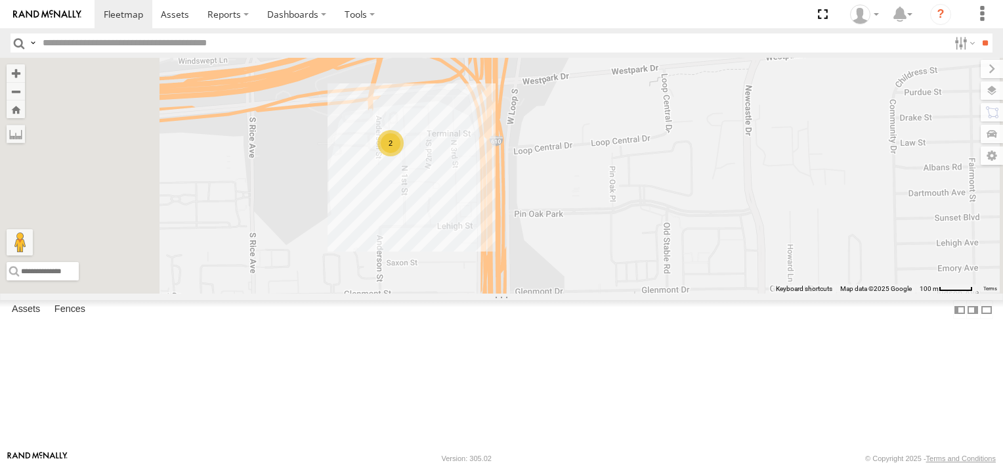
click at [552, 270] on div "FORD F550 TRANSIT VAN 2" at bounding box center [501, 176] width 1003 height 236
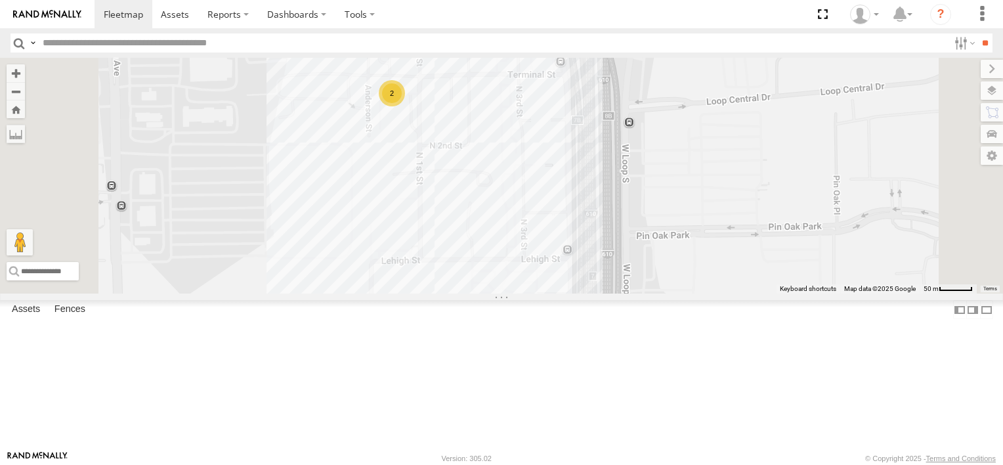
click at [552, 270] on div "FORD F550 TRANSIT VAN 2" at bounding box center [501, 176] width 1003 height 236
